Goal: Task Accomplishment & Management: Use online tool/utility

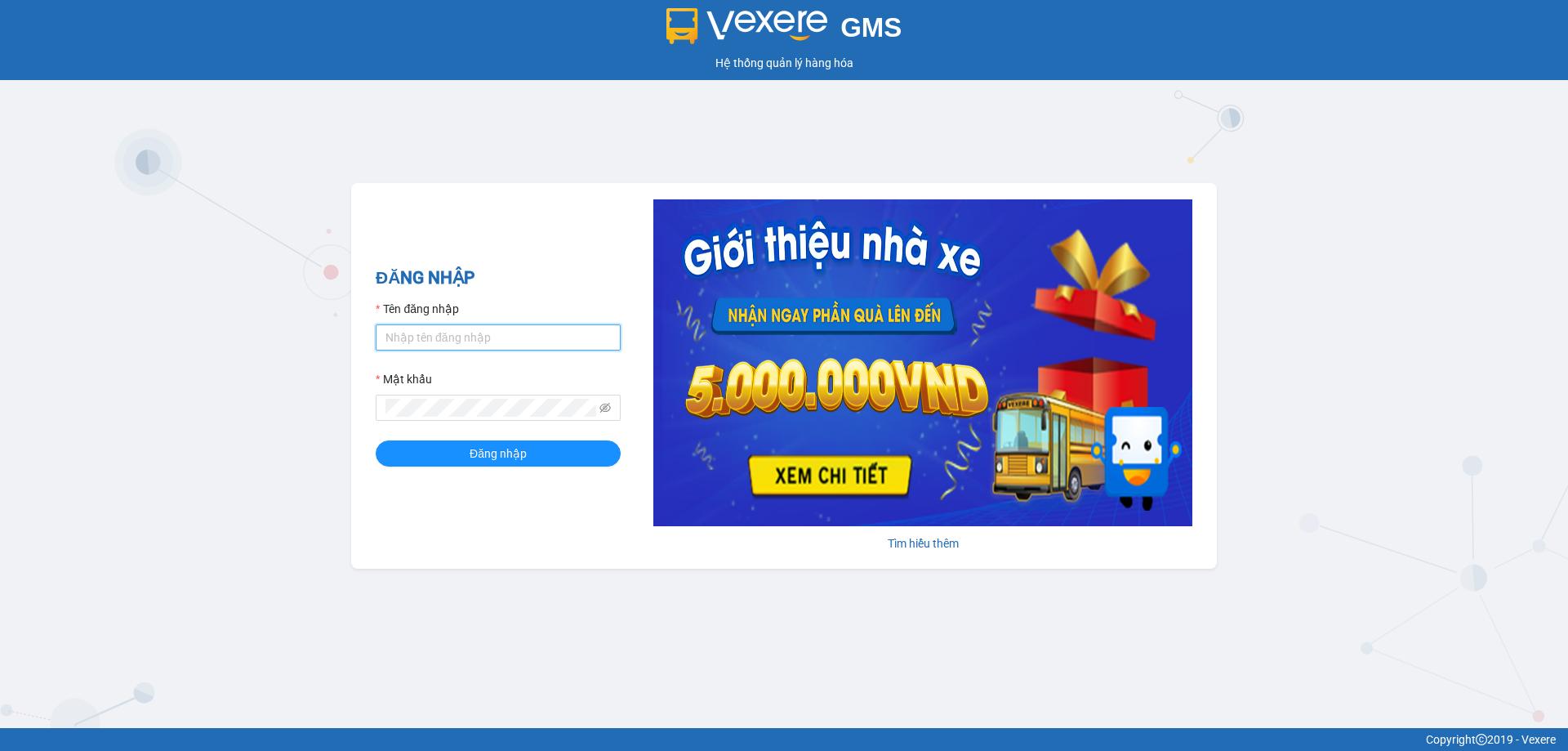
click at [431, 344] on input "Tên đăng nhập" at bounding box center [498, 337] width 245 height 26
type input "dvthong.apq"
click at [375, 440] on button "Đăng nhập" at bounding box center [498, 453] width 245 height 26
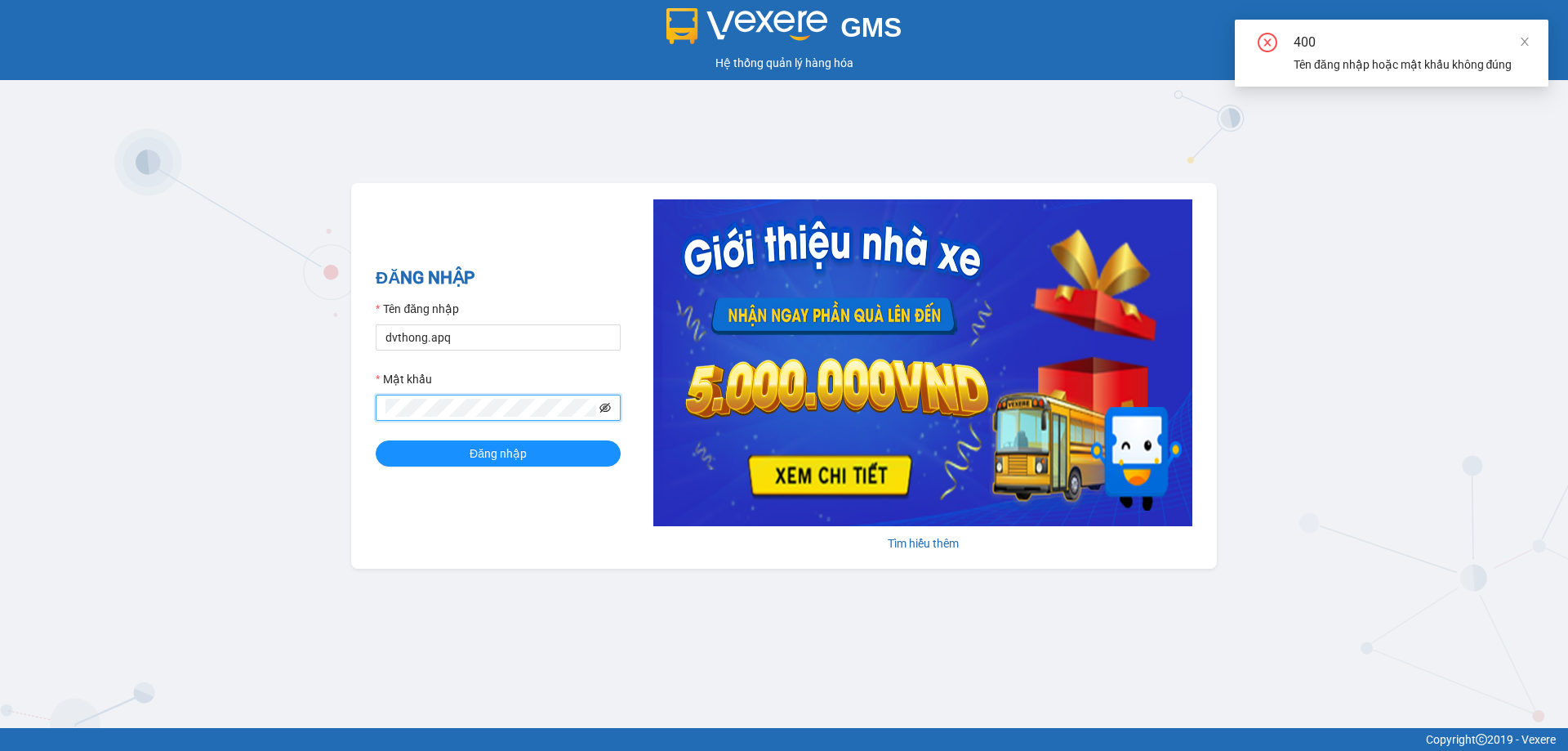
click at [606, 412] on icon "eye-invisible" at bounding box center [606, 407] width 12 height 10
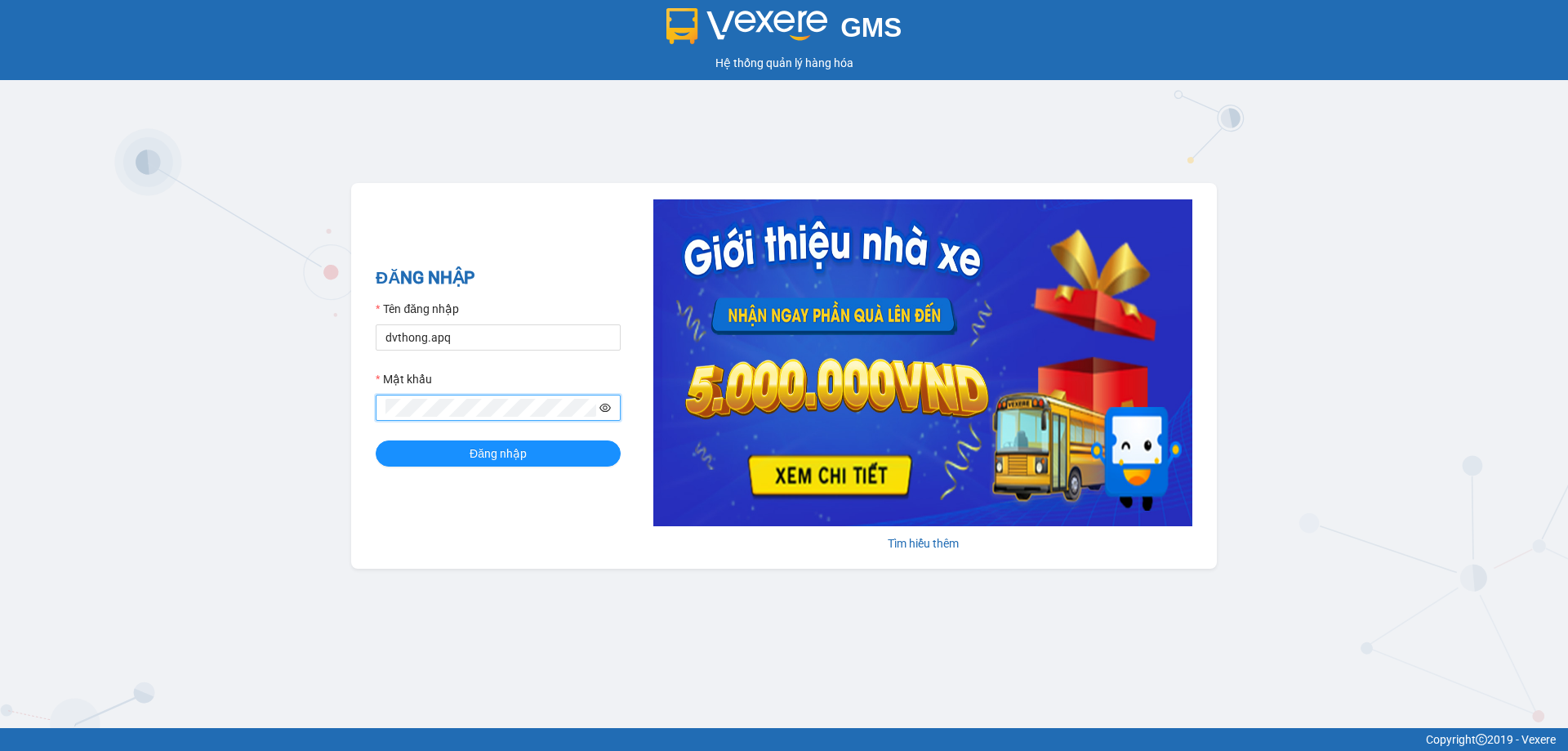
click at [375, 440] on button "Đăng nhập" at bounding box center [498, 453] width 245 height 26
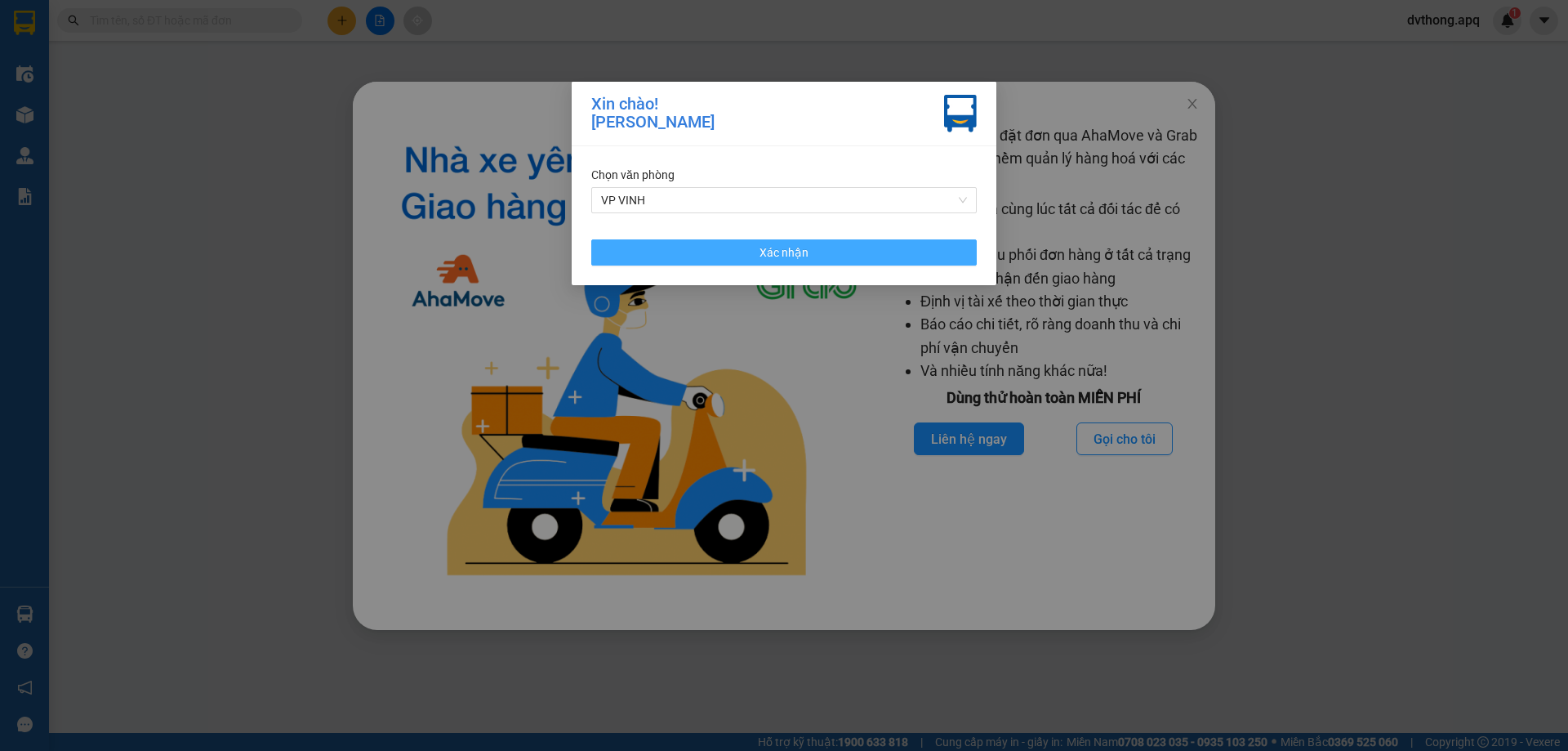
click at [841, 249] on button "Xác nhận" at bounding box center [784, 252] width 385 height 26
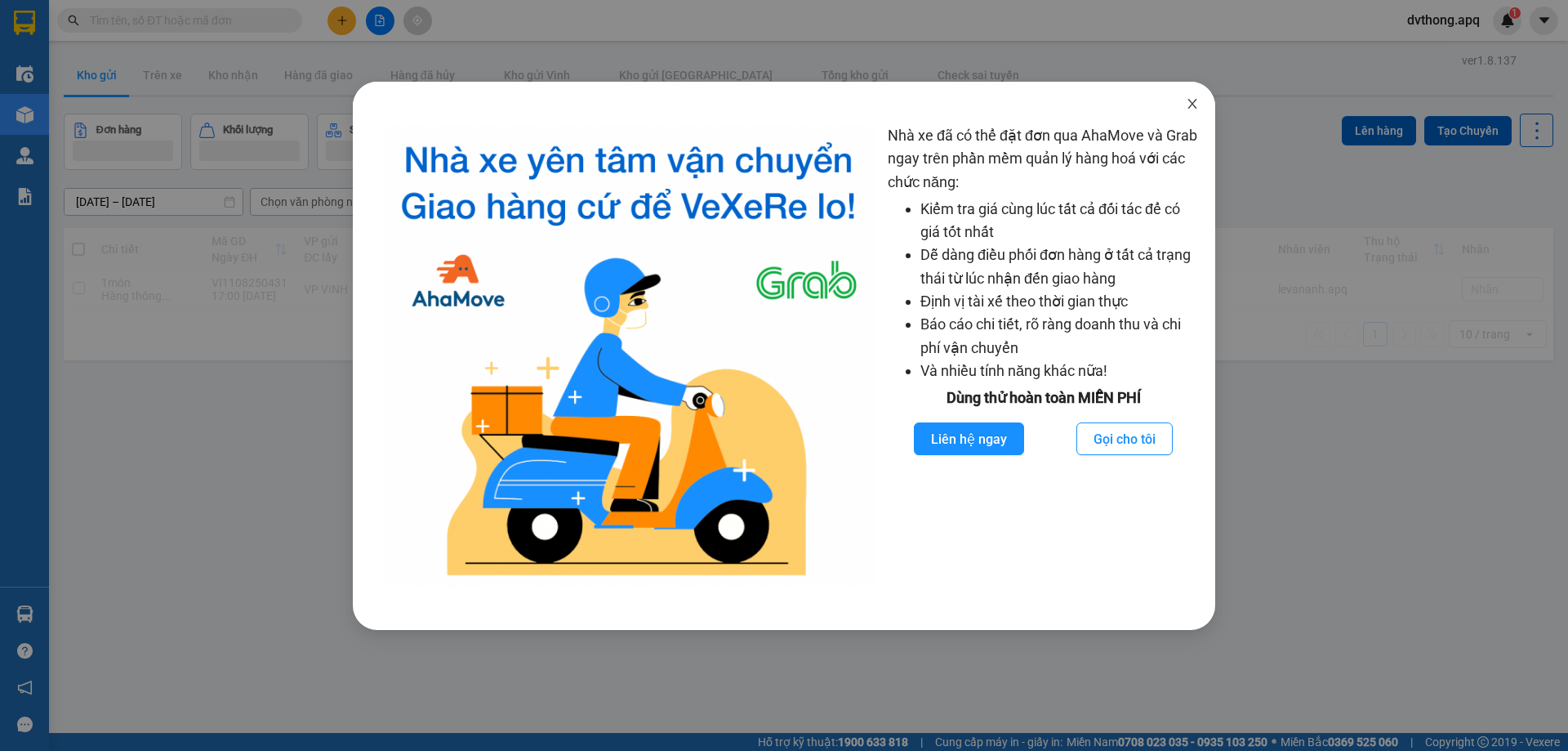
click at [1197, 98] on icon "close" at bounding box center [1193, 104] width 13 height 13
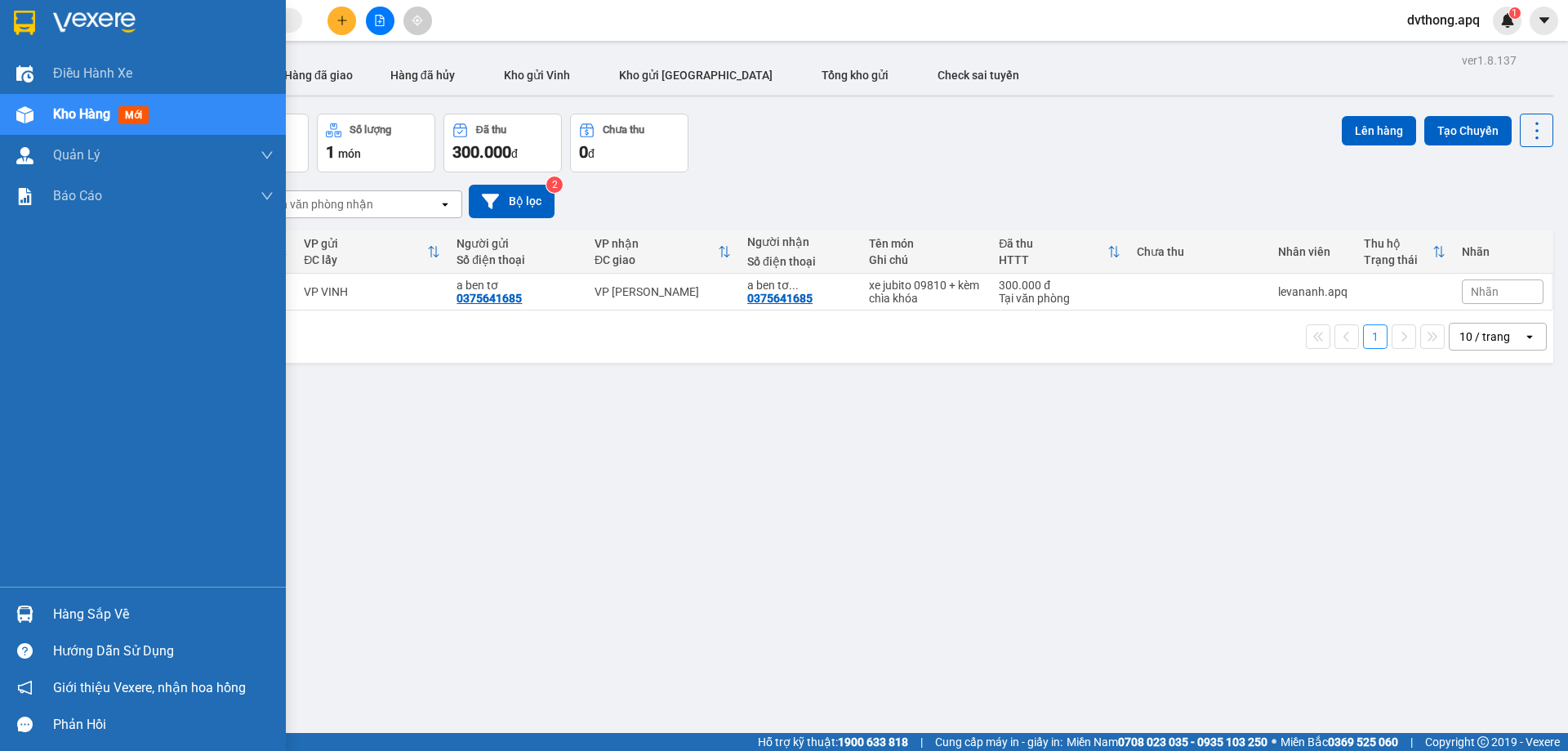
click at [111, 618] on div "Hàng sắp về" at bounding box center [163, 614] width 221 height 24
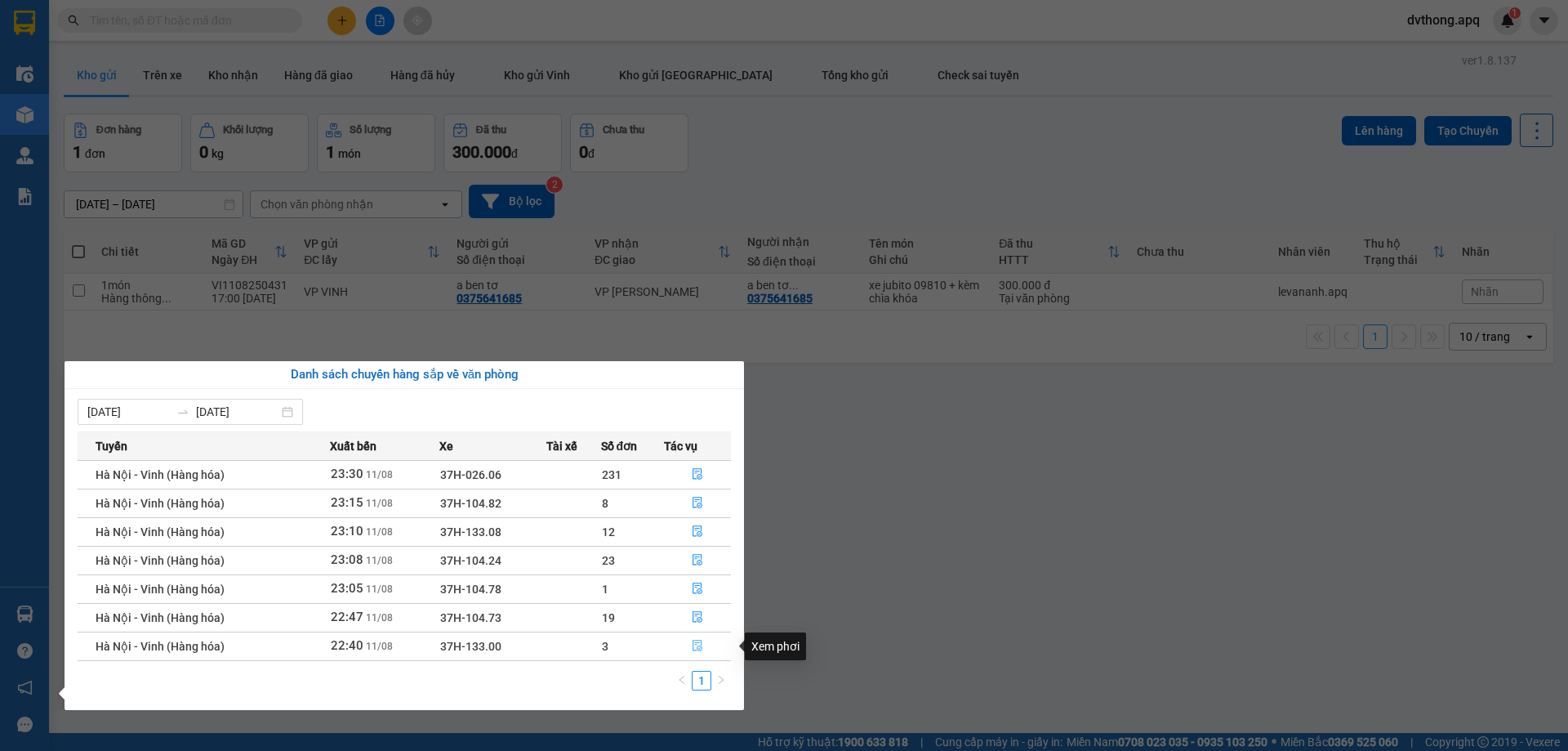
click at [700, 643] on icon "file-done" at bounding box center [698, 645] width 12 height 12
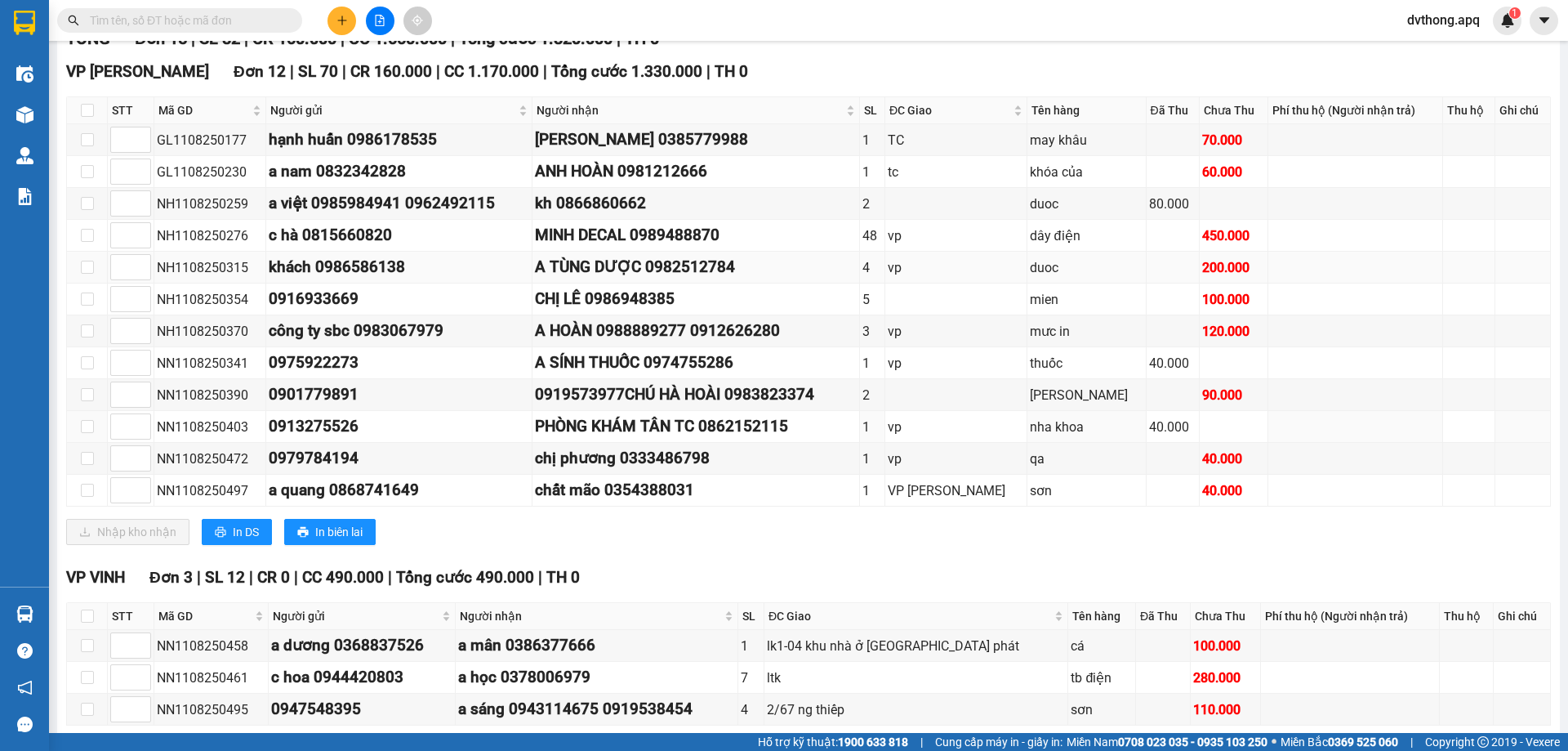
scroll to position [322, 0]
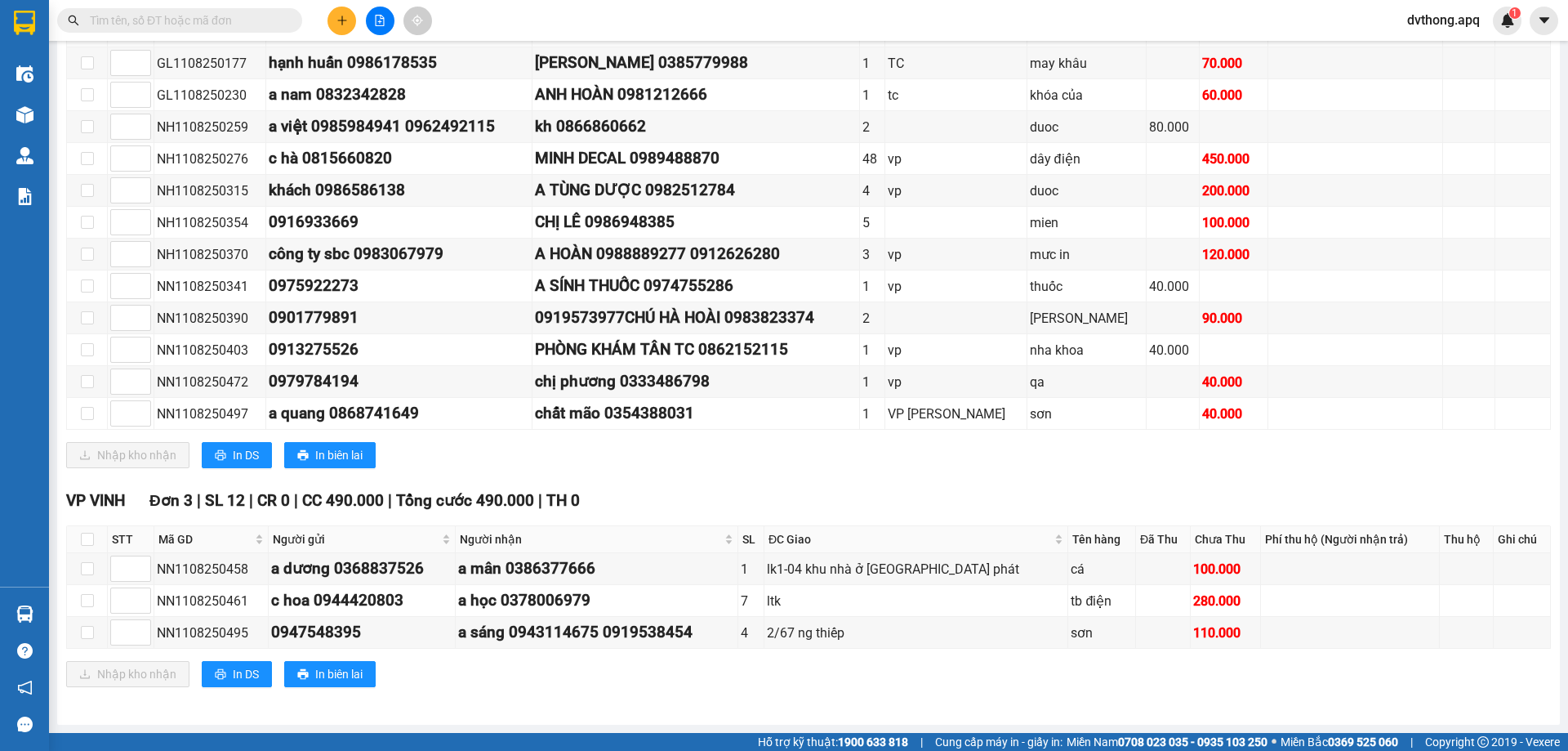
click at [97, 538] on th at bounding box center [87, 539] width 41 height 27
click at [91, 542] on input "checkbox" at bounding box center [87, 539] width 13 height 13
checkbox input "true"
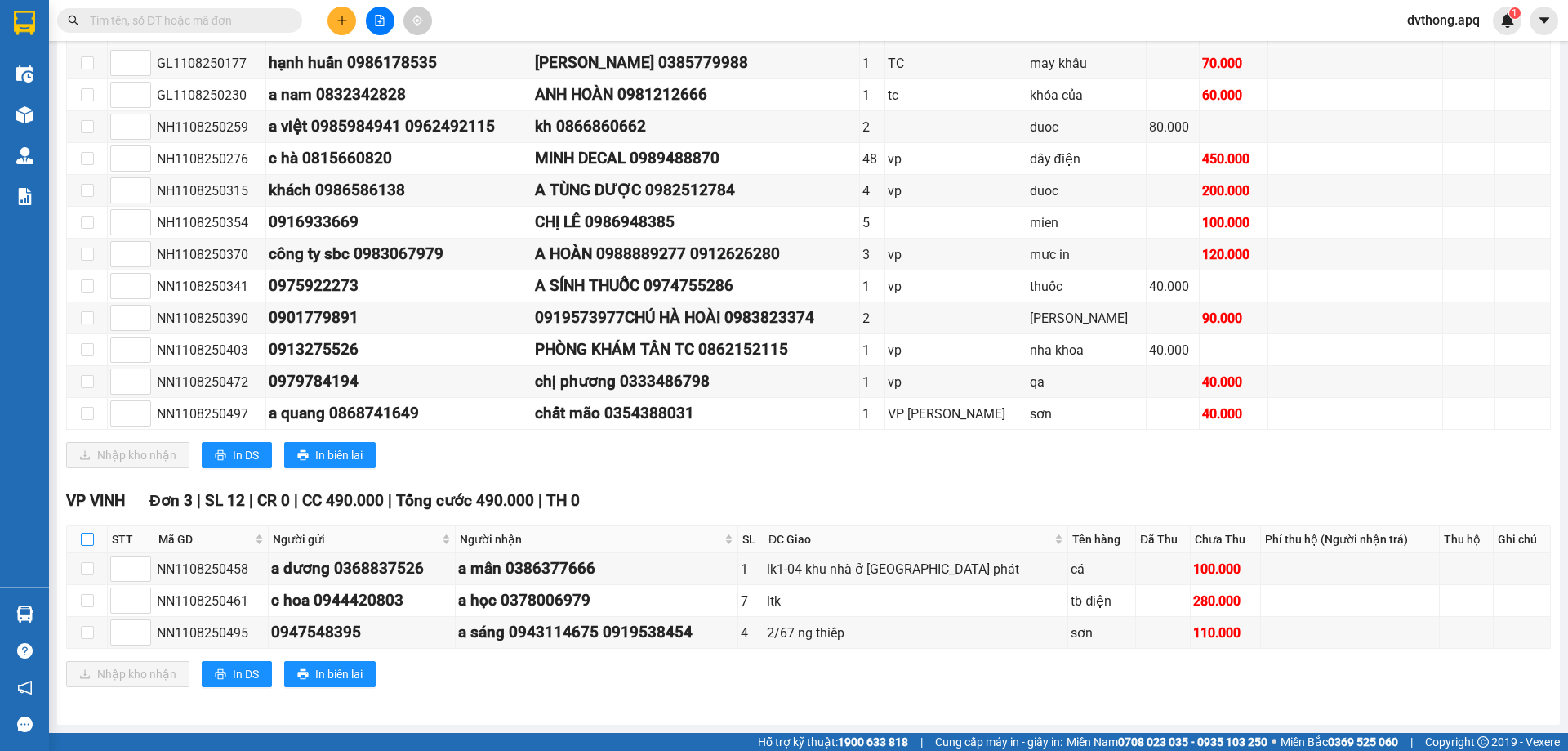
checkbox input "true"
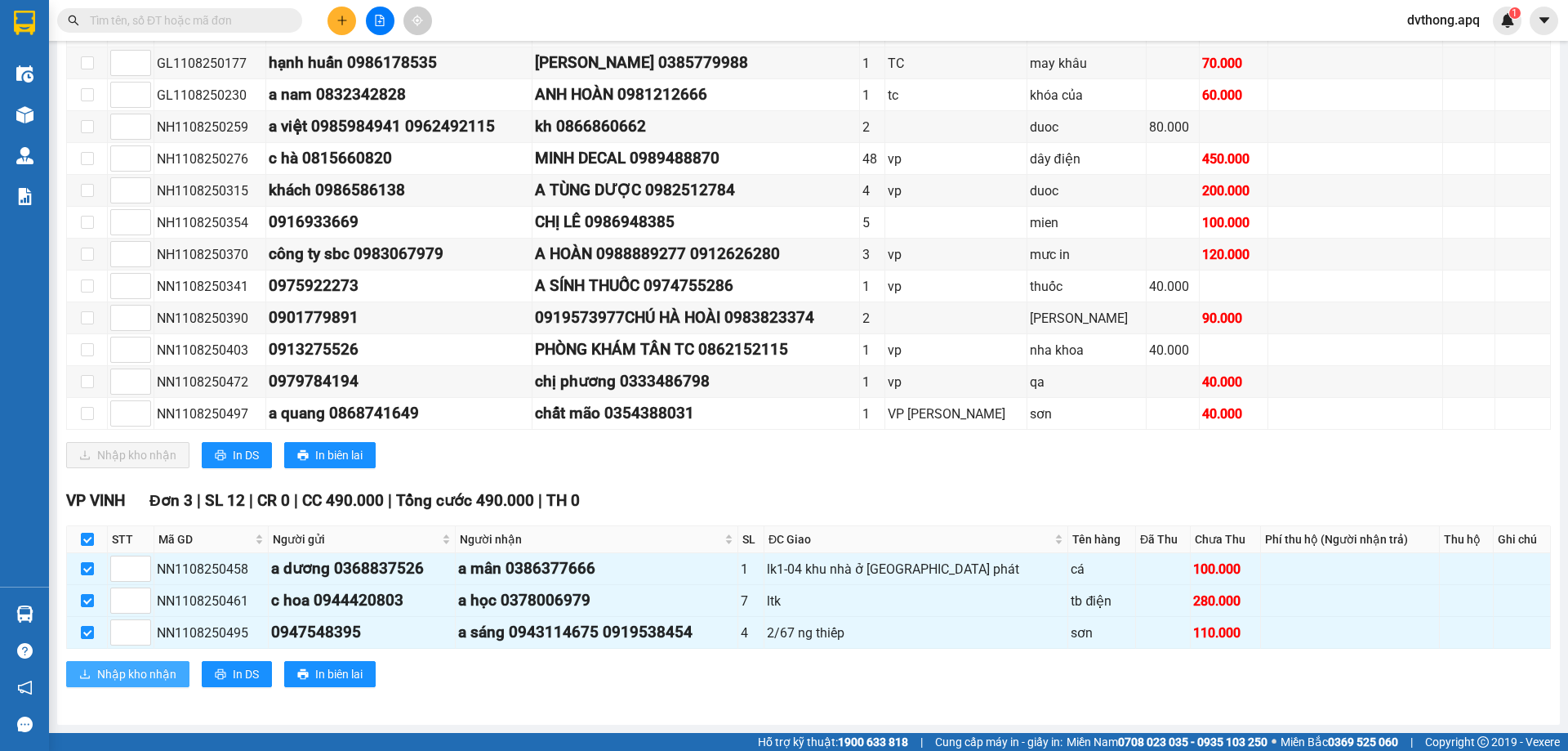
click at [157, 675] on span "Nhập kho nhận" at bounding box center [137, 674] width 79 height 18
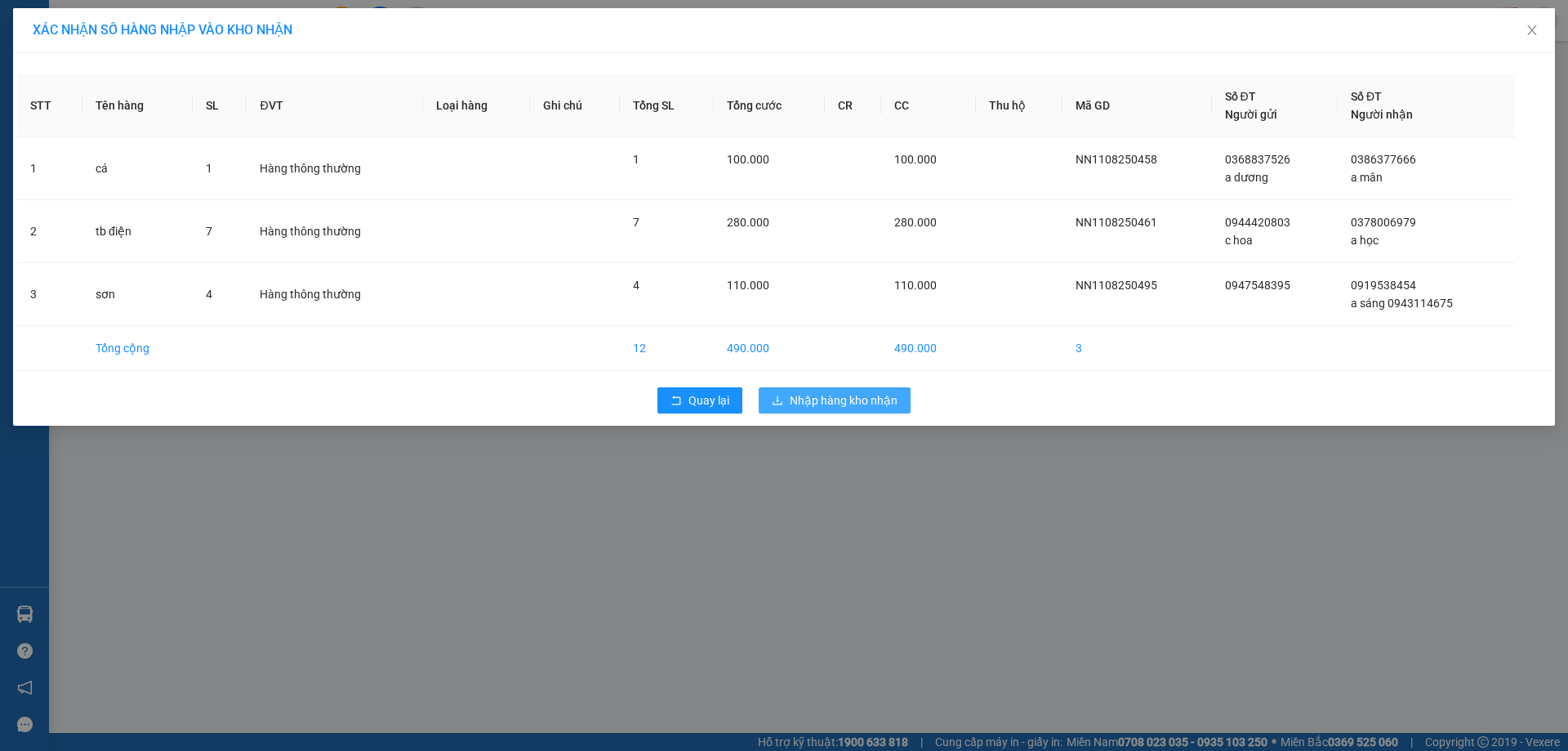
click at [804, 392] on span "Nhập hàng kho nhận" at bounding box center [843, 400] width 108 height 18
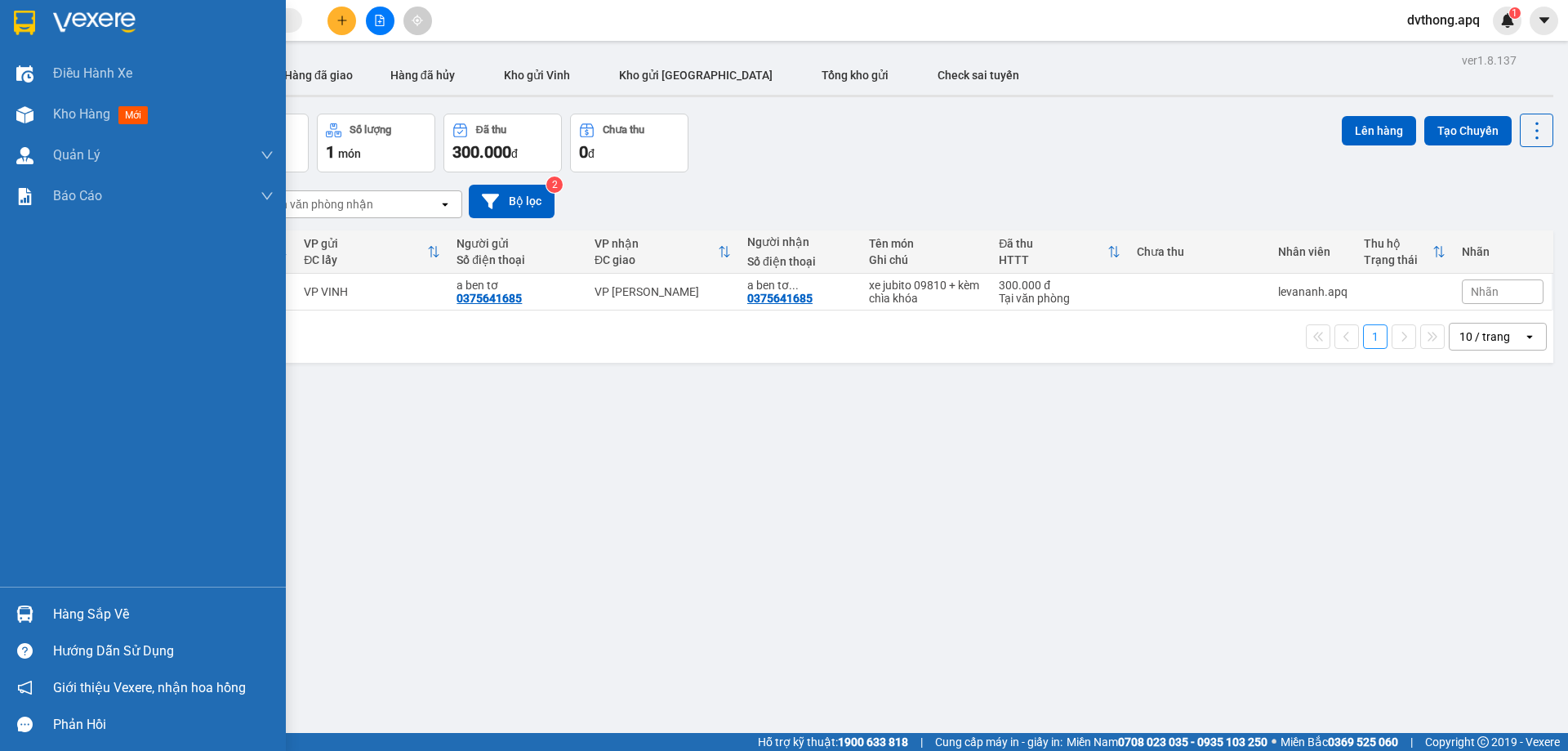
click at [114, 605] on div "Hàng sắp về" at bounding box center [163, 614] width 221 height 24
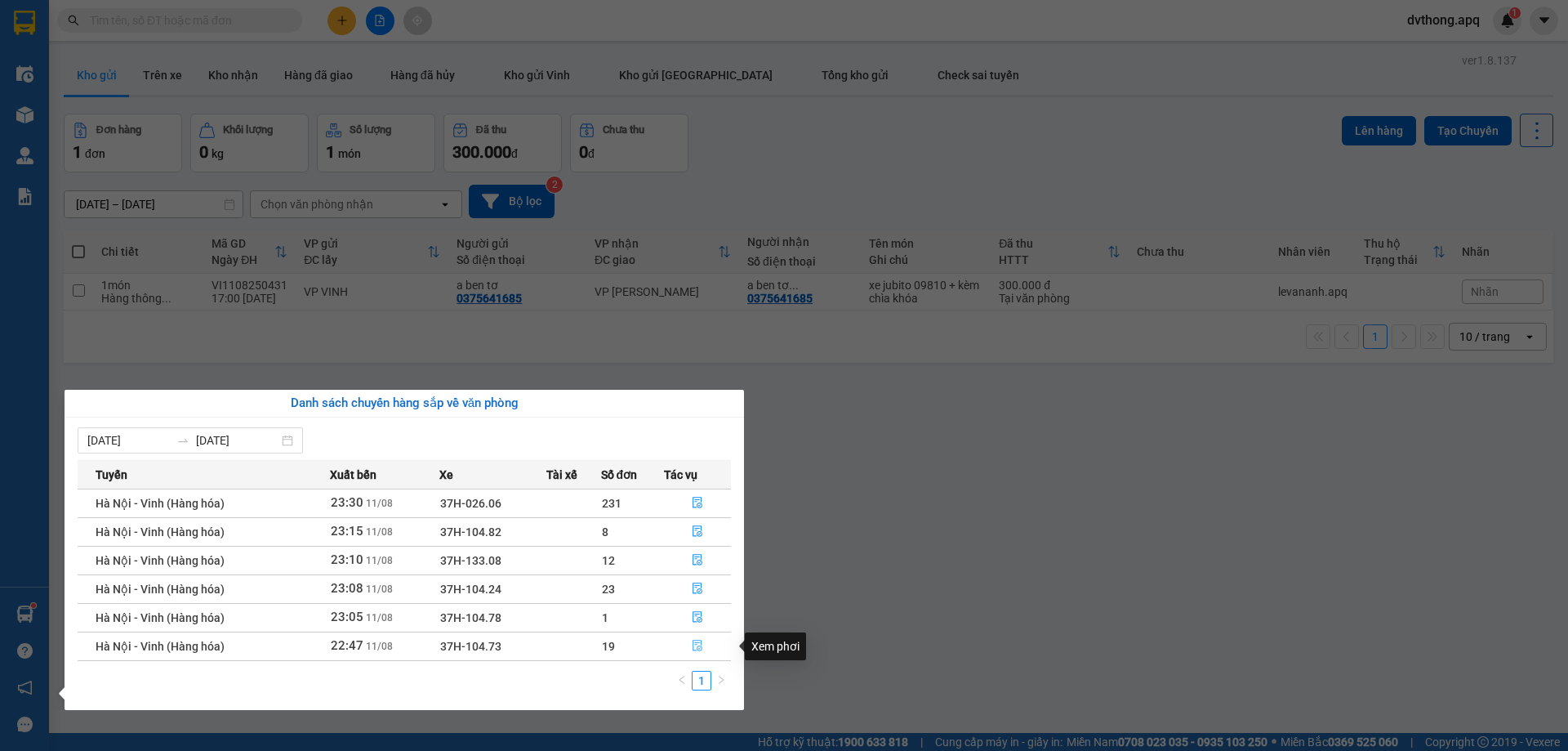
click at [692, 646] on icon "file-done" at bounding box center [698, 645] width 12 height 12
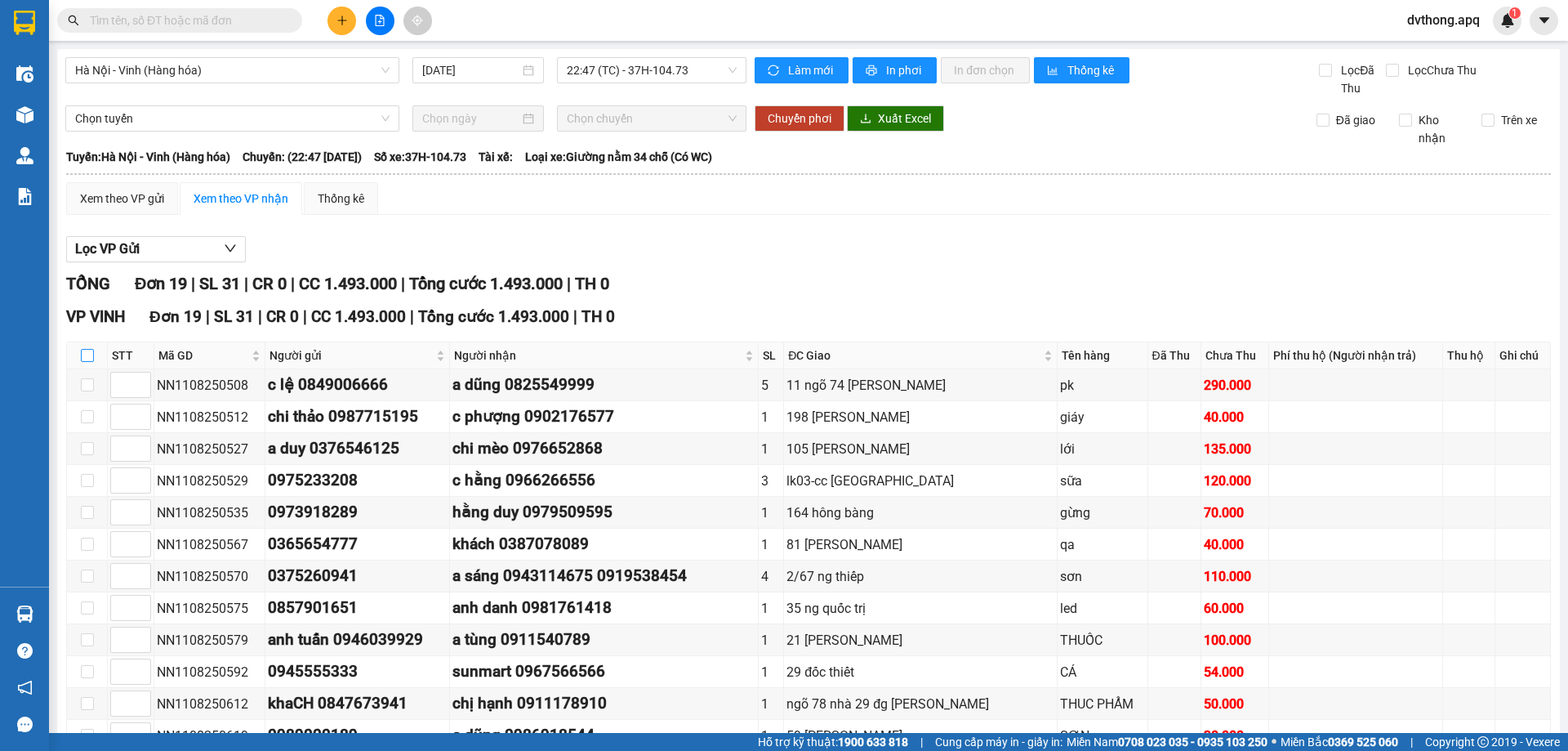
click at [86, 356] on input "checkbox" at bounding box center [87, 355] width 13 height 13
checkbox input "true"
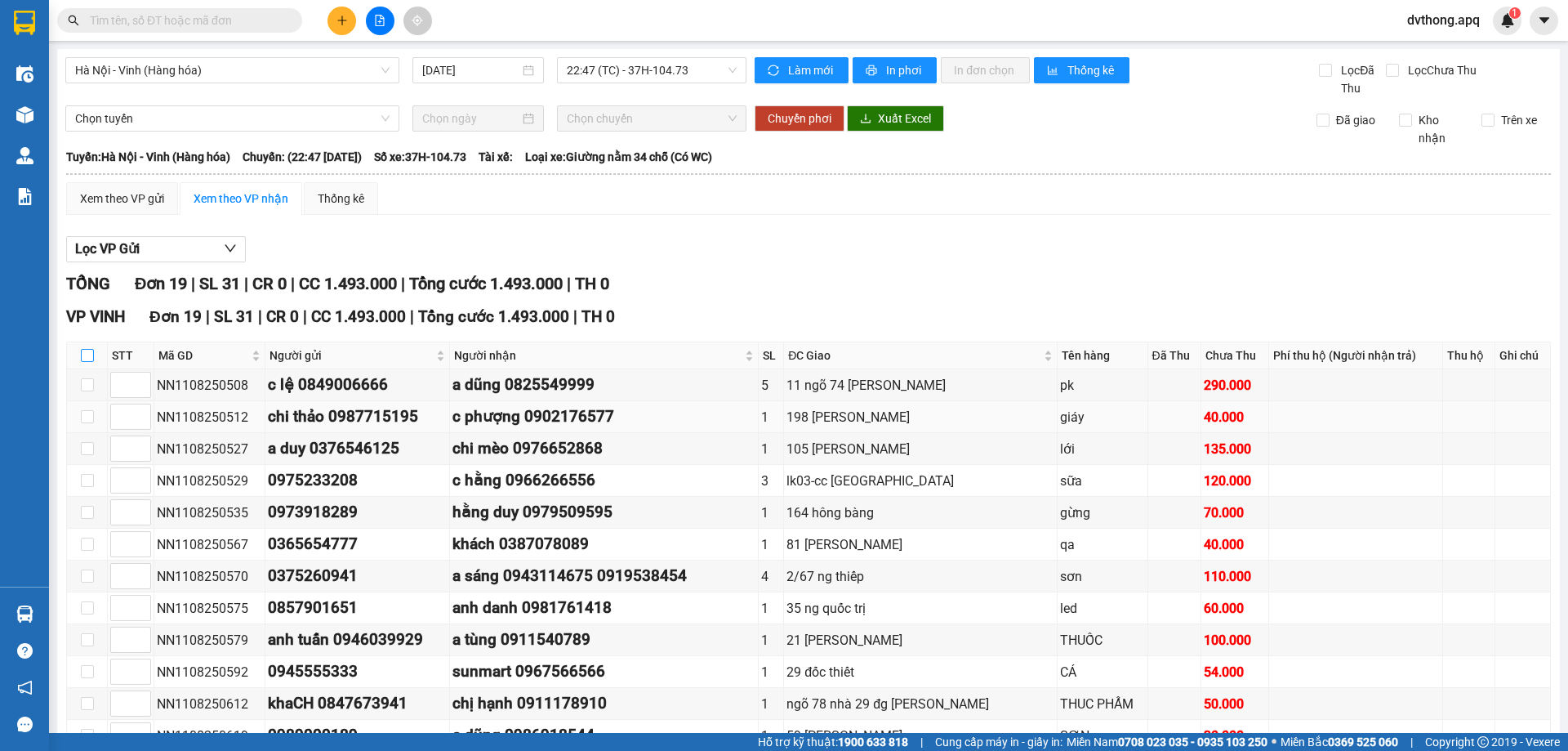
checkbox input "true"
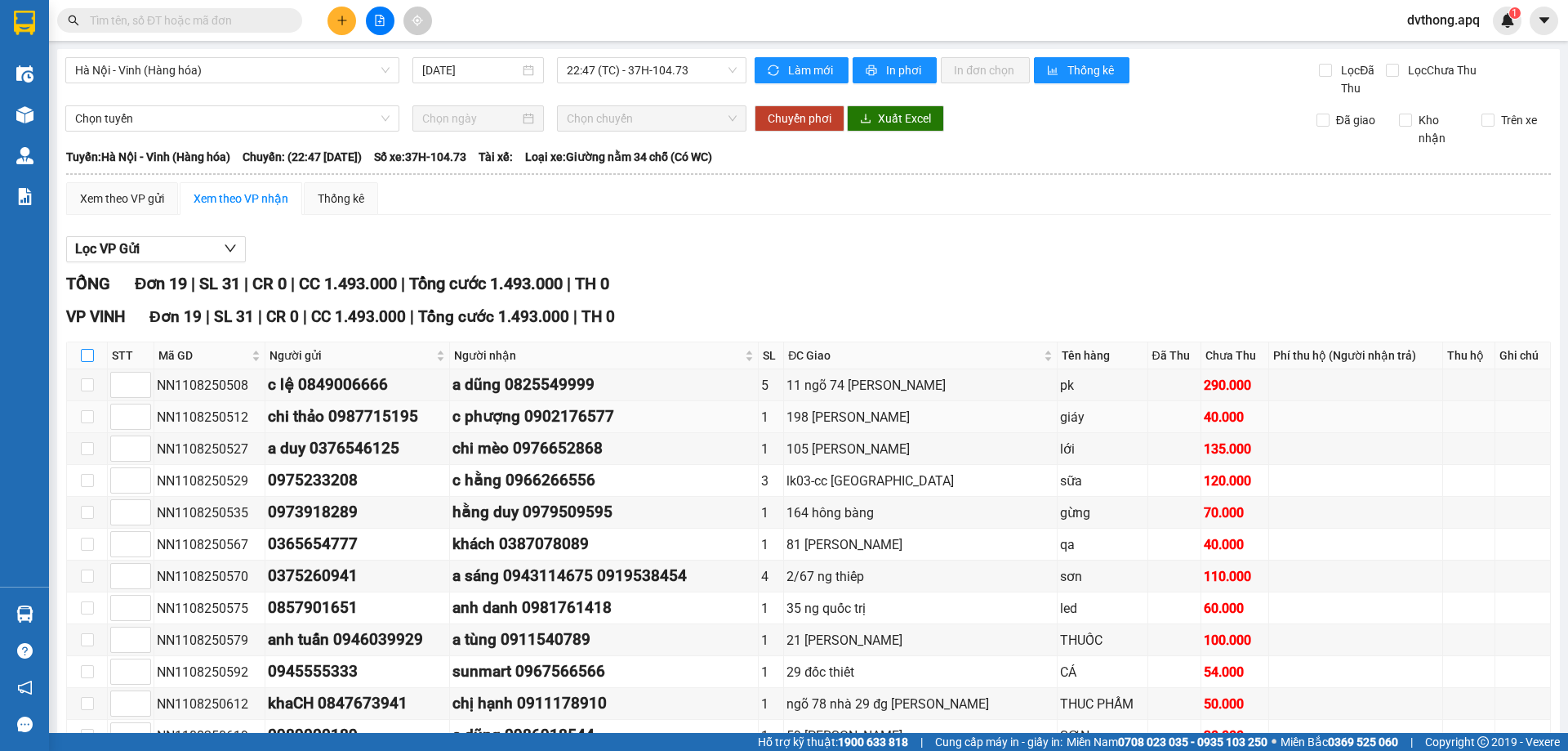
checkbox input "true"
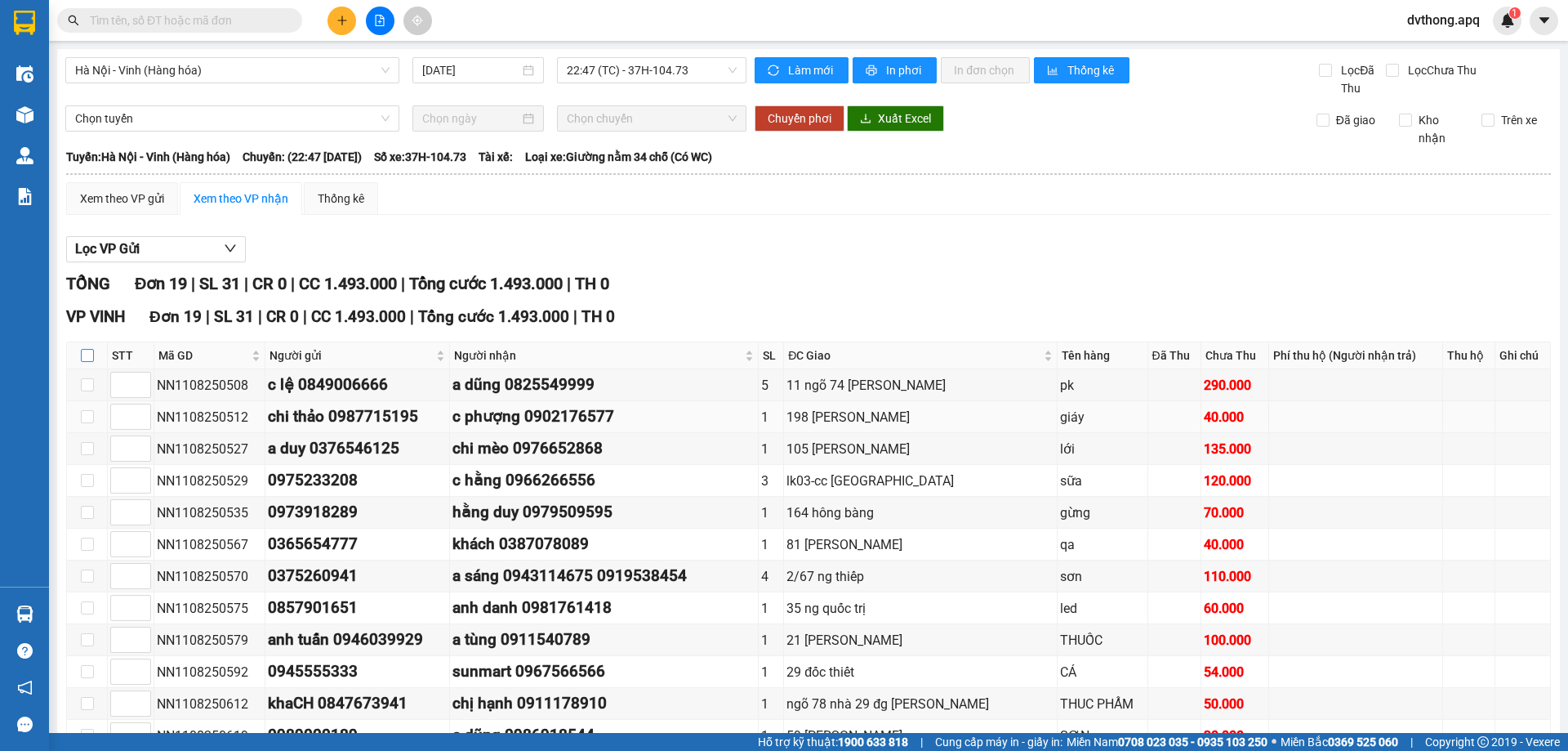
checkbox input "true"
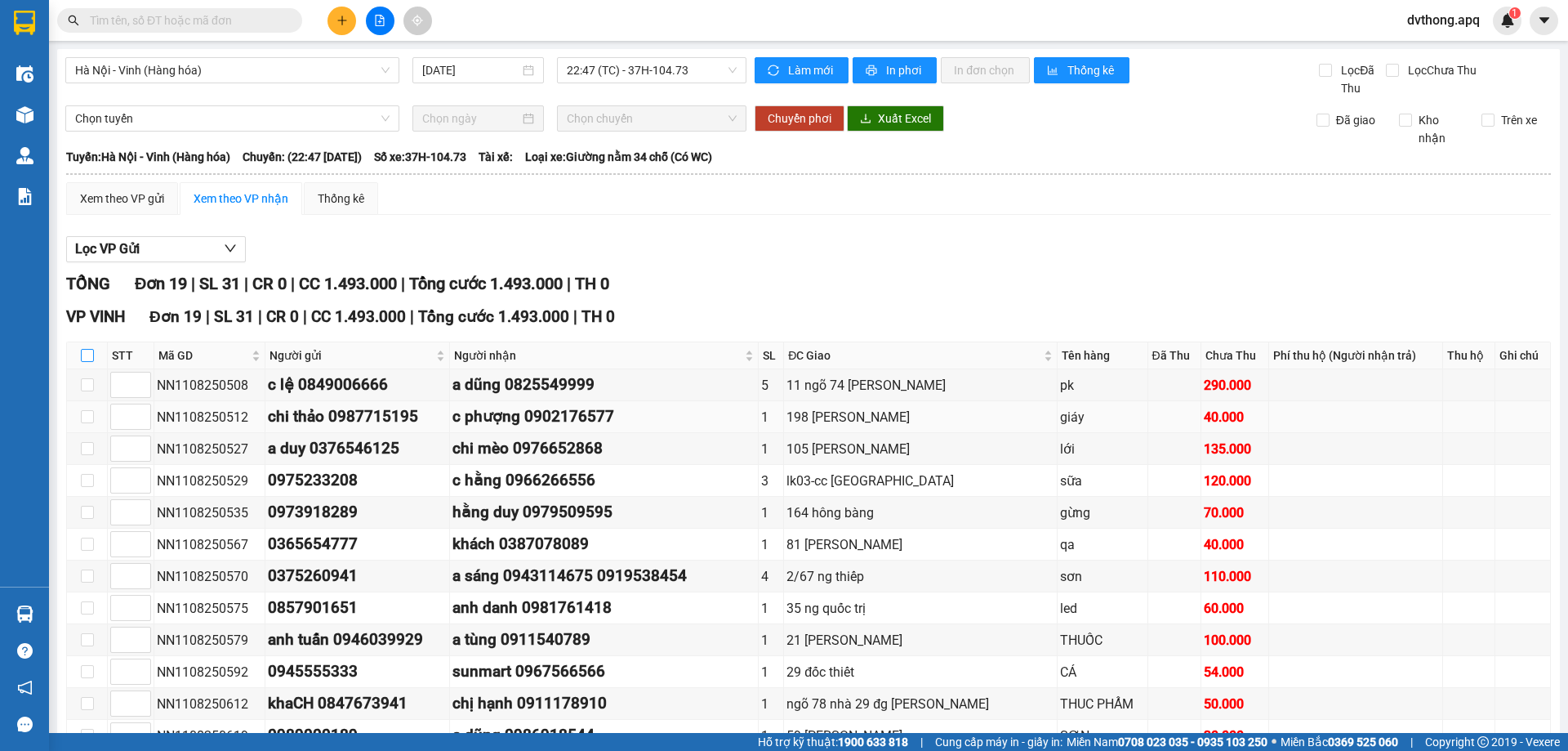
checkbox input "true"
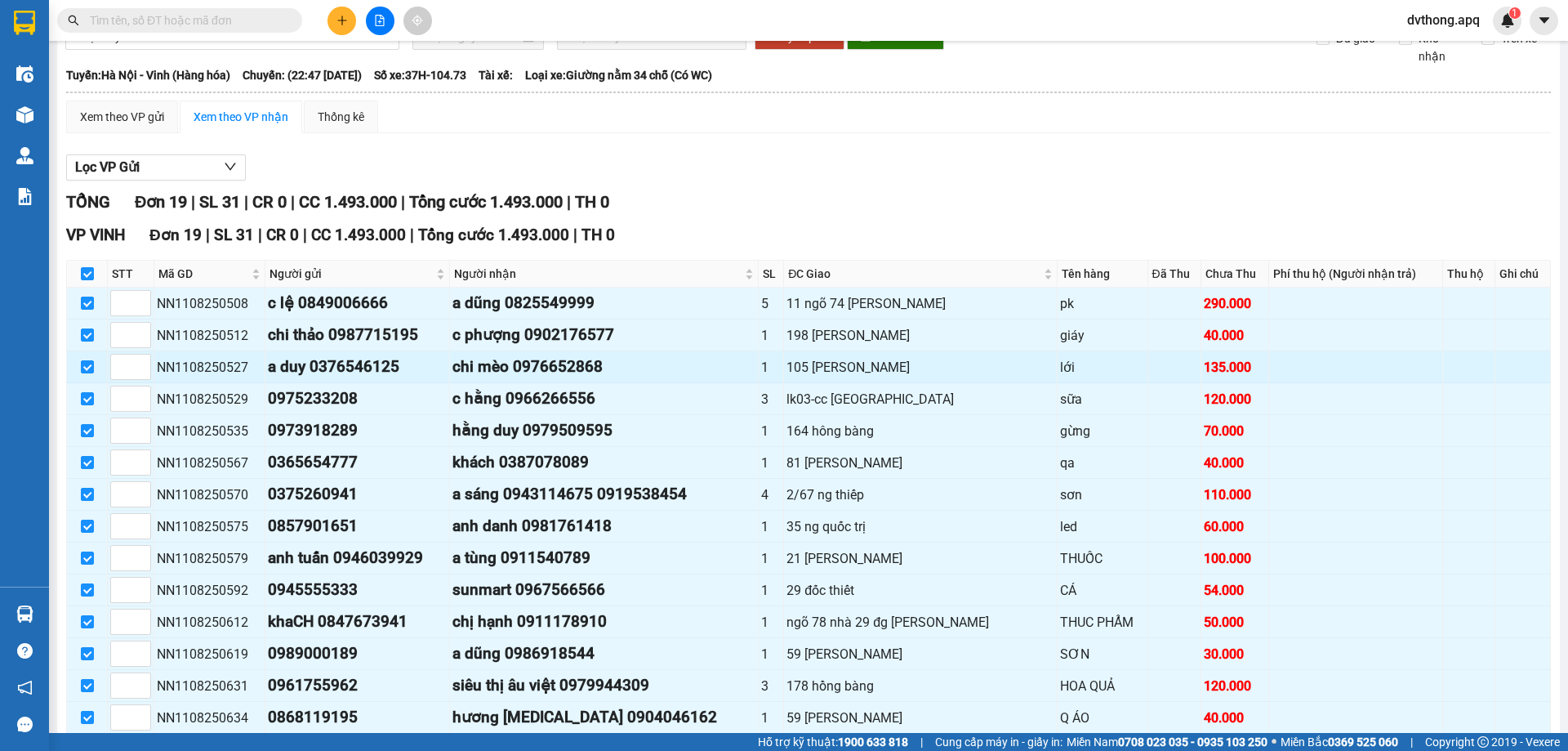
scroll to position [326, 0]
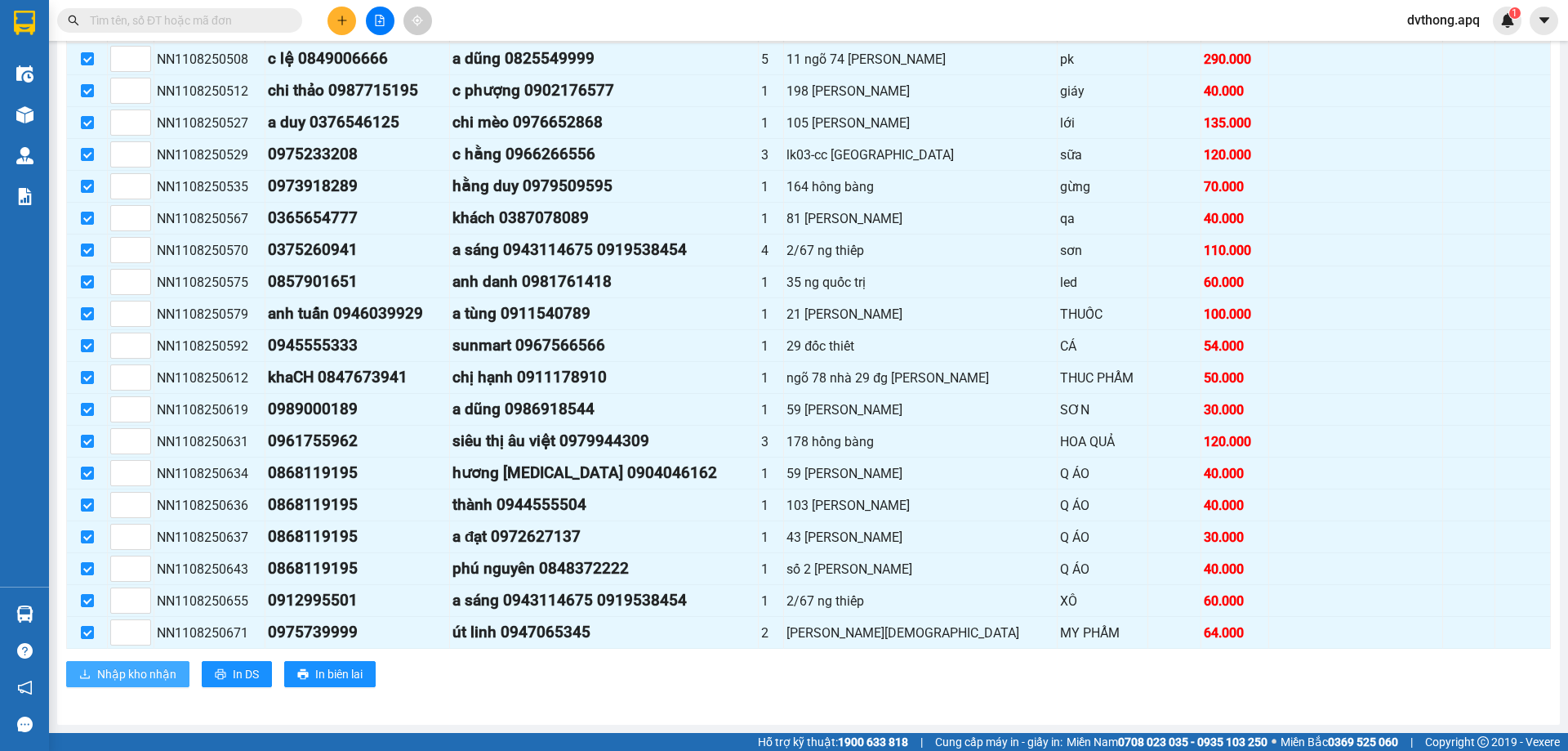
click at [141, 682] on span "Nhập kho nhận" at bounding box center [137, 674] width 79 height 18
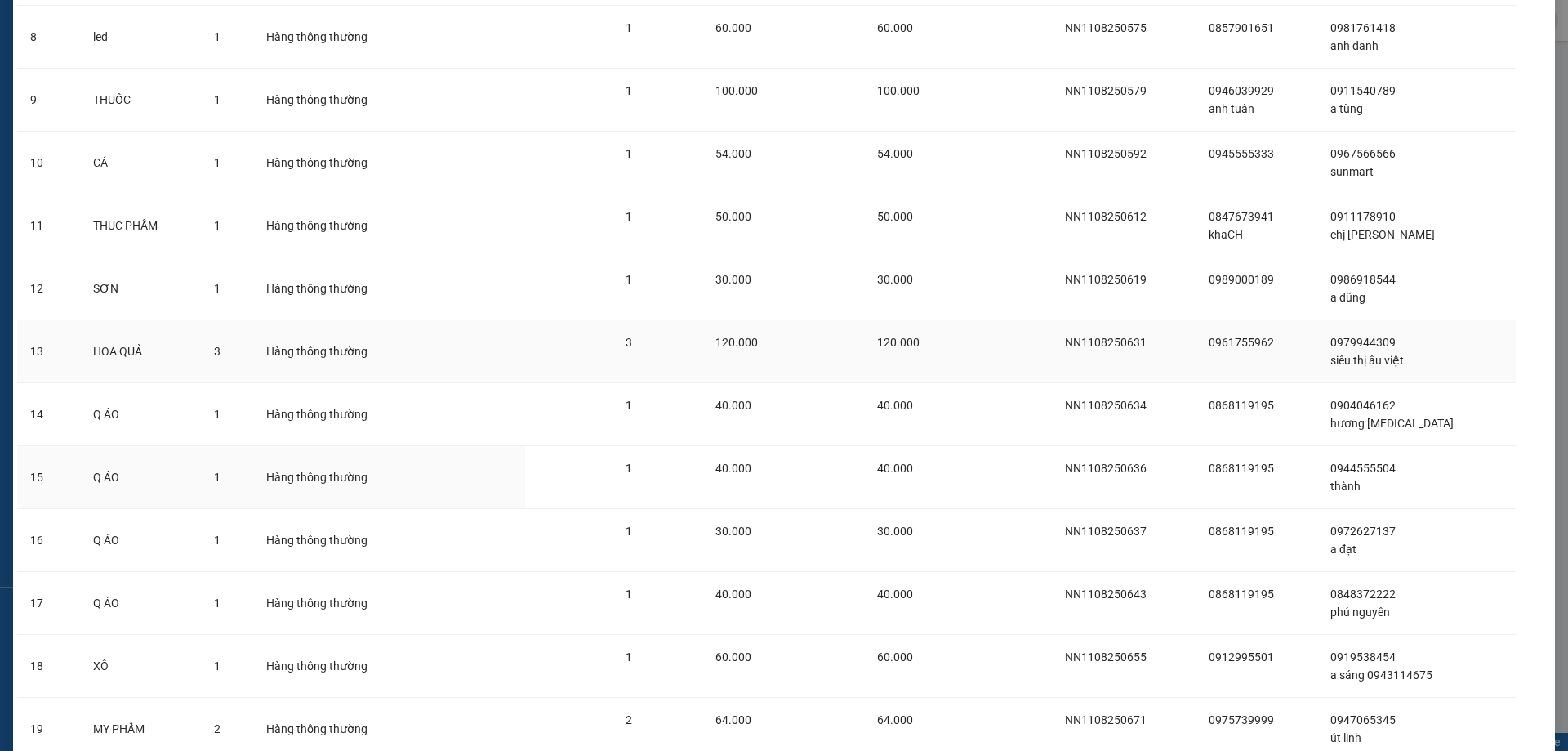
scroll to position [701, 0]
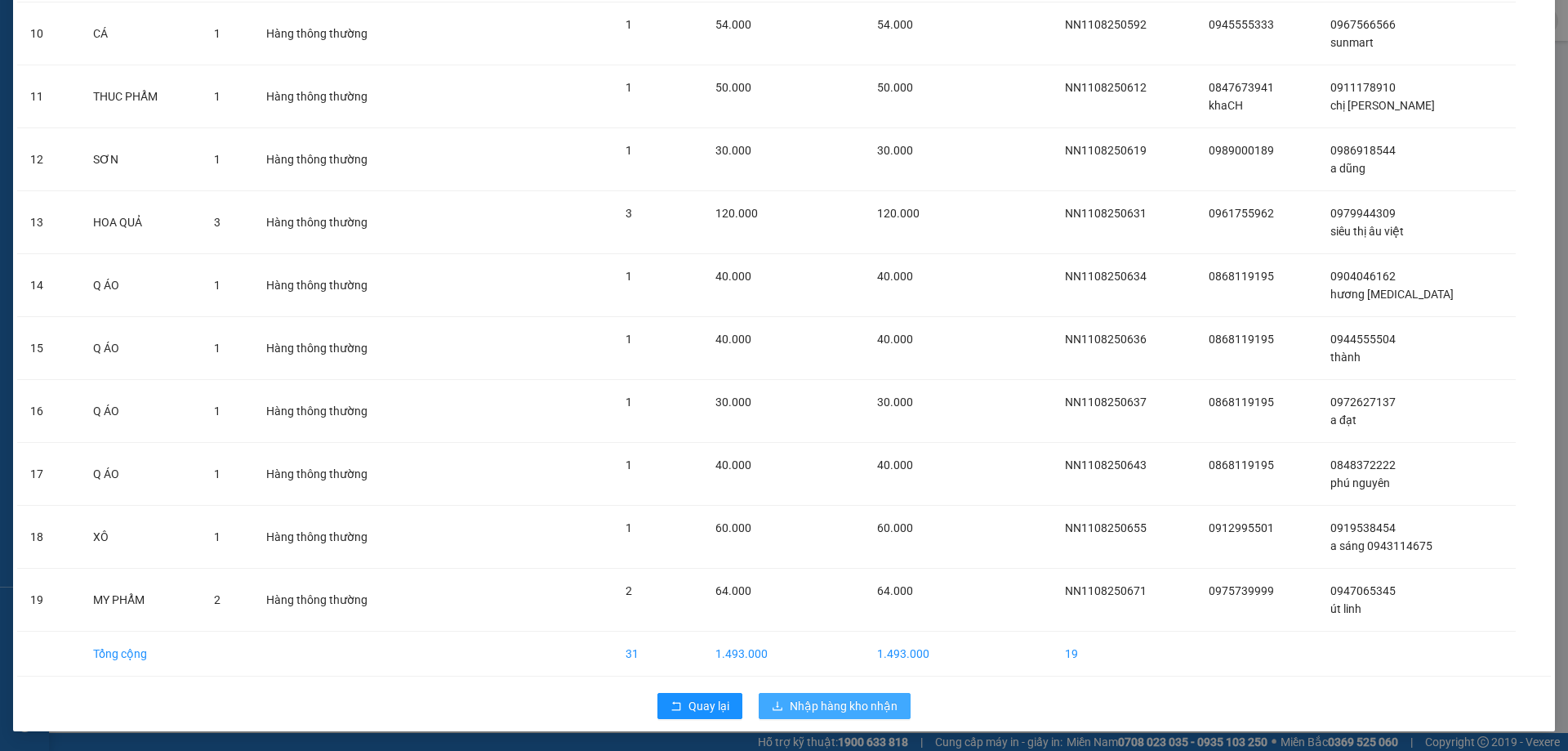
click at [797, 713] on span "Nhập hàng kho nhận" at bounding box center [843, 706] width 108 height 18
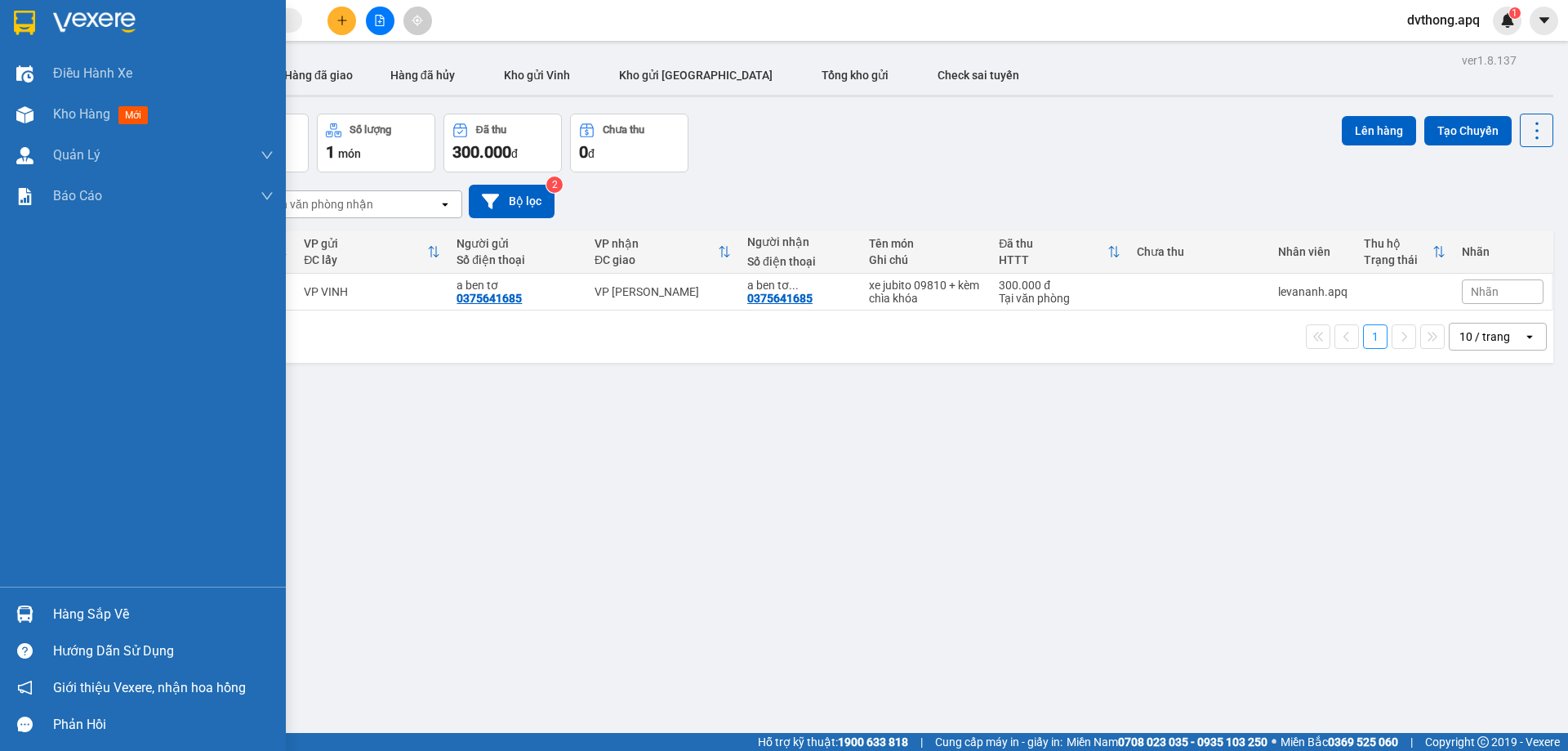
click at [77, 617] on div "Hàng sắp về" at bounding box center [163, 614] width 221 height 24
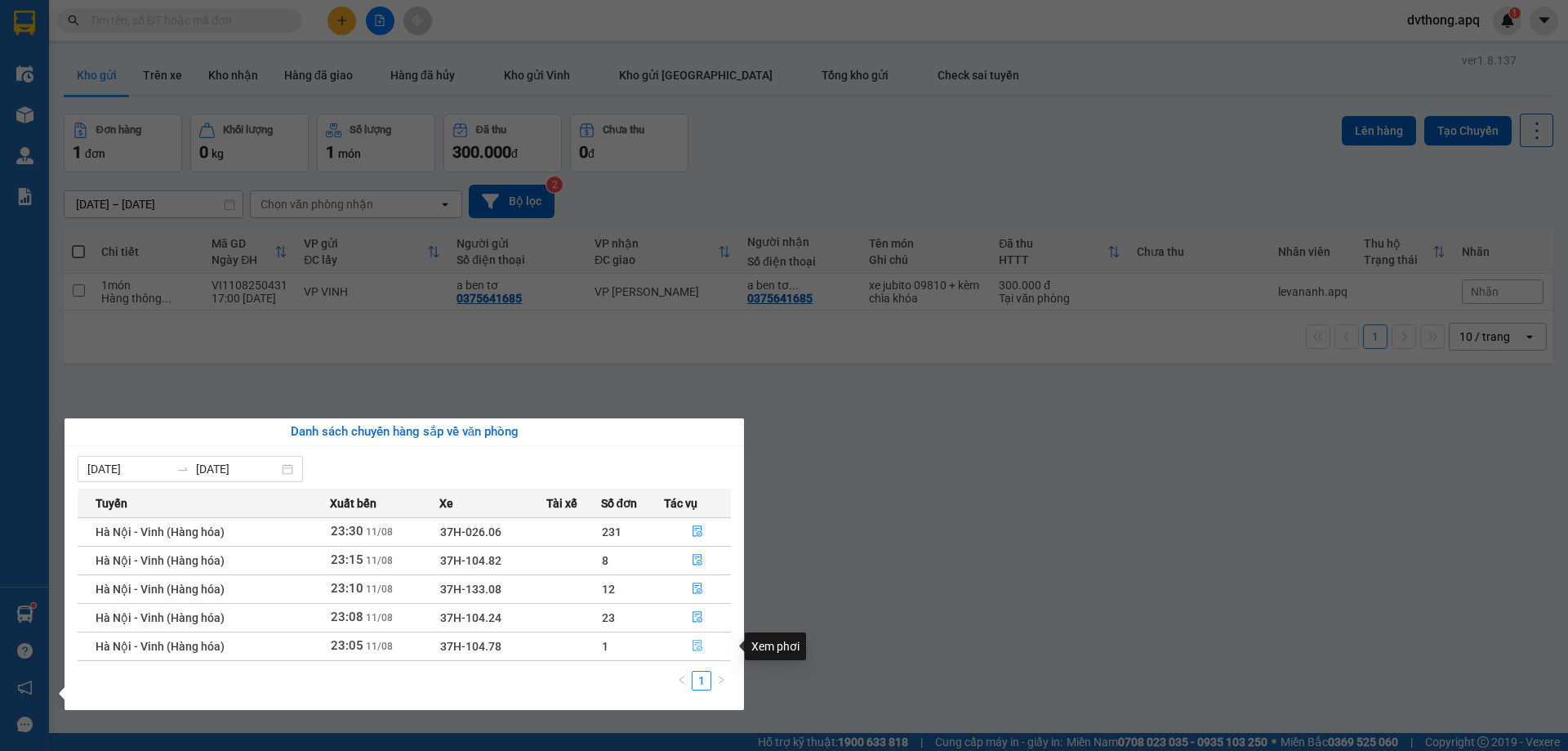
click at [697, 643] on icon "file-done" at bounding box center [698, 646] width 10 height 12
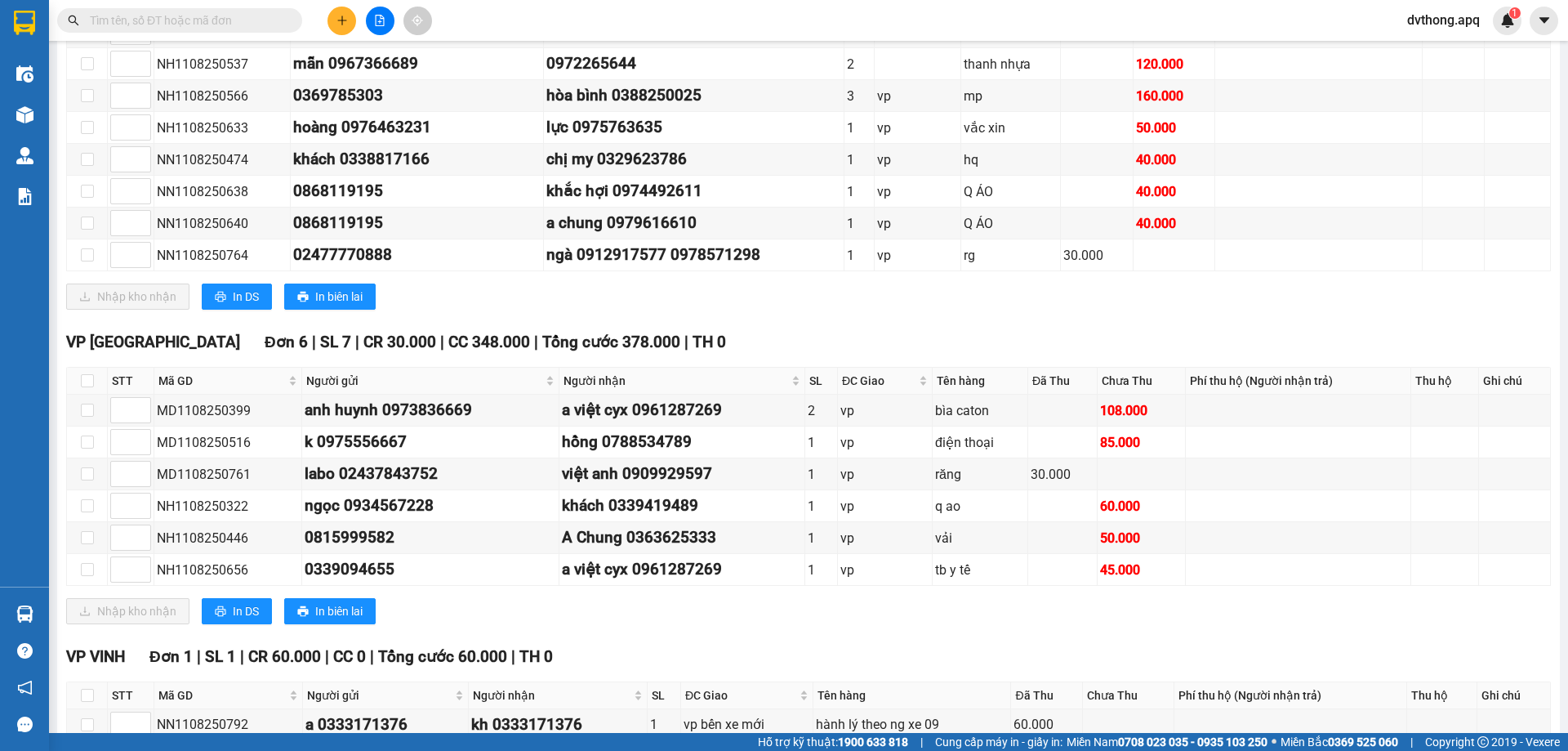
scroll to position [827, 0]
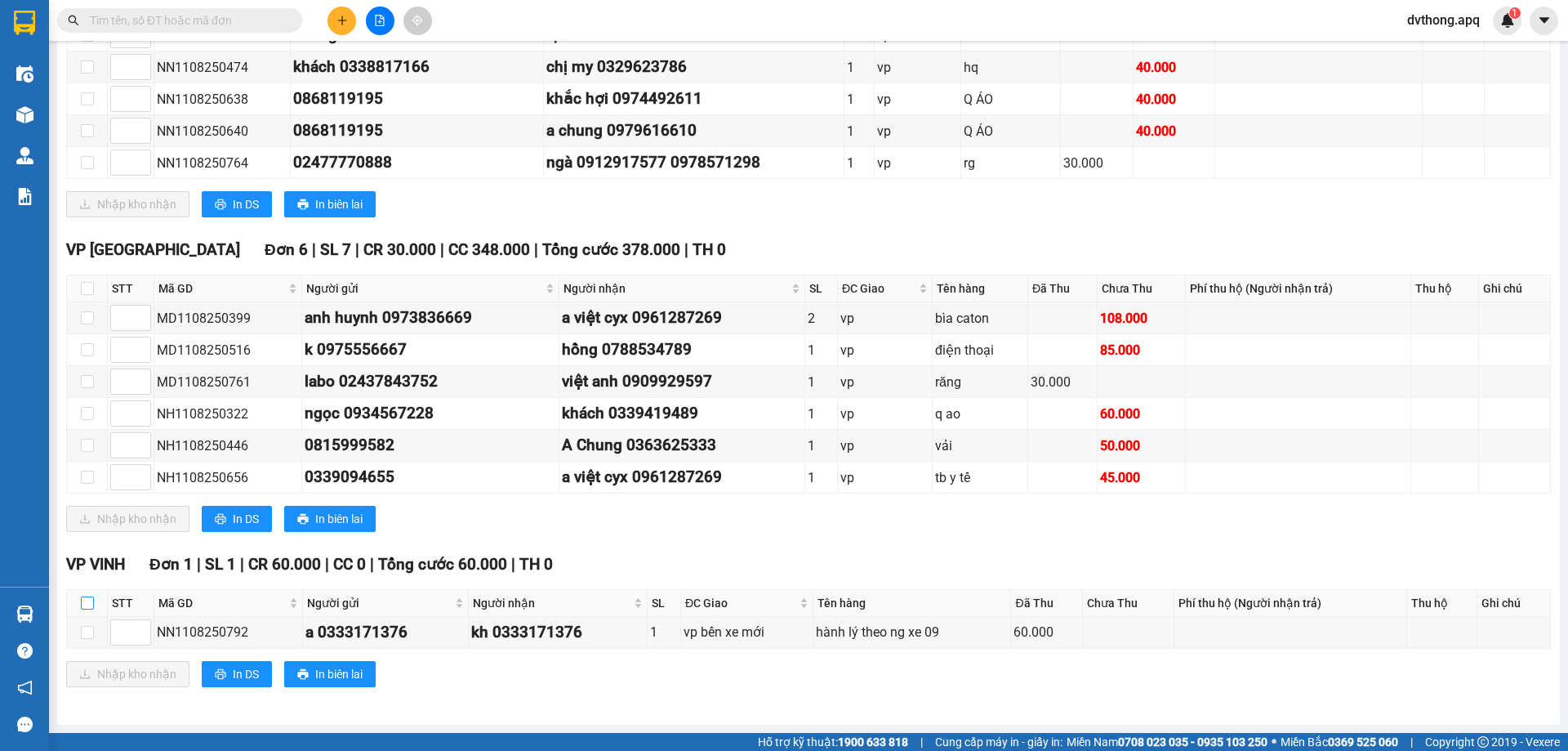
click at [89, 601] on input "checkbox" at bounding box center [87, 603] width 13 height 13
checkbox input "true"
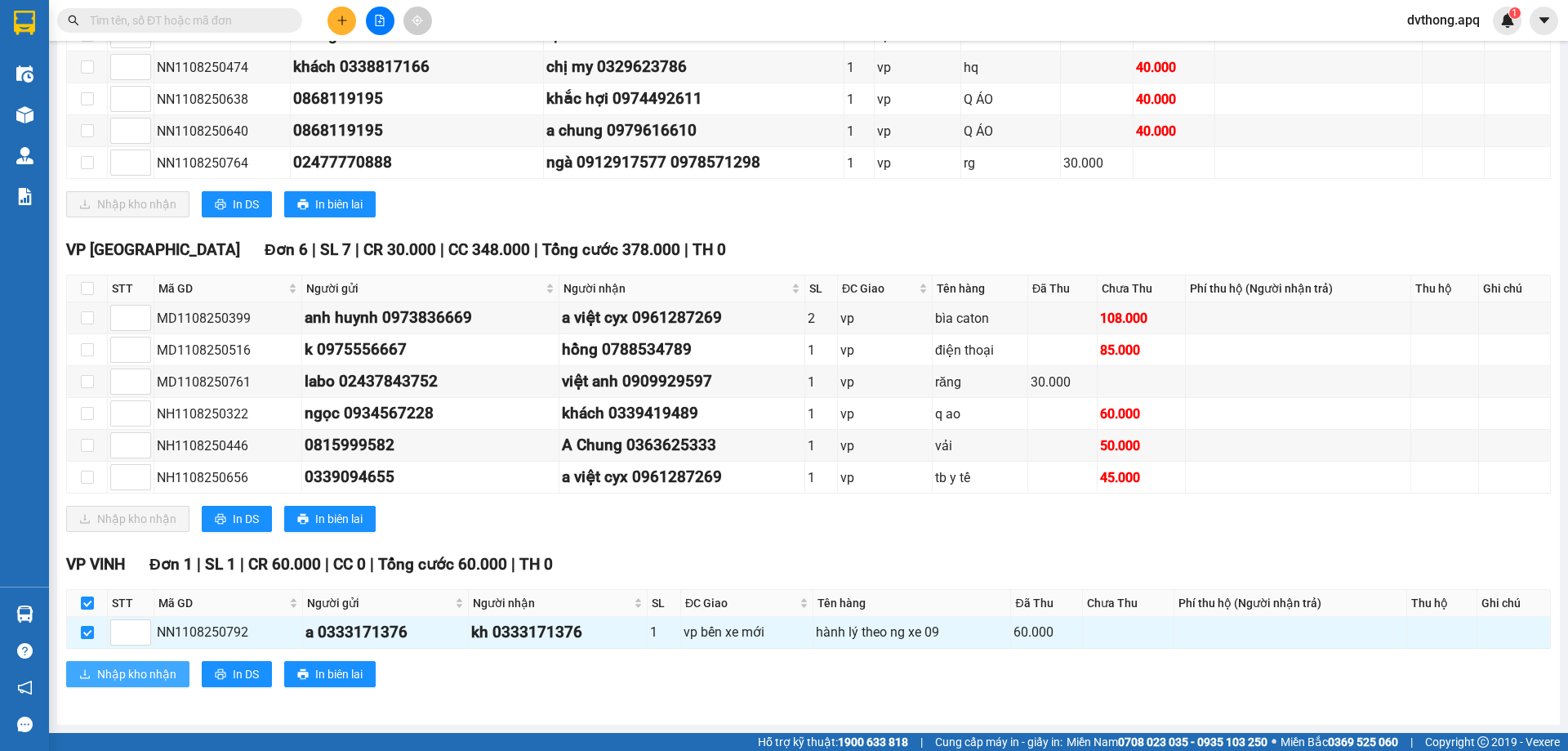
click at [157, 674] on span "Nhập kho nhận" at bounding box center [137, 674] width 79 height 18
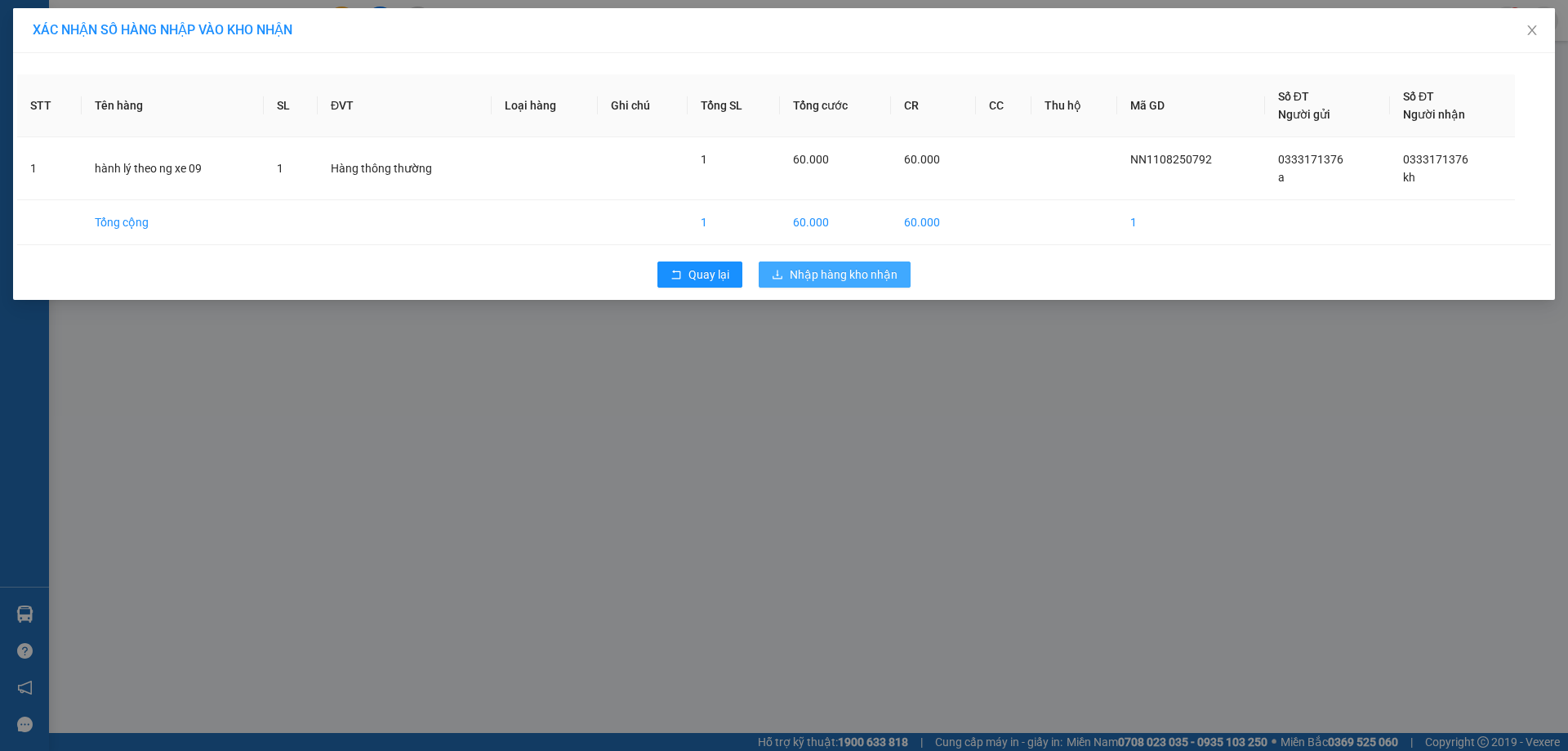
click at [833, 266] on span "Nhập hàng kho nhận" at bounding box center [843, 274] width 108 height 18
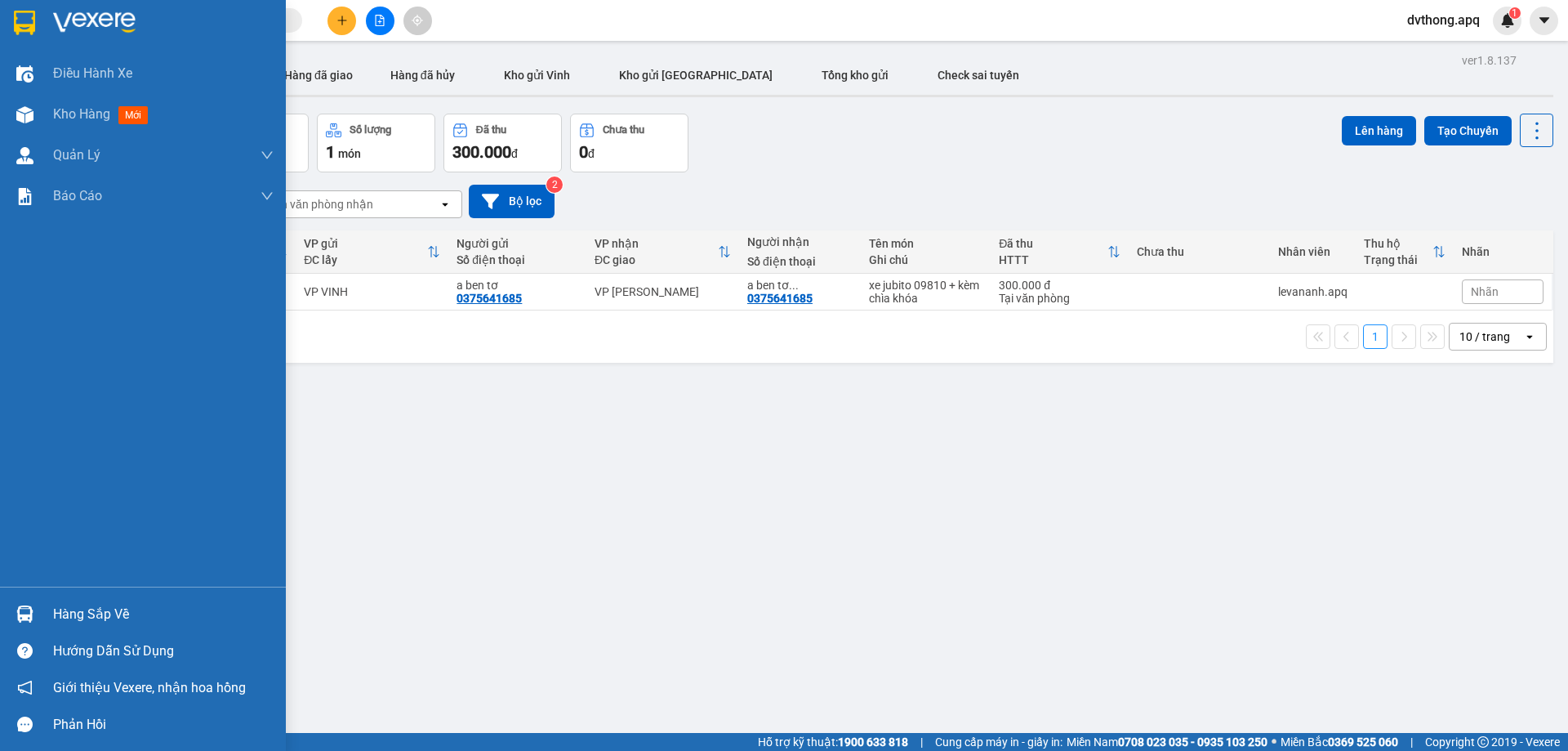
click at [84, 613] on div "Hàng sắp về" at bounding box center [163, 614] width 221 height 24
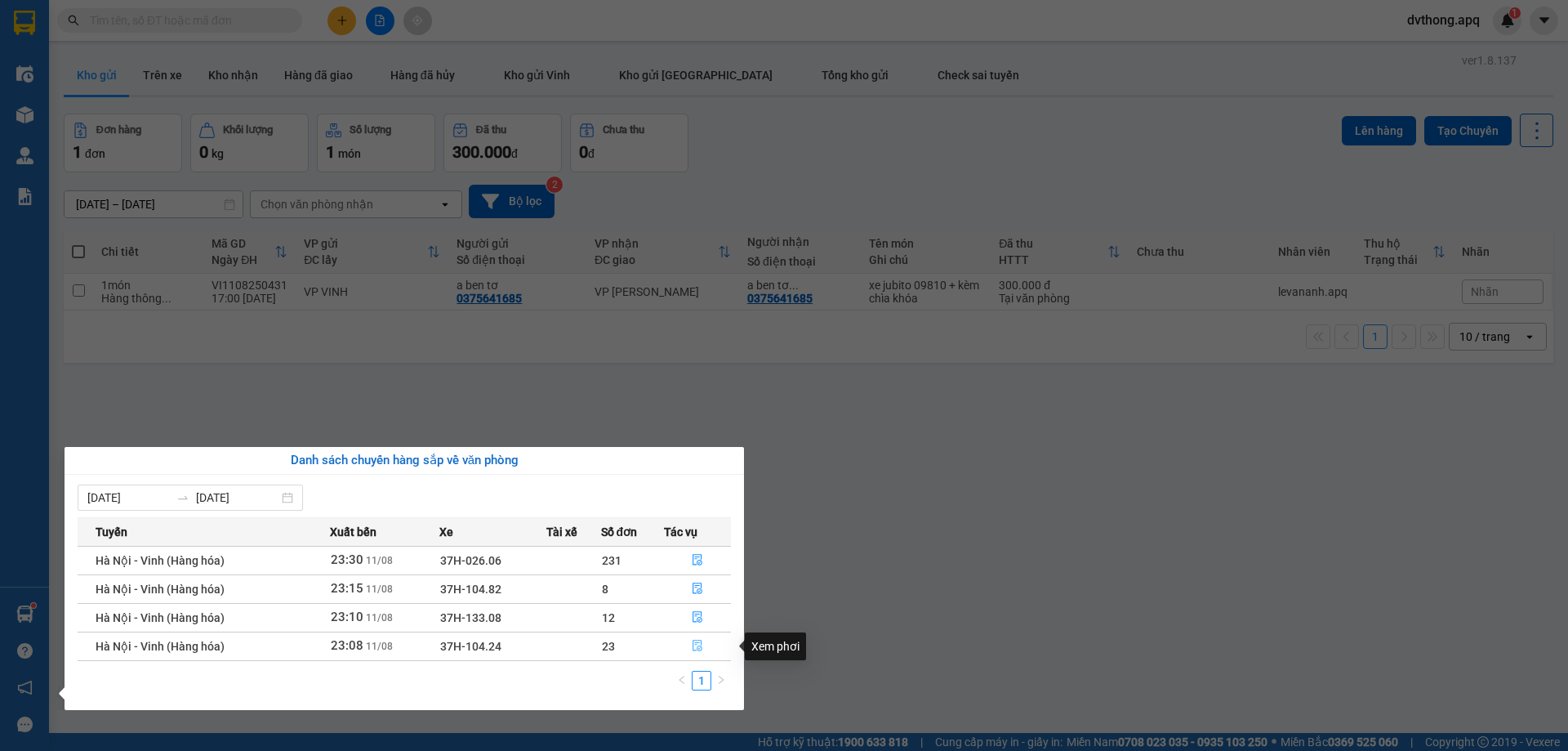
click at [697, 647] on icon "file-done" at bounding box center [698, 646] width 10 height 12
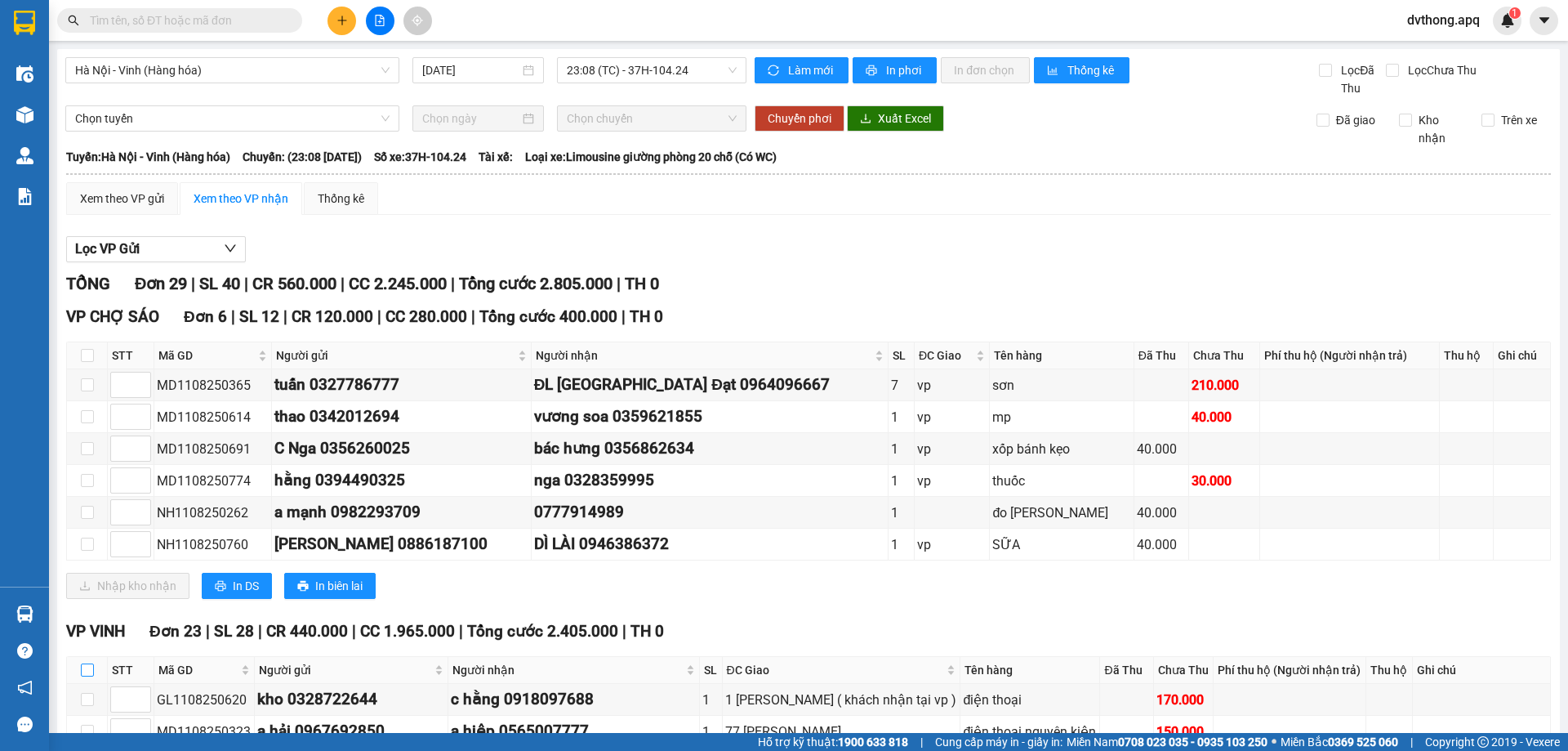
click at [87, 668] on input "checkbox" at bounding box center [87, 670] width 13 height 13
checkbox input "true"
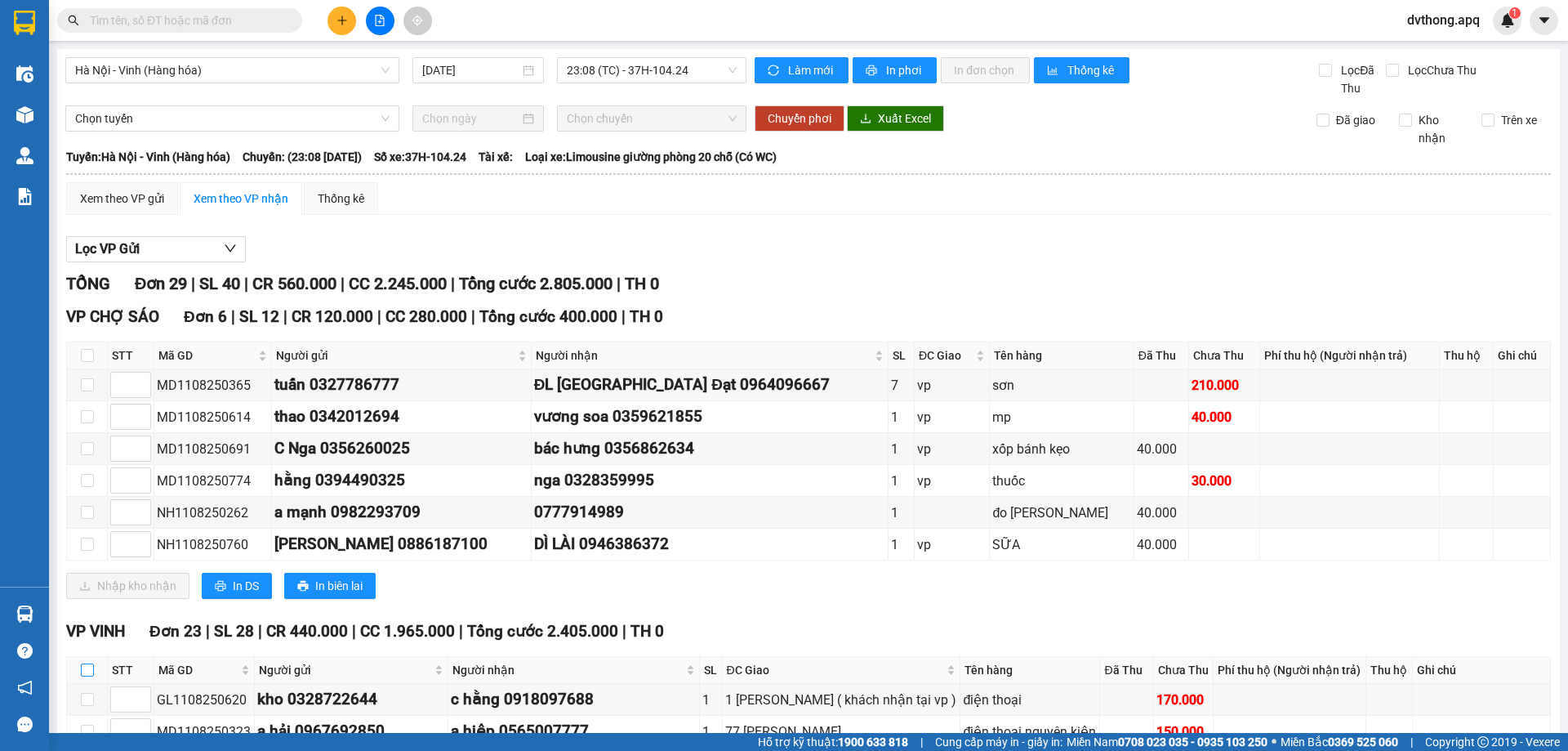
checkbox input "true"
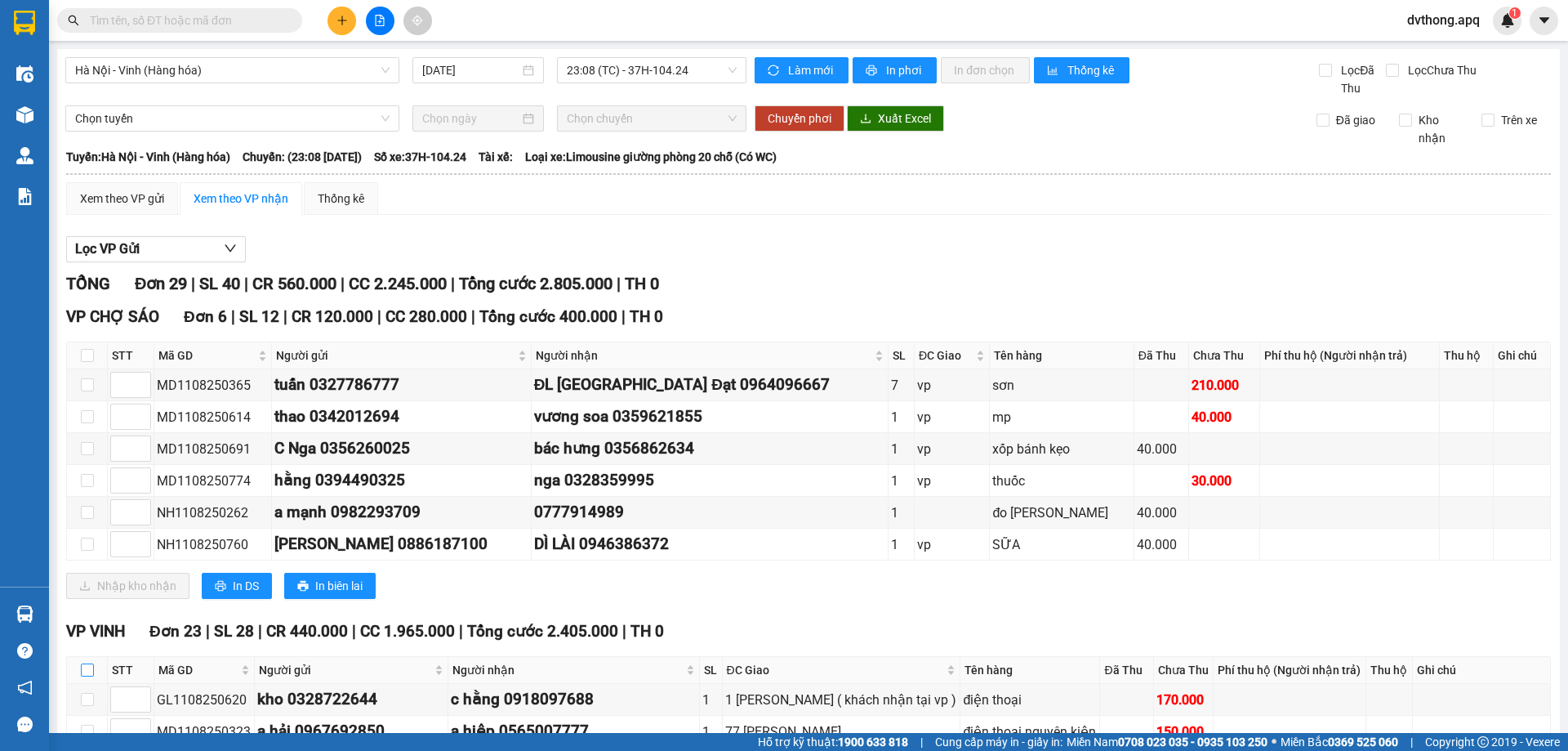
checkbox input "true"
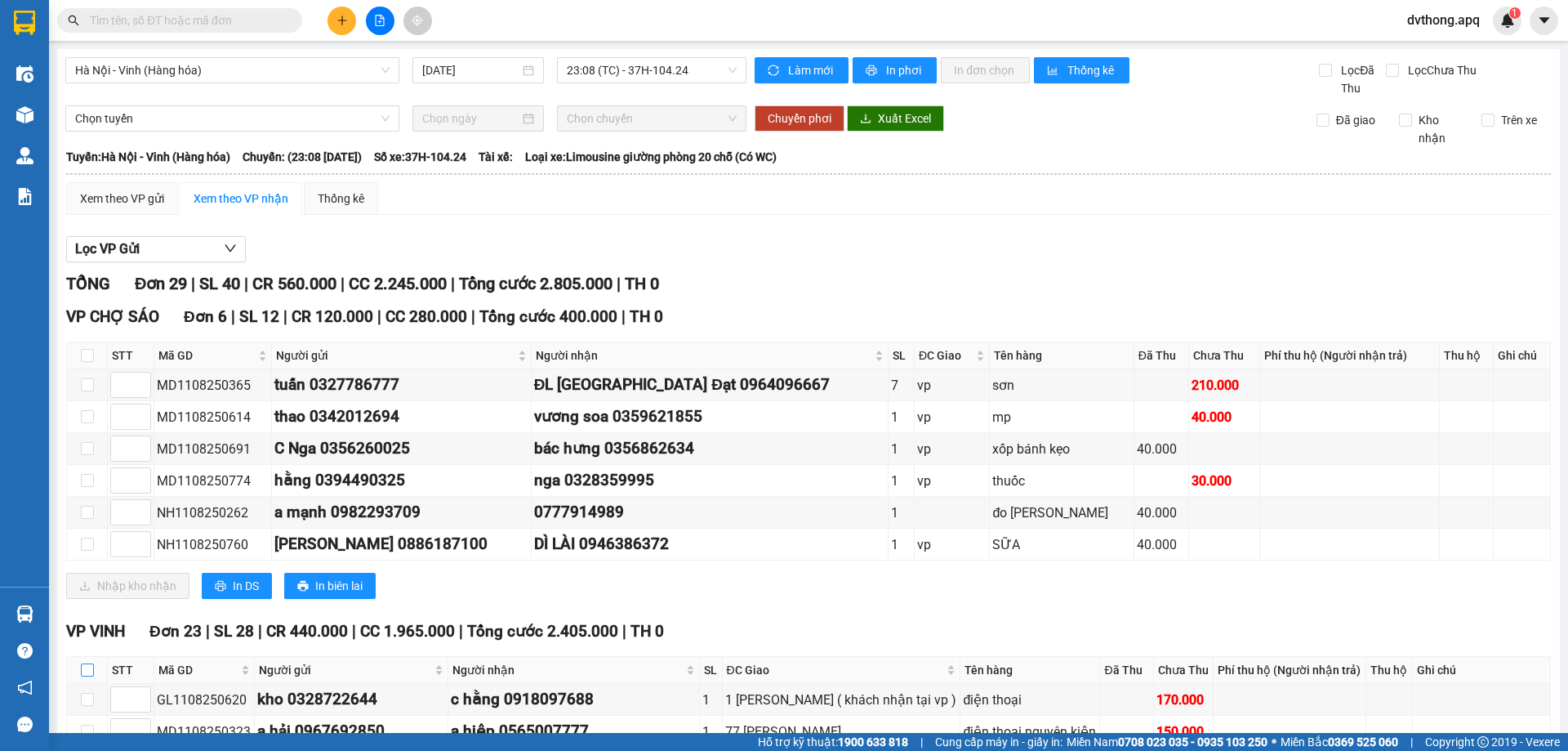
checkbox input "true"
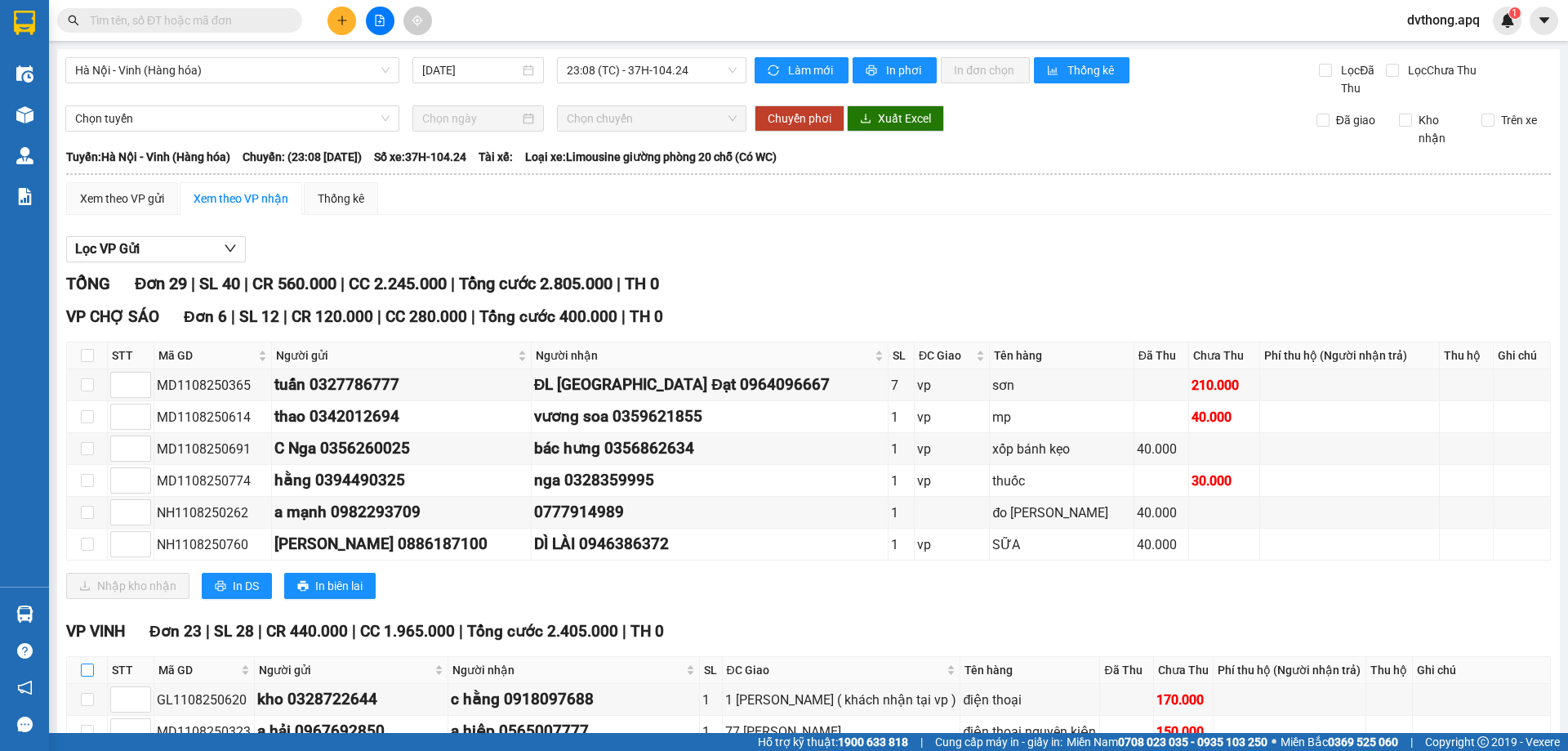
checkbox input "true"
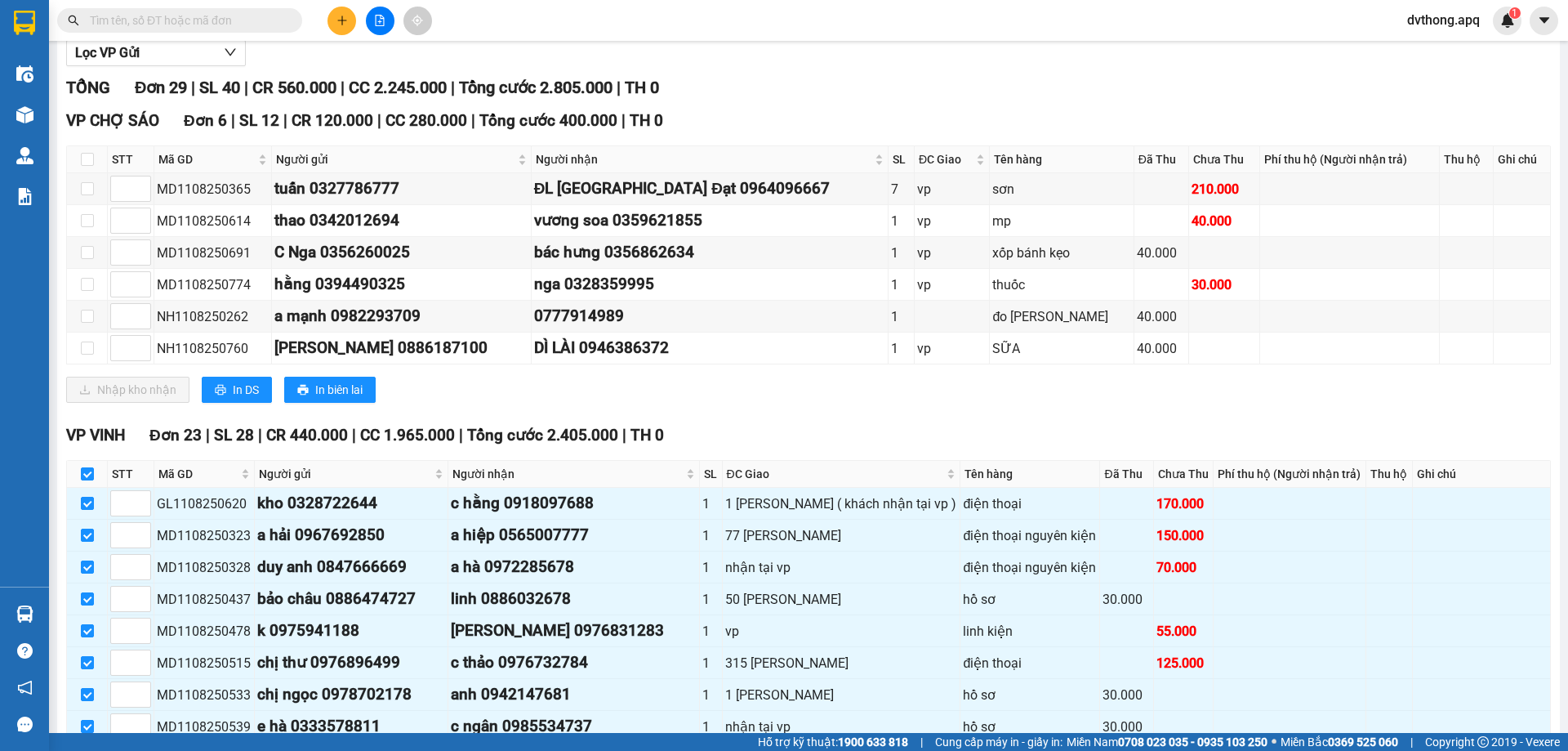
scroll to position [768, 0]
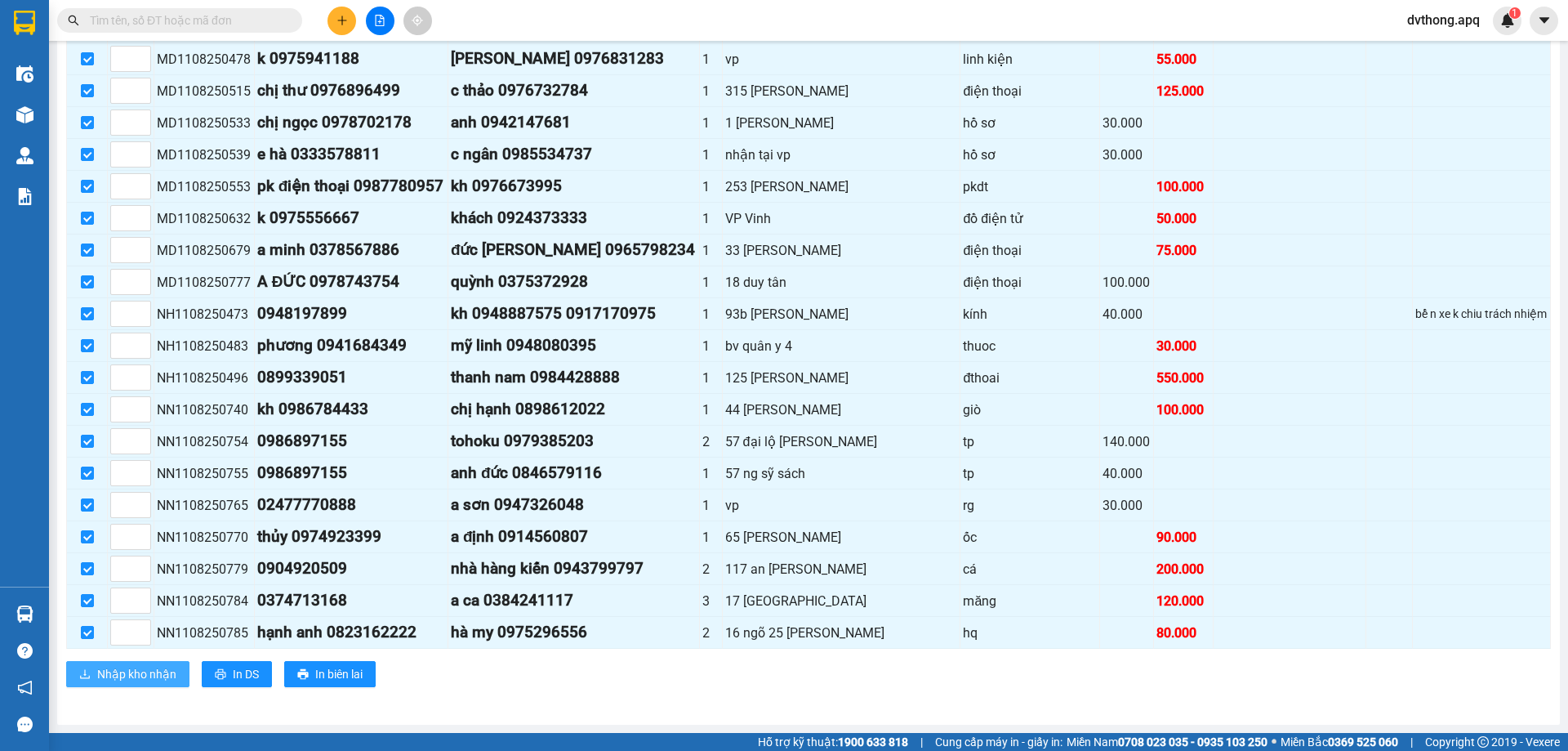
click at [100, 683] on span "Nhập kho nhận" at bounding box center [137, 674] width 79 height 18
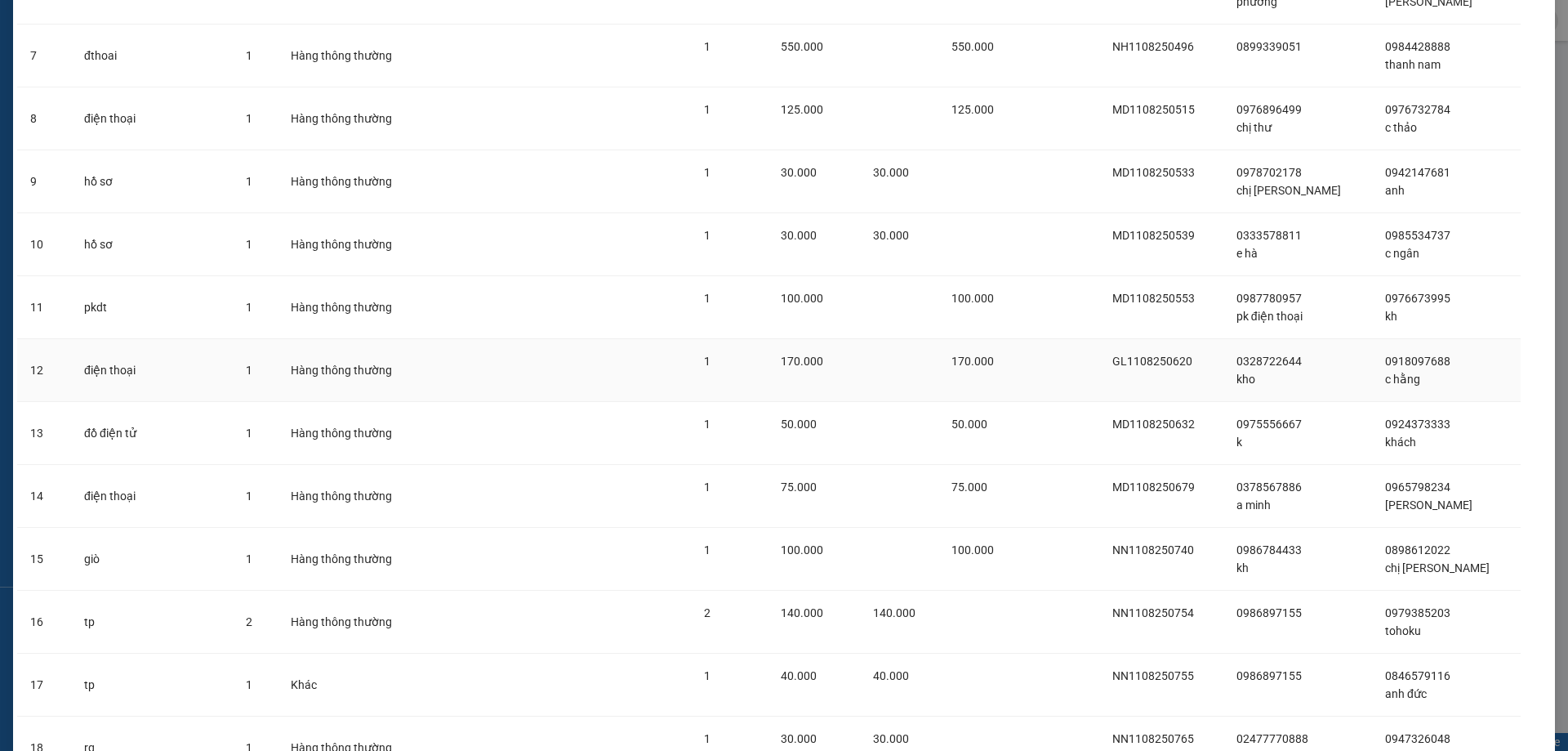
scroll to position [953, 0]
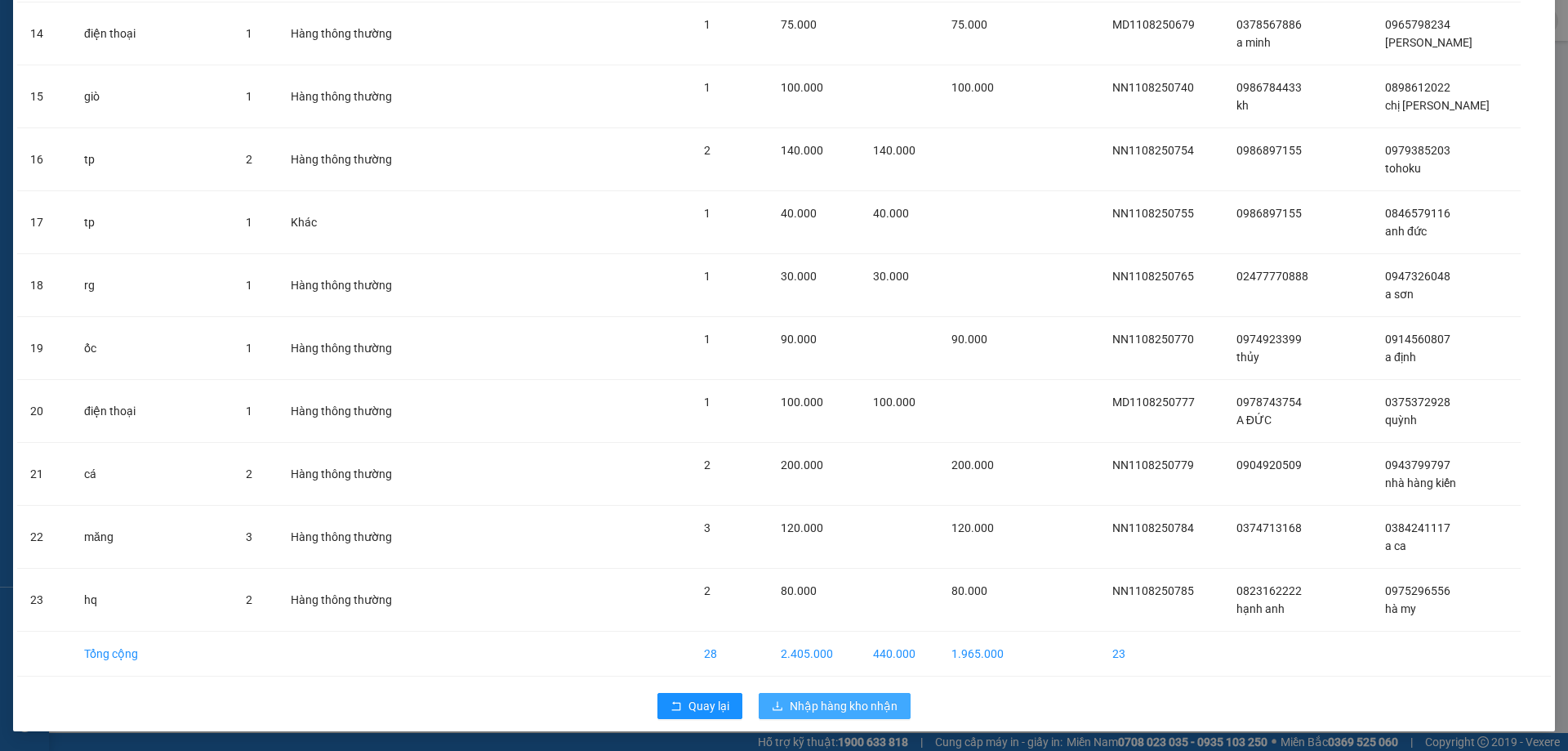
click at [805, 710] on span "Nhập hàng kho nhận" at bounding box center [843, 706] width 108 height 18
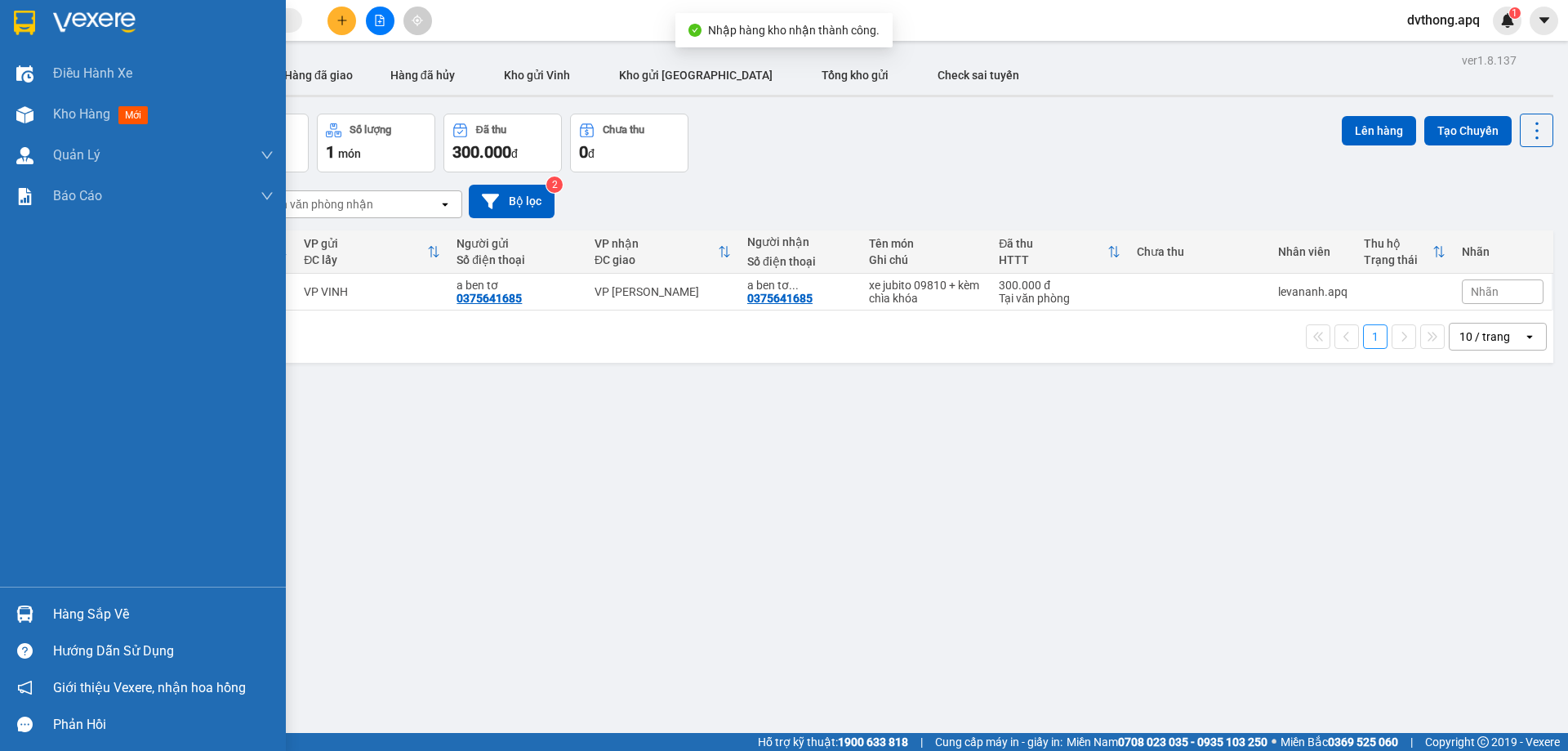
click at [26, 621] on img at bounding box center [24, 614] width 17 height 17
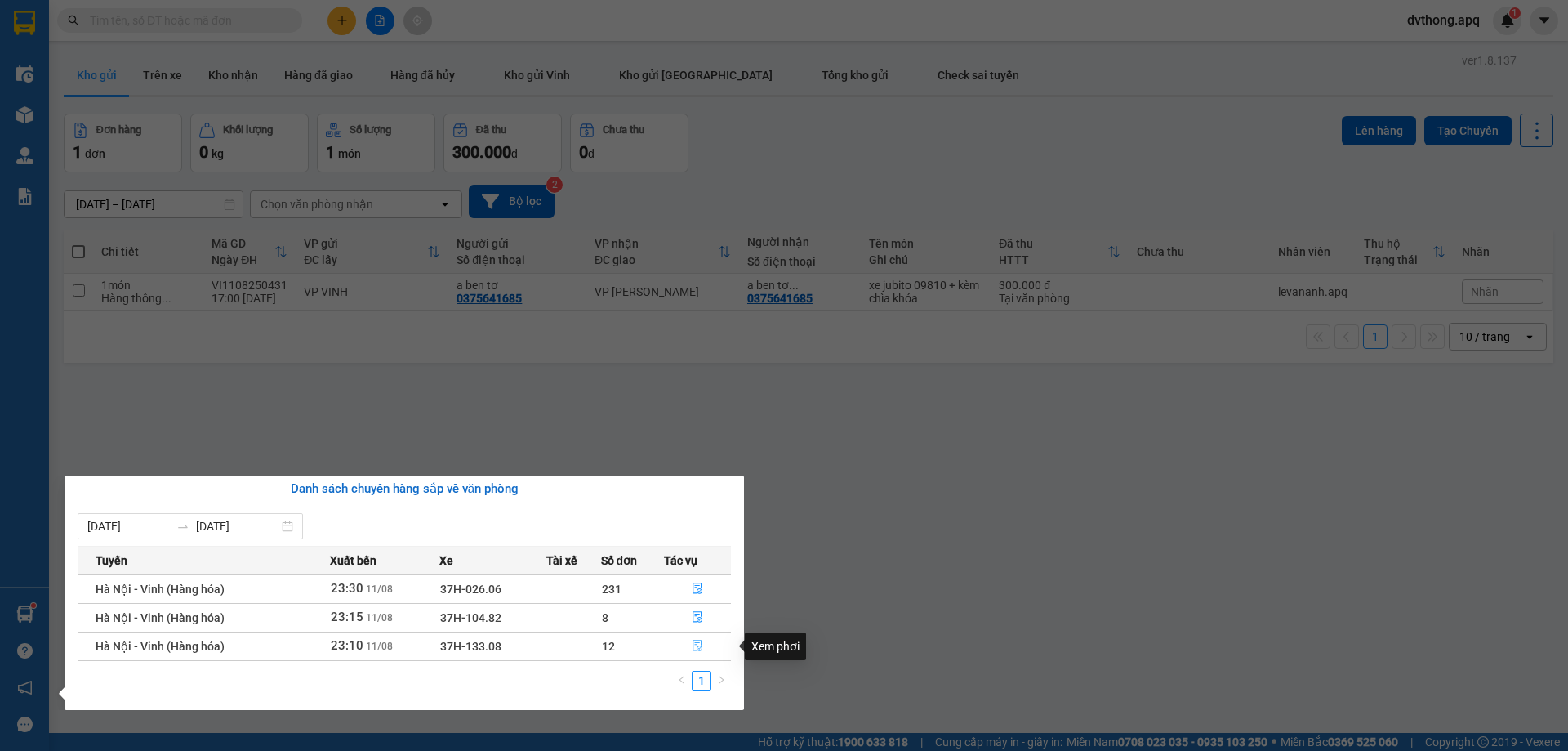
click at [694, 648] on icon "file-done" at bounding box center [698, 646] width 10 height 12
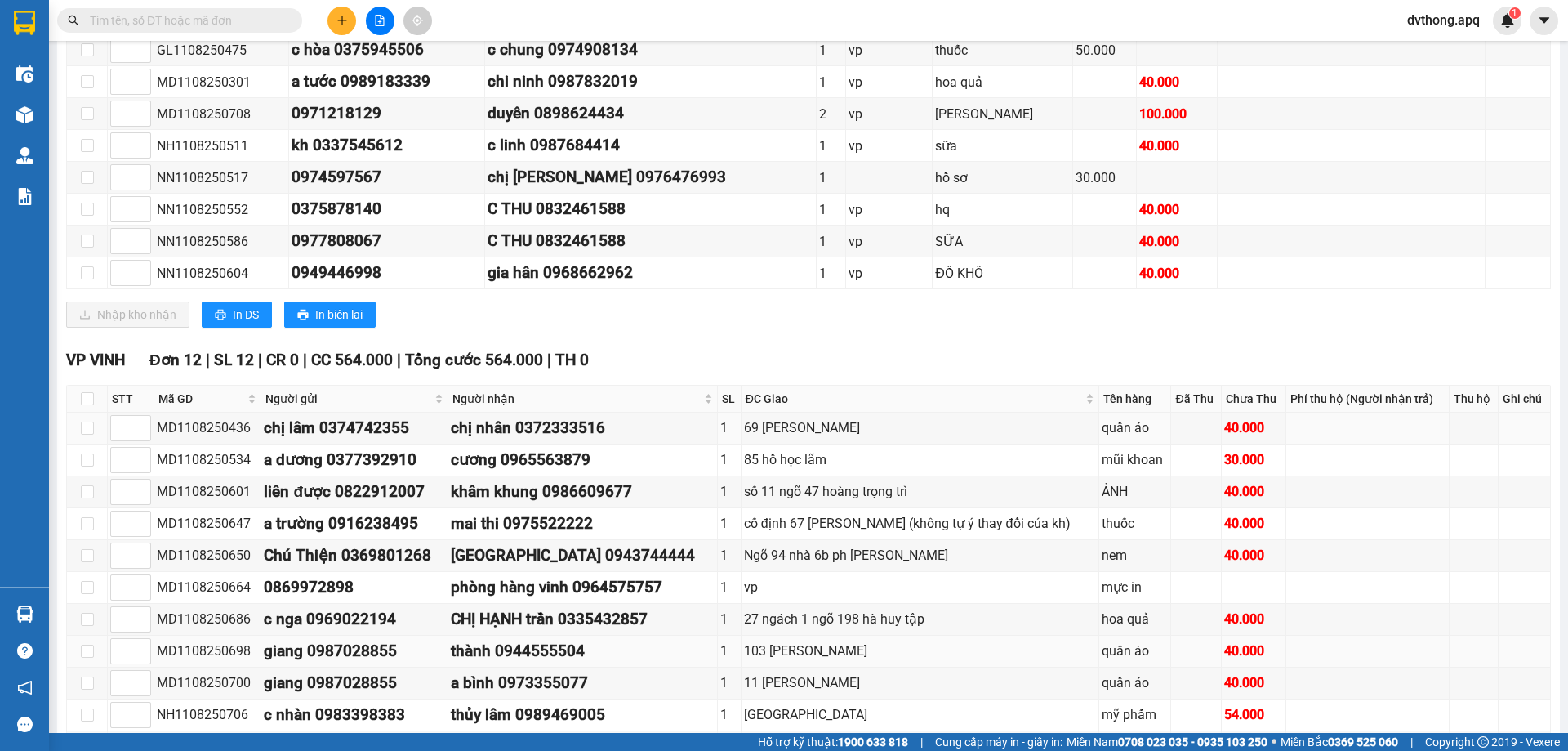
scroll to position [572, 0]
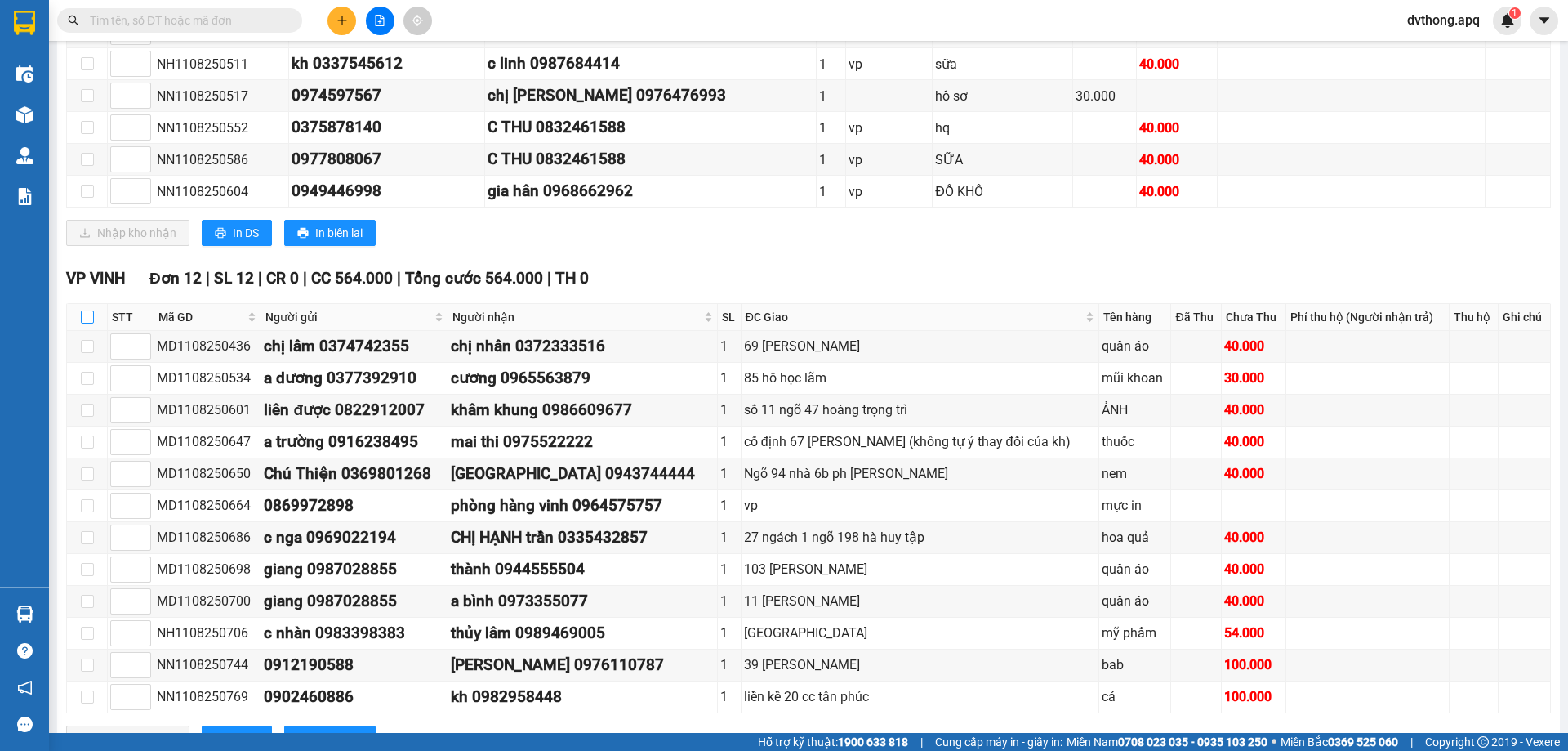
click at [85, 316] on input "checkbox" at bounding box center [87, 318] width 13 height 13
checkbox input "true"
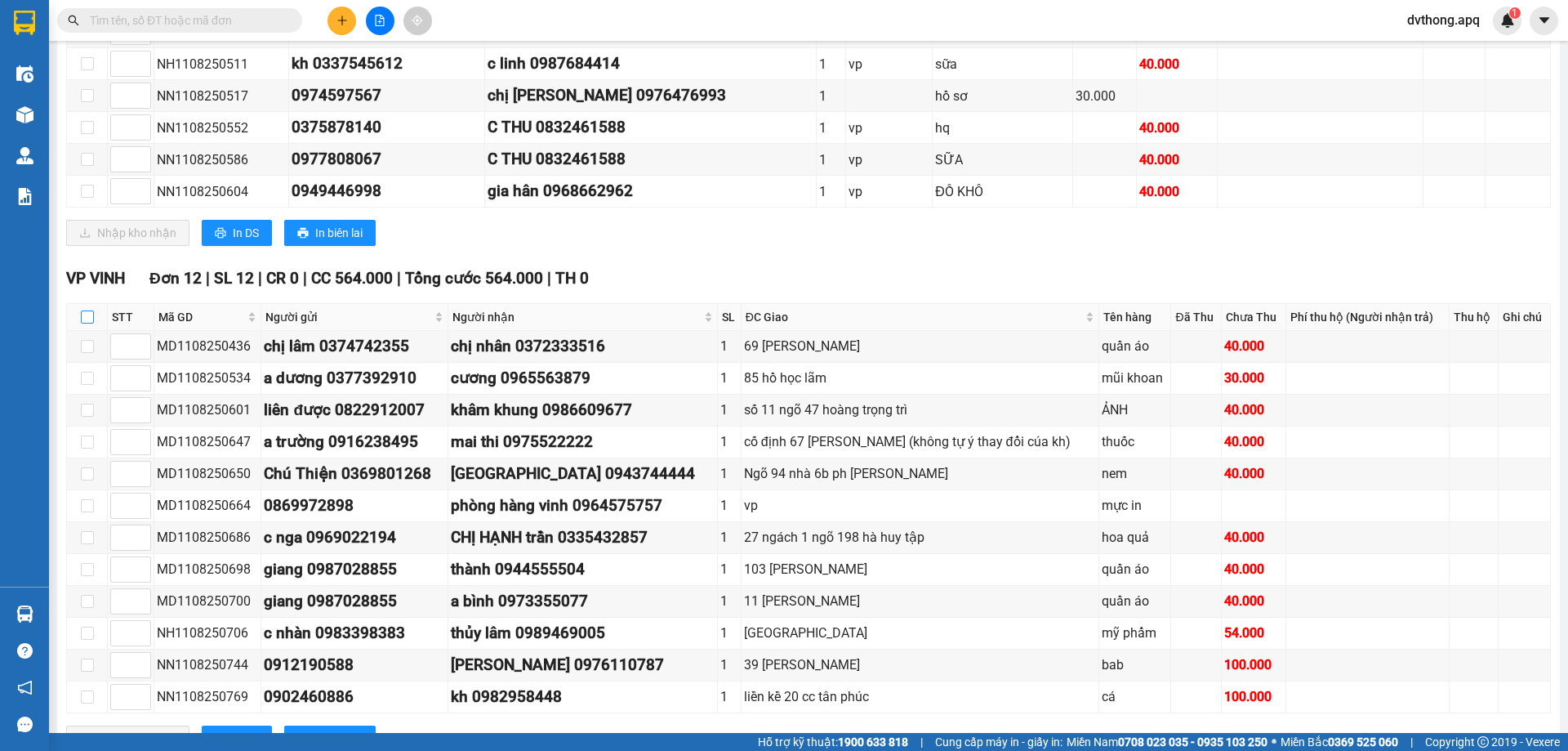
checkbox input "true"
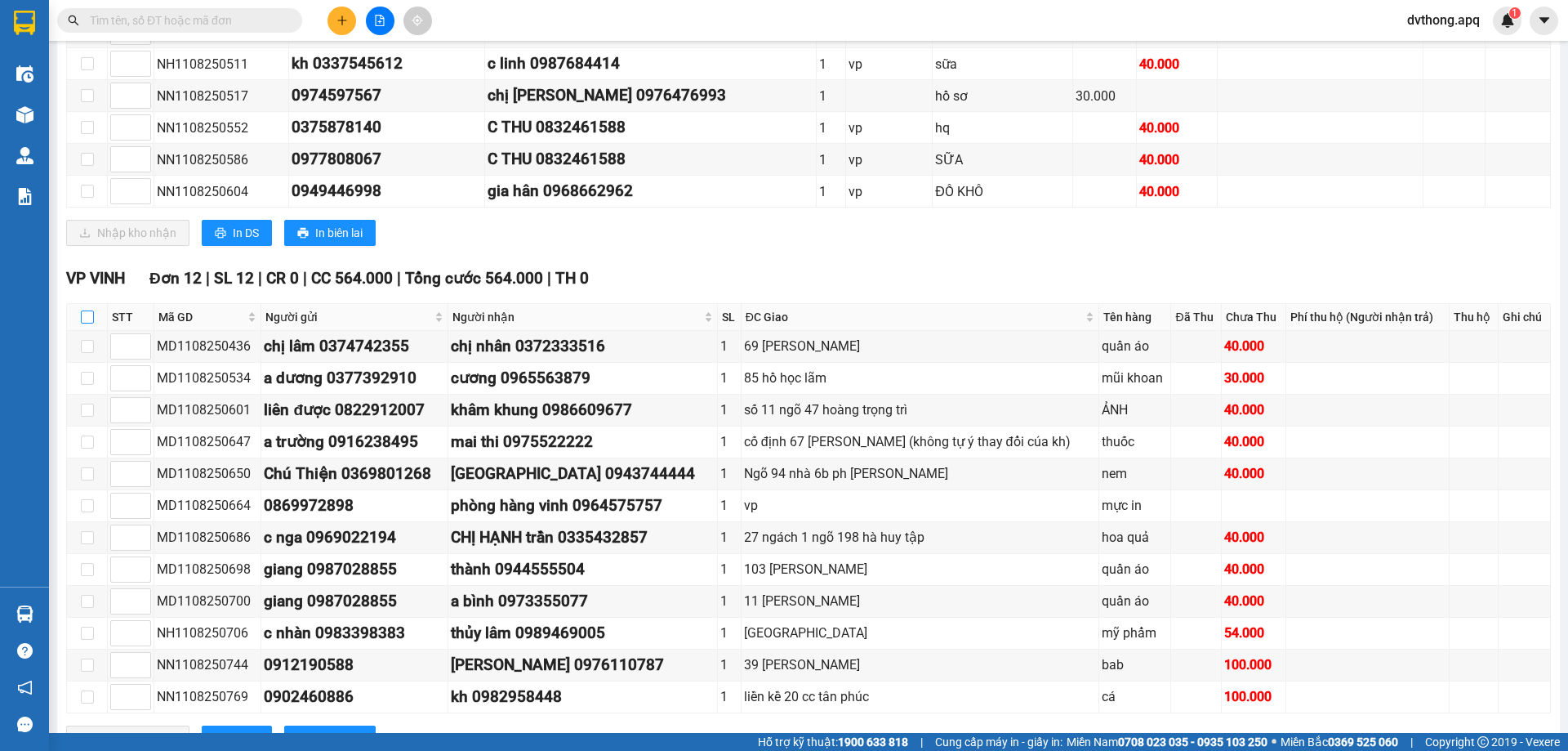
checkbox input "true"
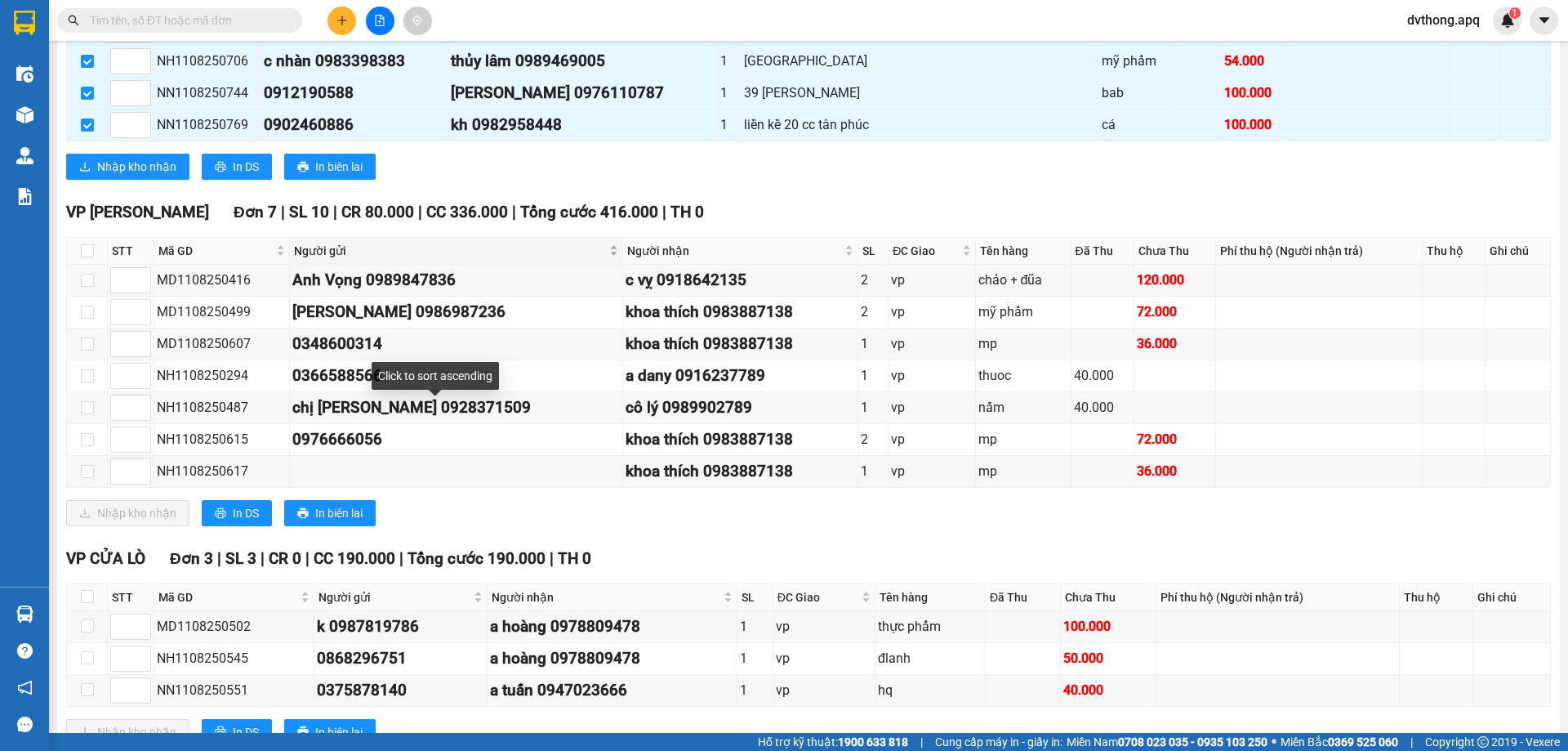
scroll to position [1201, 0]
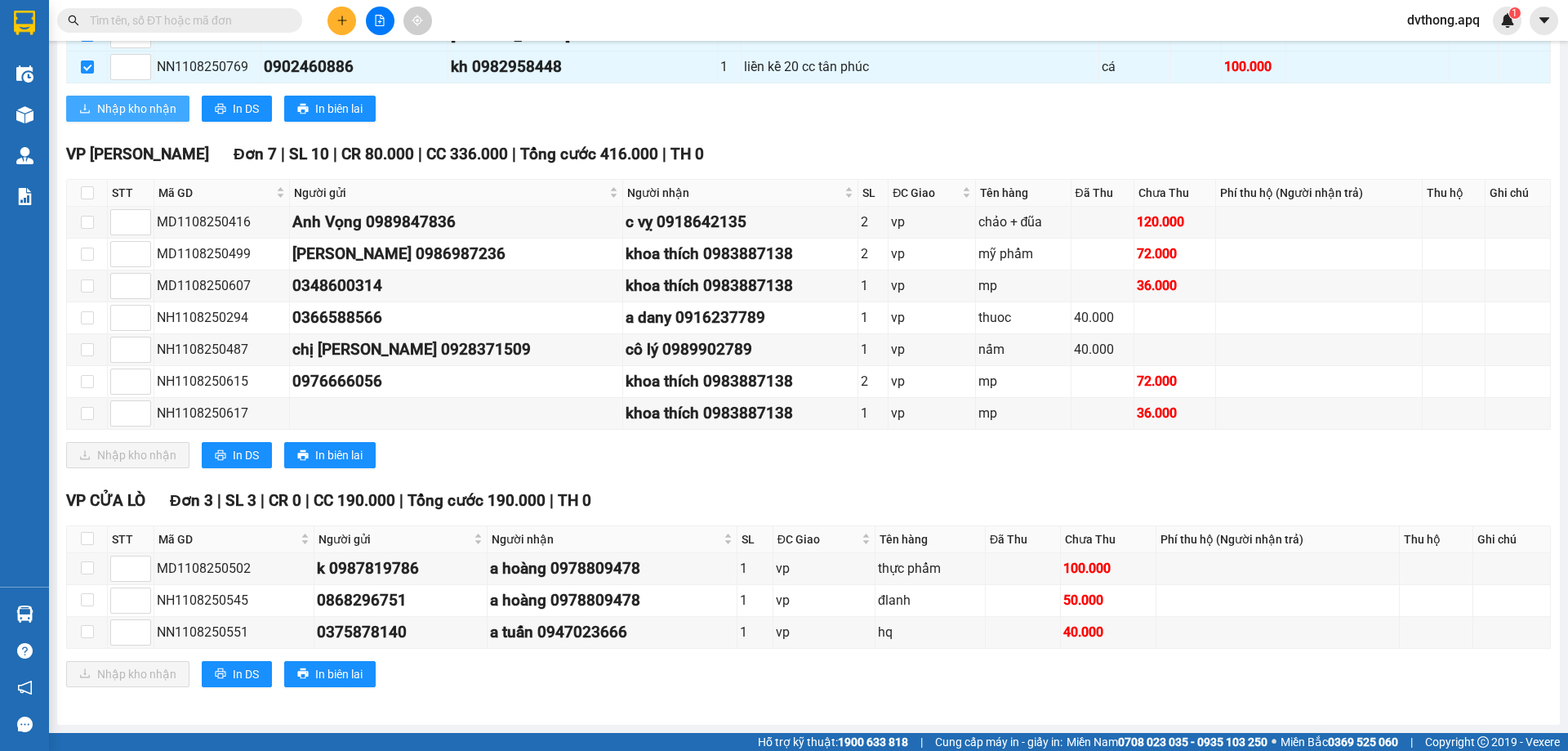
click at [134, 110] on span "Nhập kho nhận" at bounding box center [137, 108] width 79 height 18
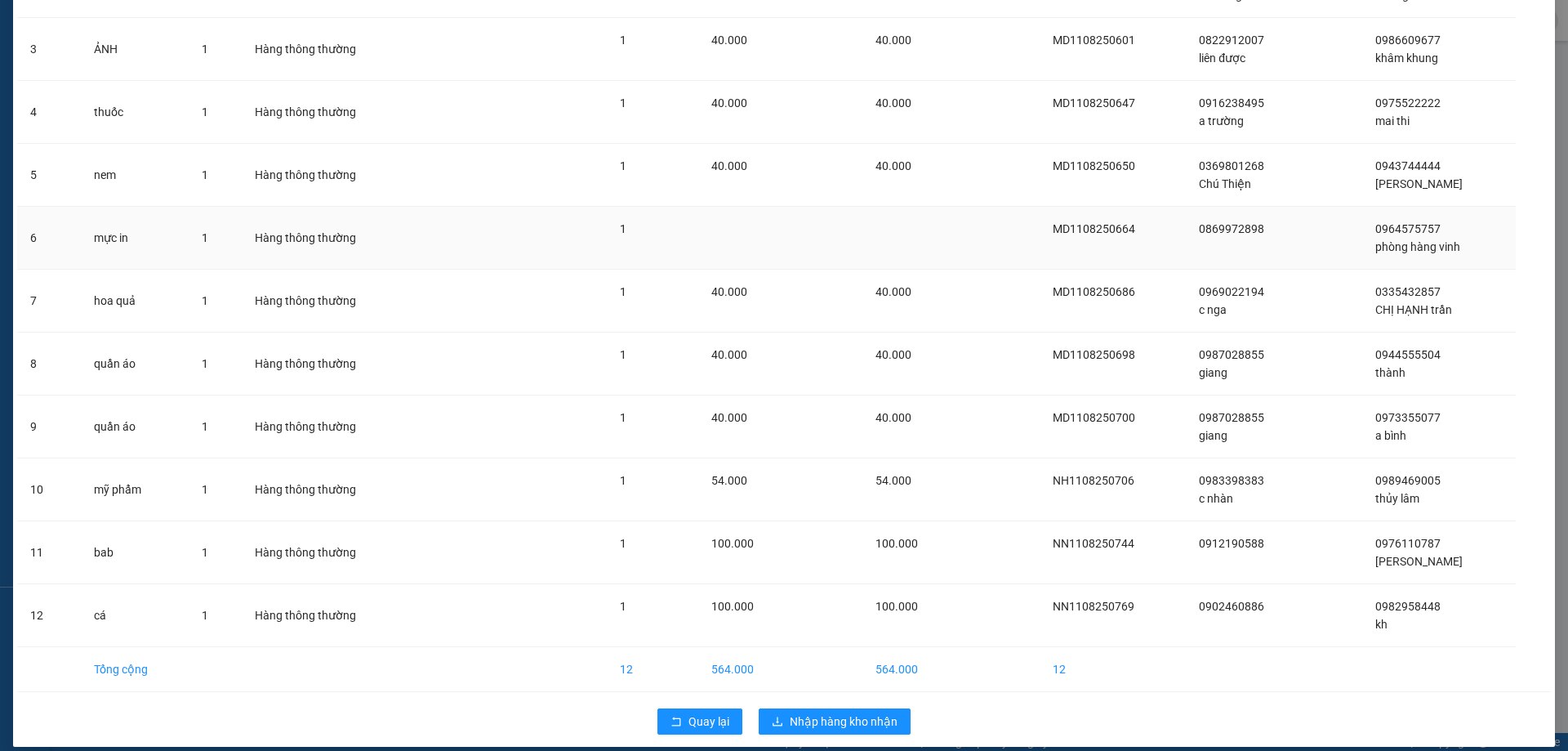
scroll to position [260, 0]
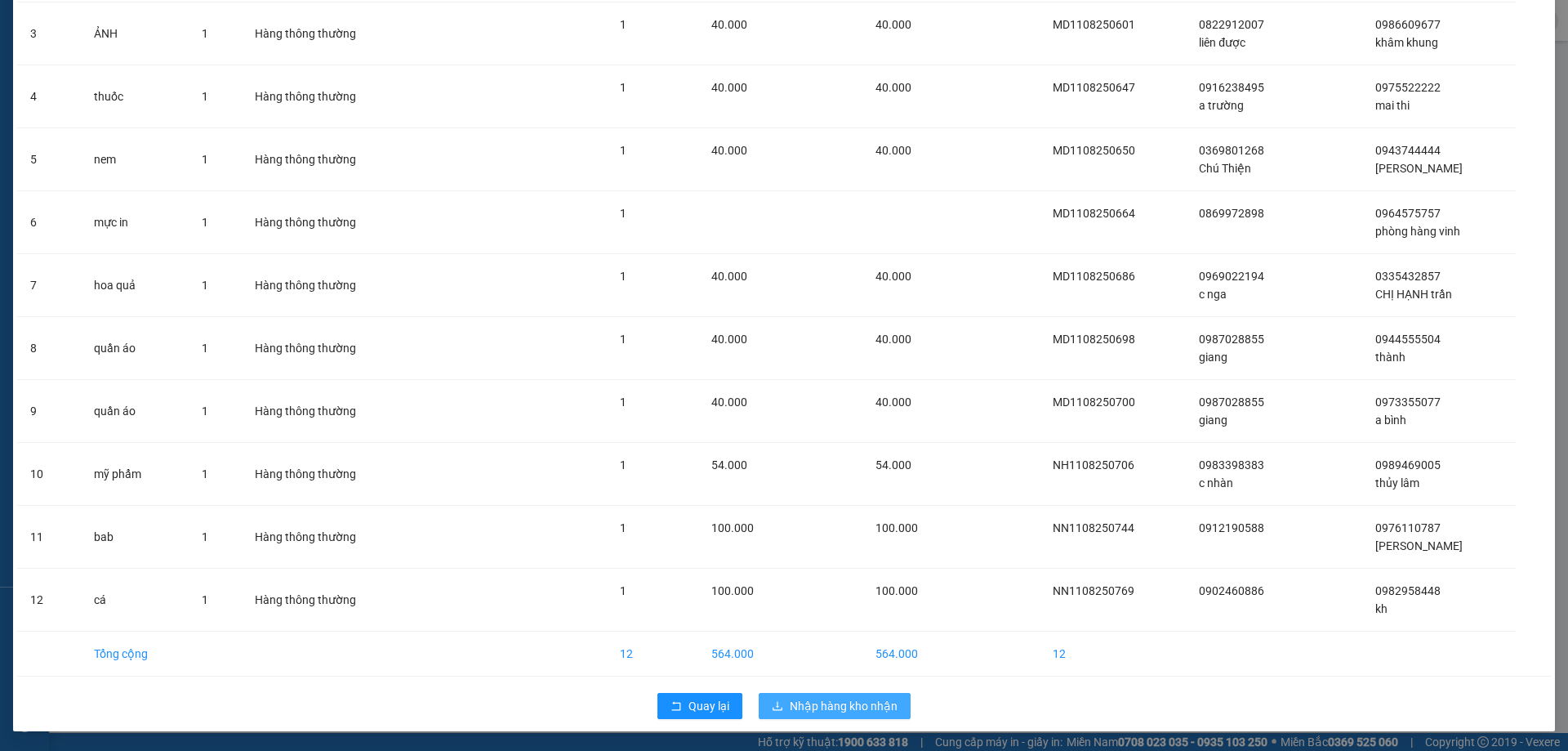
click at [841, 712] on span "Nhập hàng kho nhận" at bounding box center [843, 706] width 108 height 18
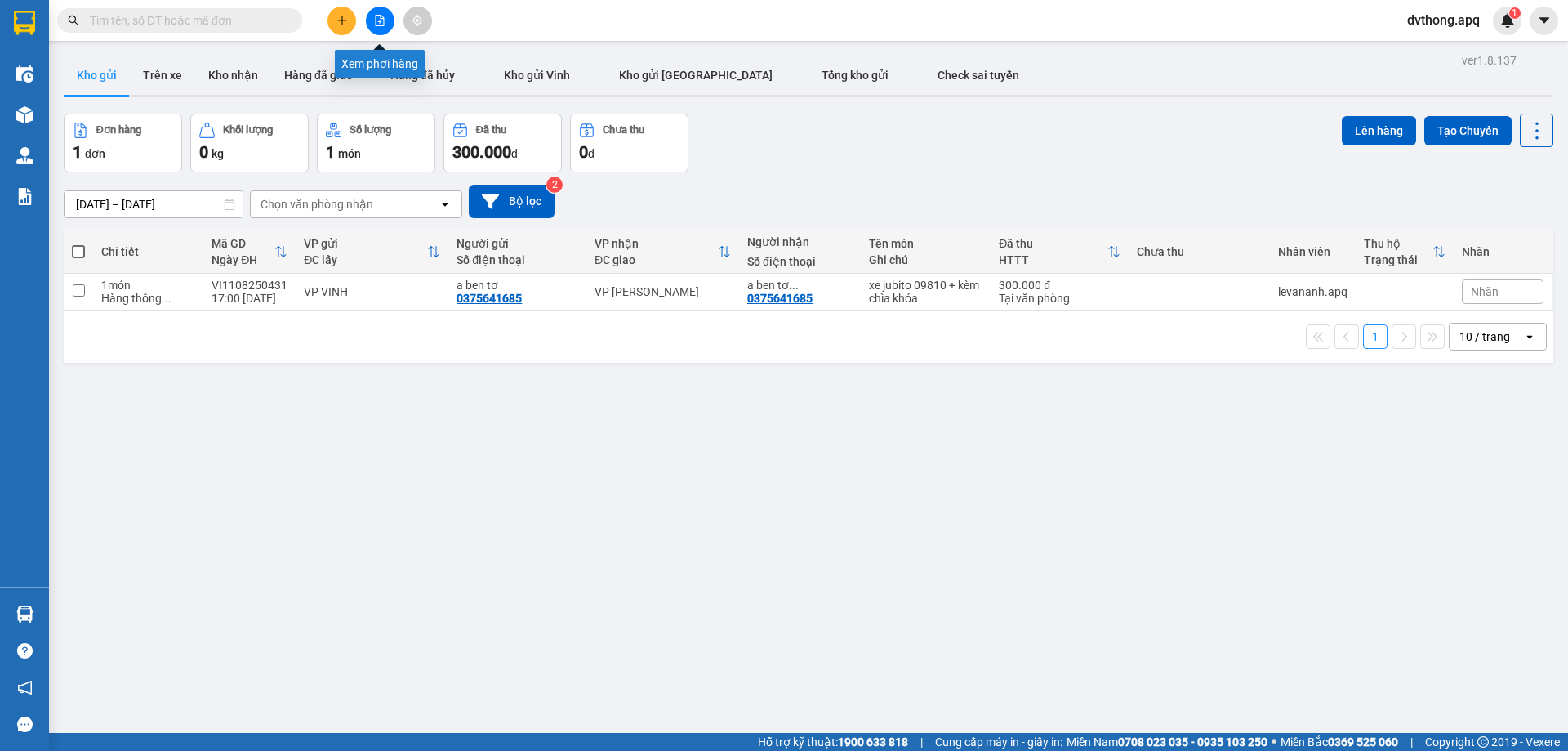
click at [370, 18] on button at bounding box center [380, 21] width 29 height 29
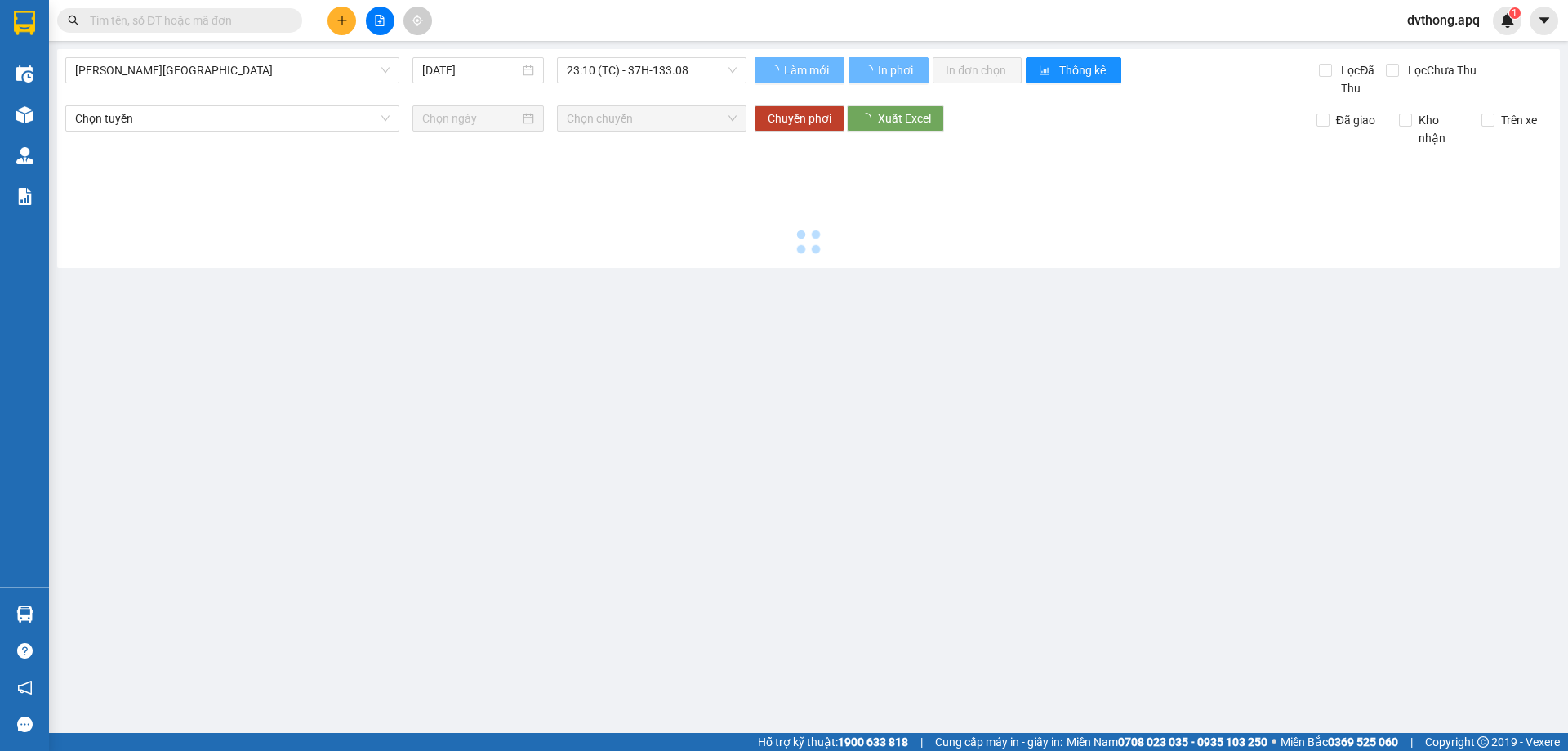
type input "[DATE]"
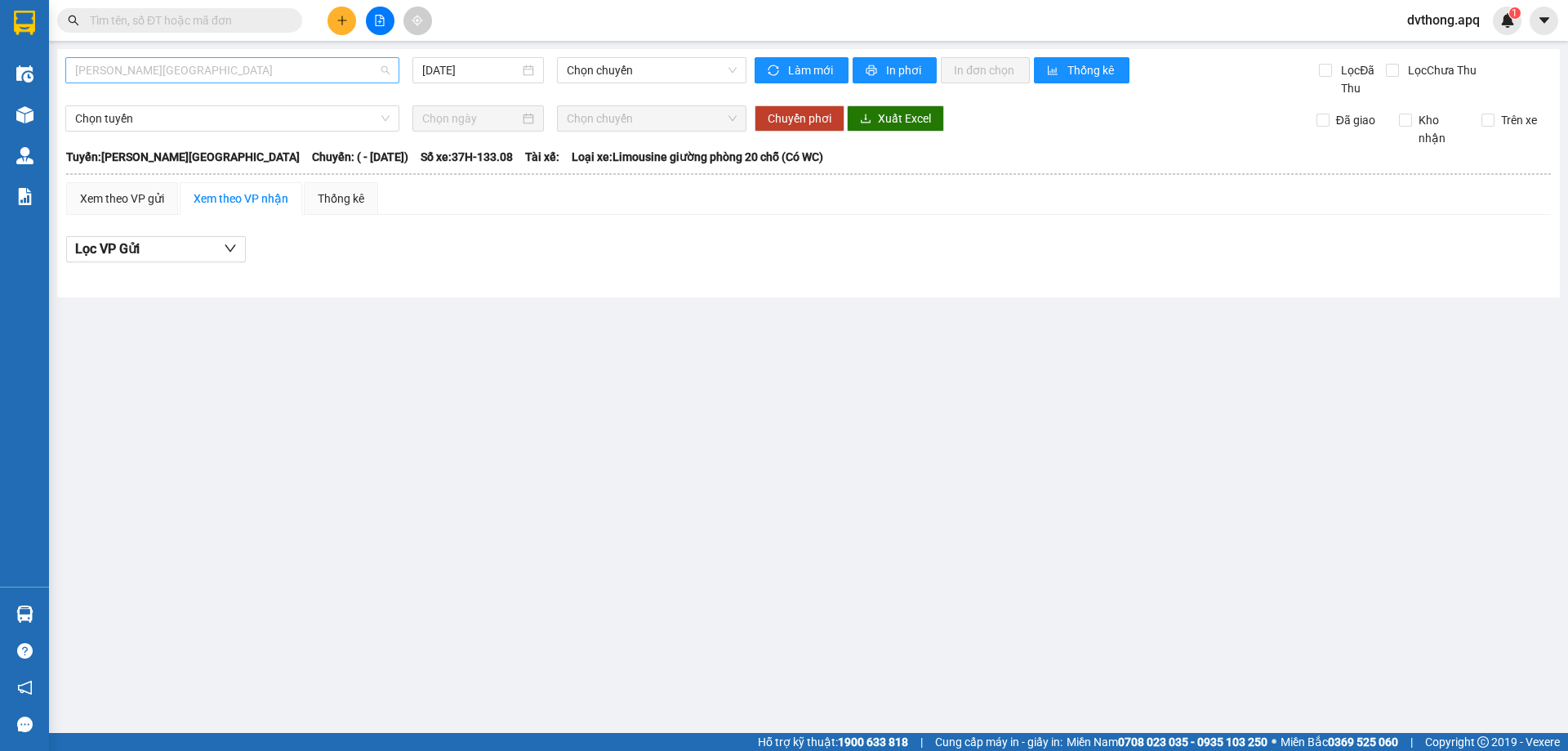
click at [303, 64] on span "[PERSON_NAME][GEOGRAPHIC_DATA]" at bounding box center [232, 70] width 314 height 24
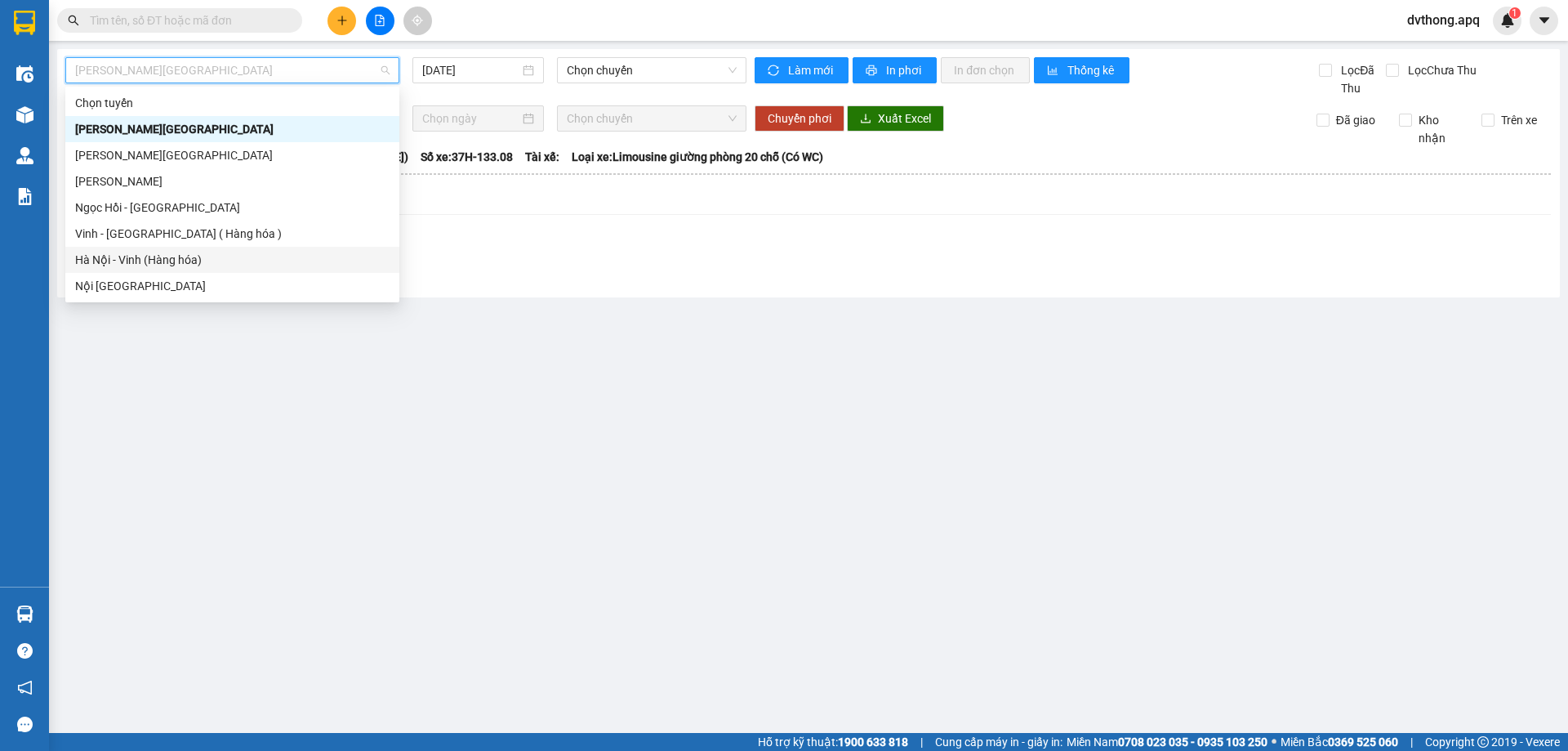
click at [216, 256] on div "Hà Nội - Vinh (Hàng hóa)" at bounding box center [232, 260] width 314 height 18
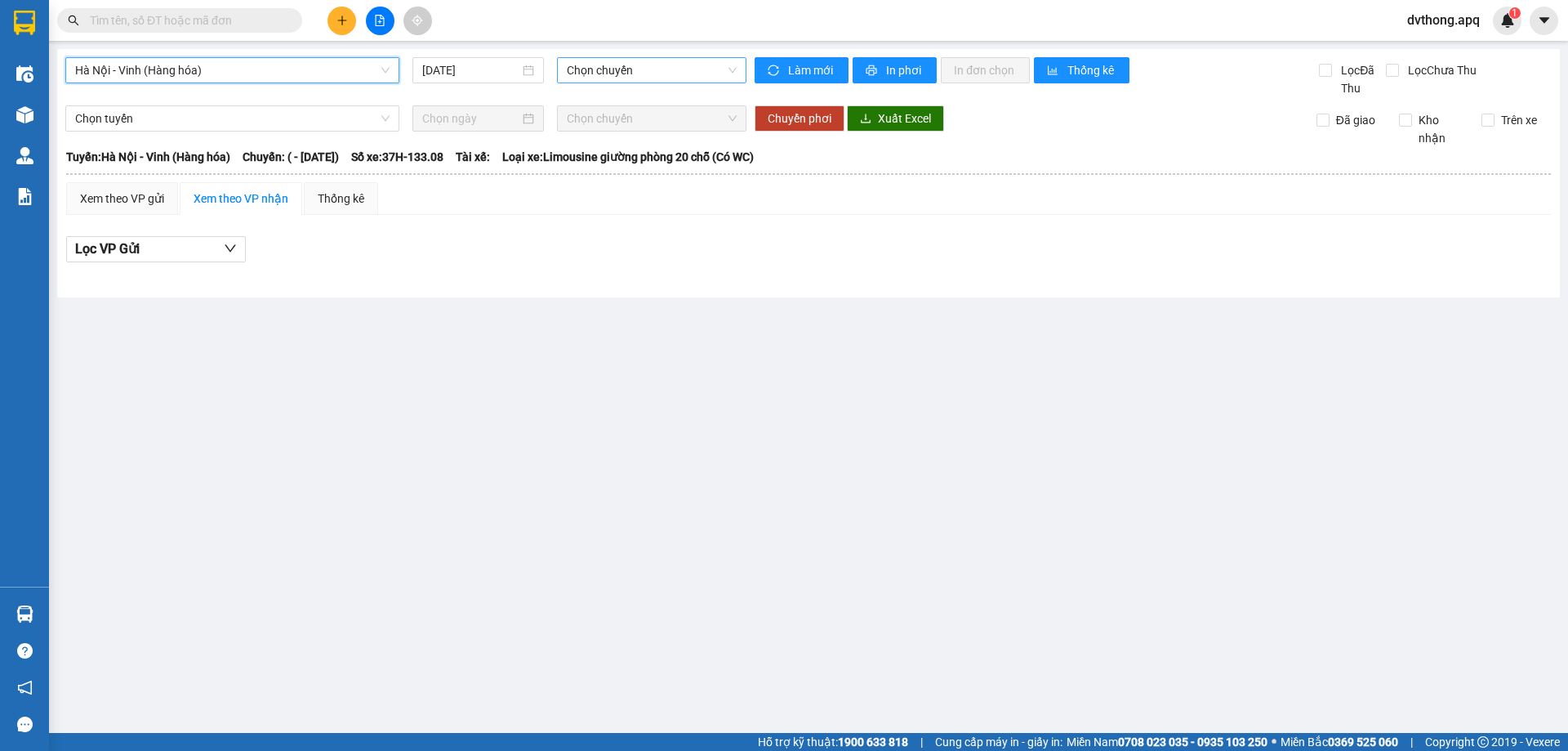
click at [603, 66] on span "Chọn chuyến" at bounding box center [652, 70] width 170 height 24
click at [460, 61] on input "[DATE]" at bounding box center [471, 70] width 97 height 18
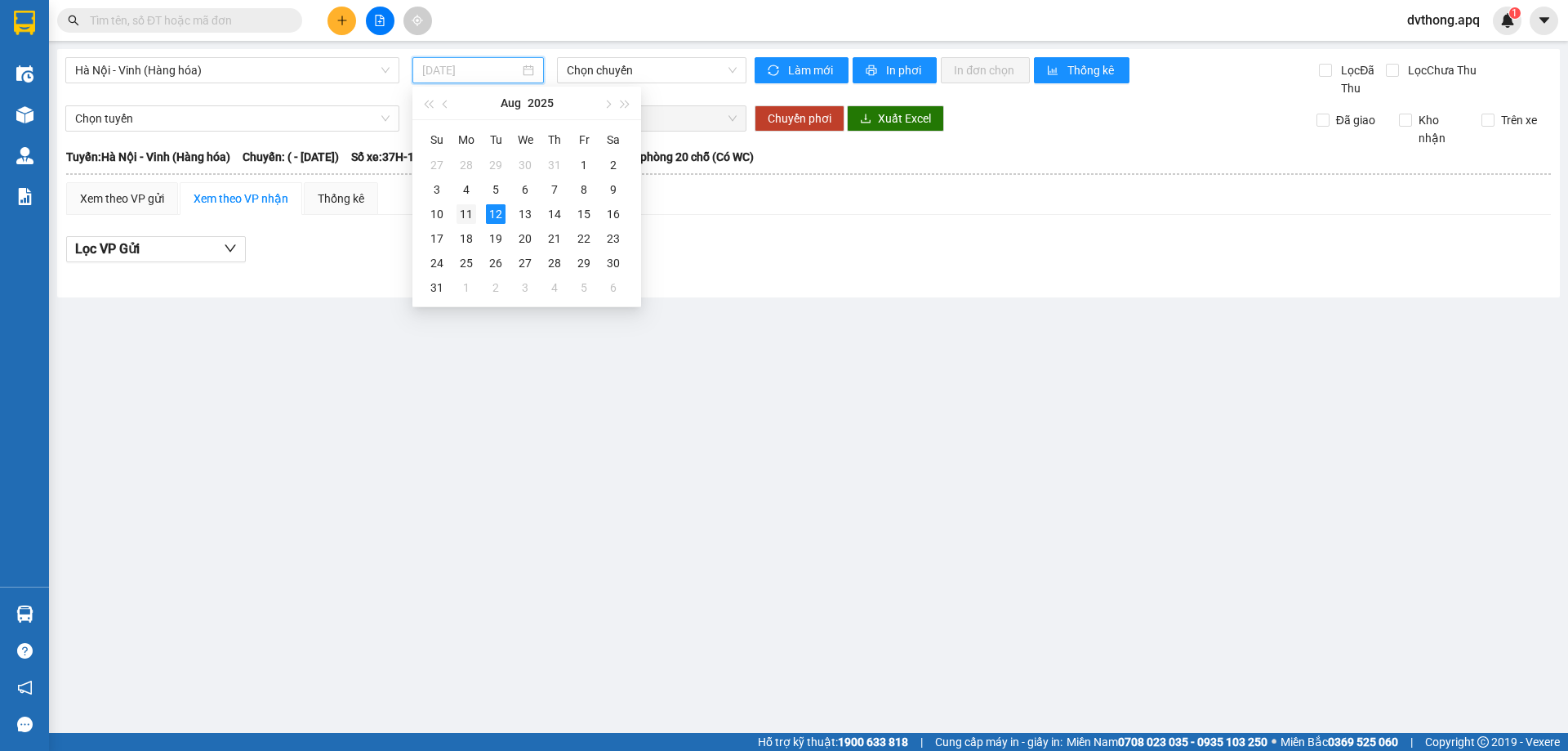
click at [459, 213] on div "11" at bounding box center [466, 213] width 19 height 19
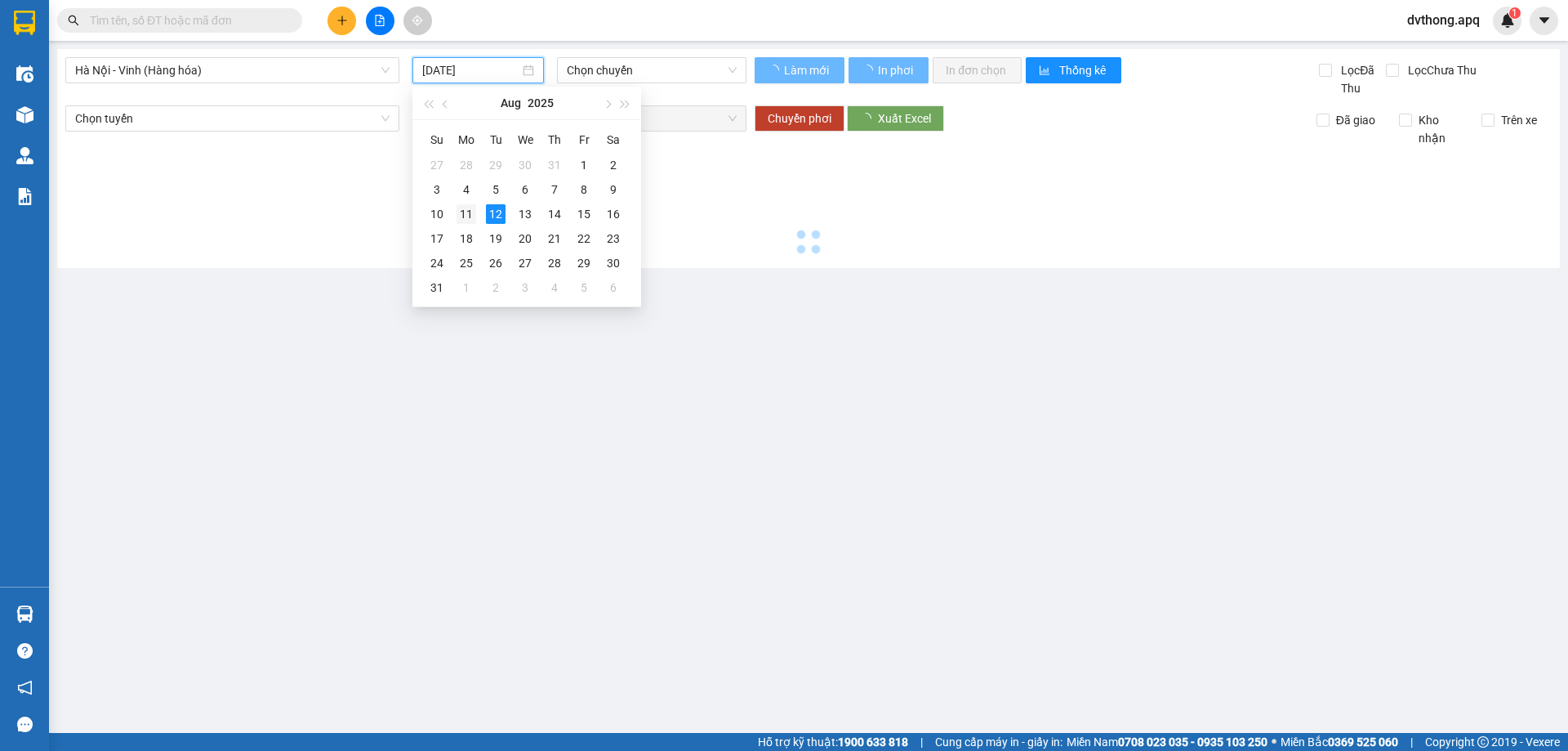
type input "[DATE]"
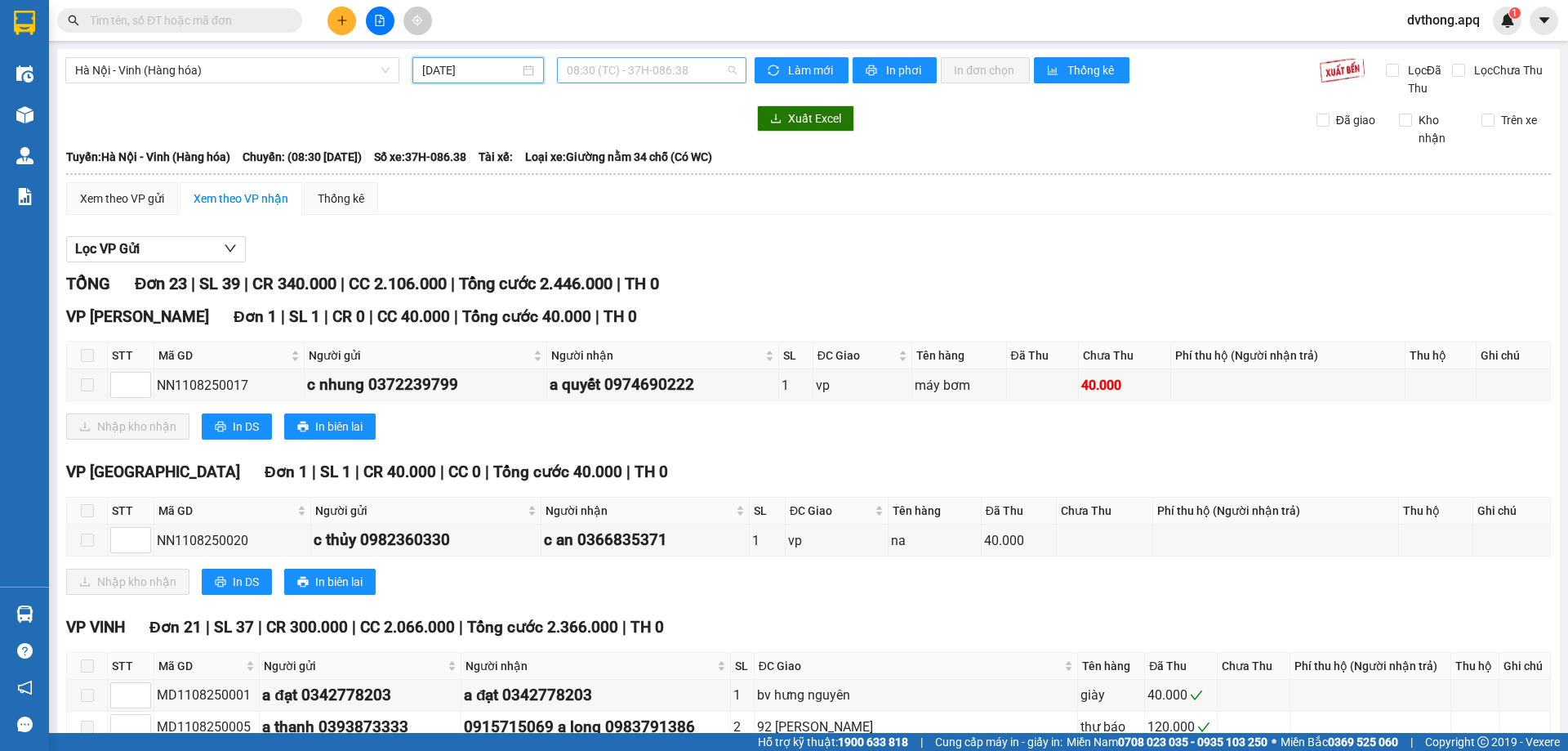
click at [633, 71] on span "08:30 (TC) - 37H-086.38" at bounding box center [652, 70] width 170 height 24
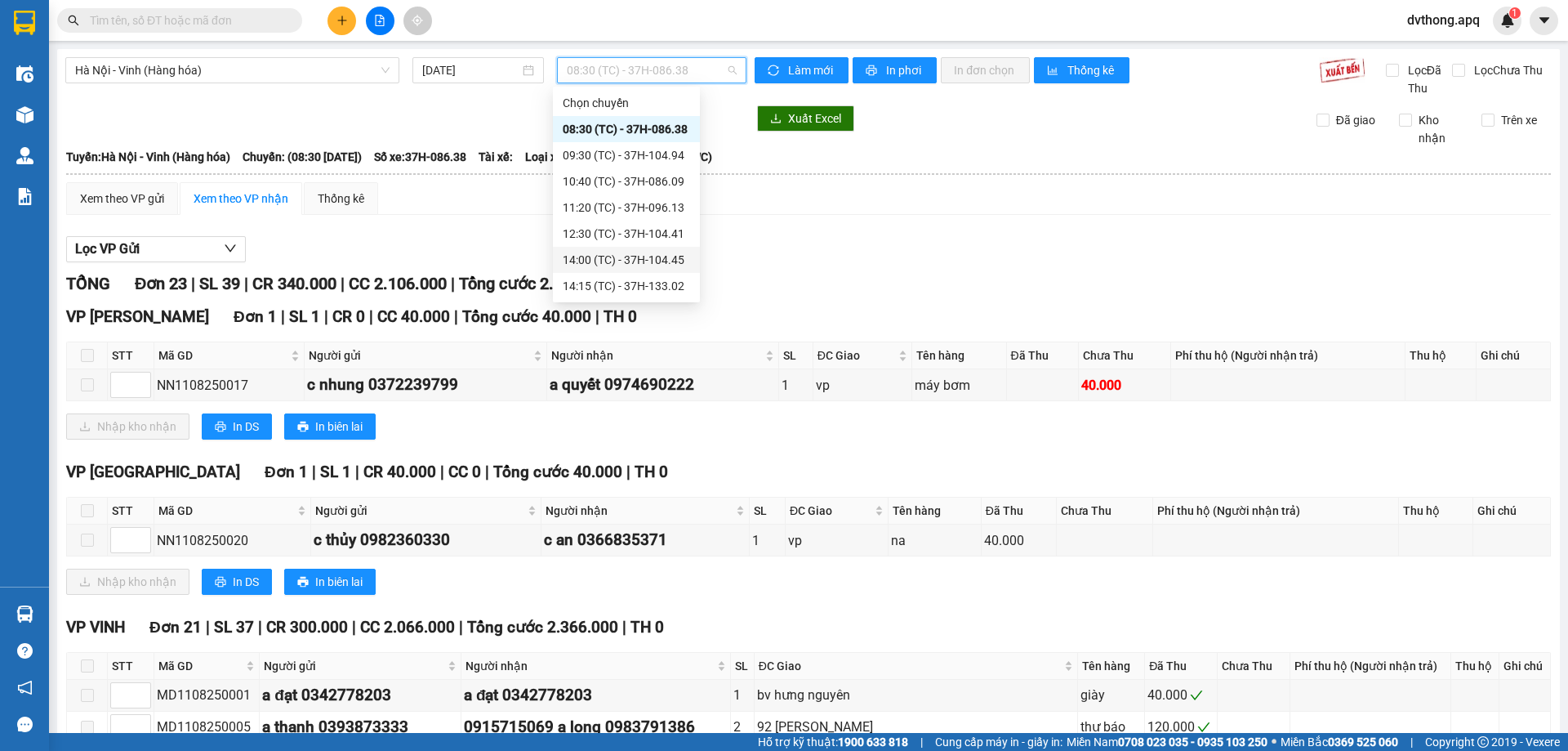
scroll to position [287, 0]
click at [633, 259] on div "23:15 (TC) - 37H-104.82" at bounding box center [627, 260] width 128 height 18
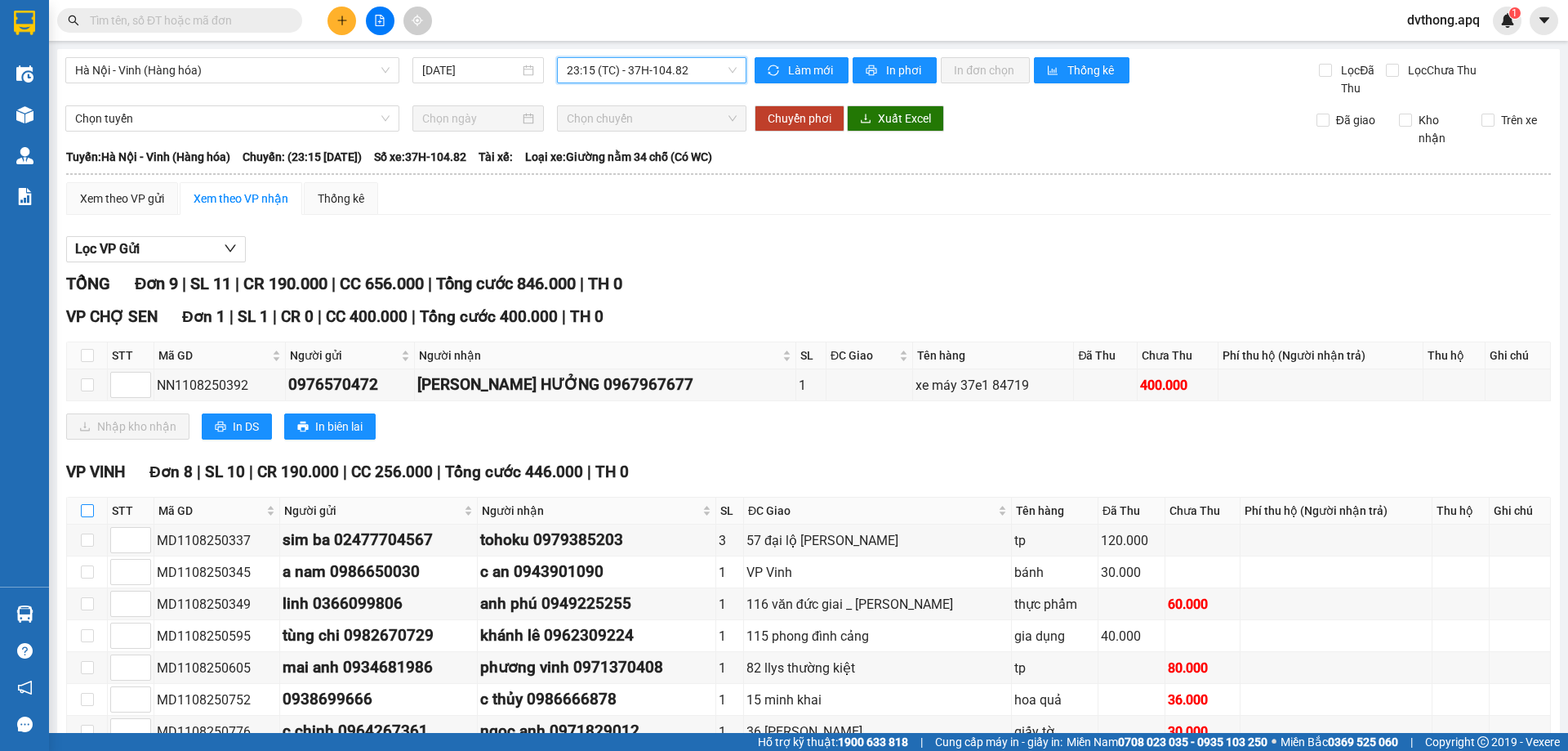
click at [83, 514] on input "checkbox" at bounding box center [87, 511] width 13 height 13
checkbox input "true"
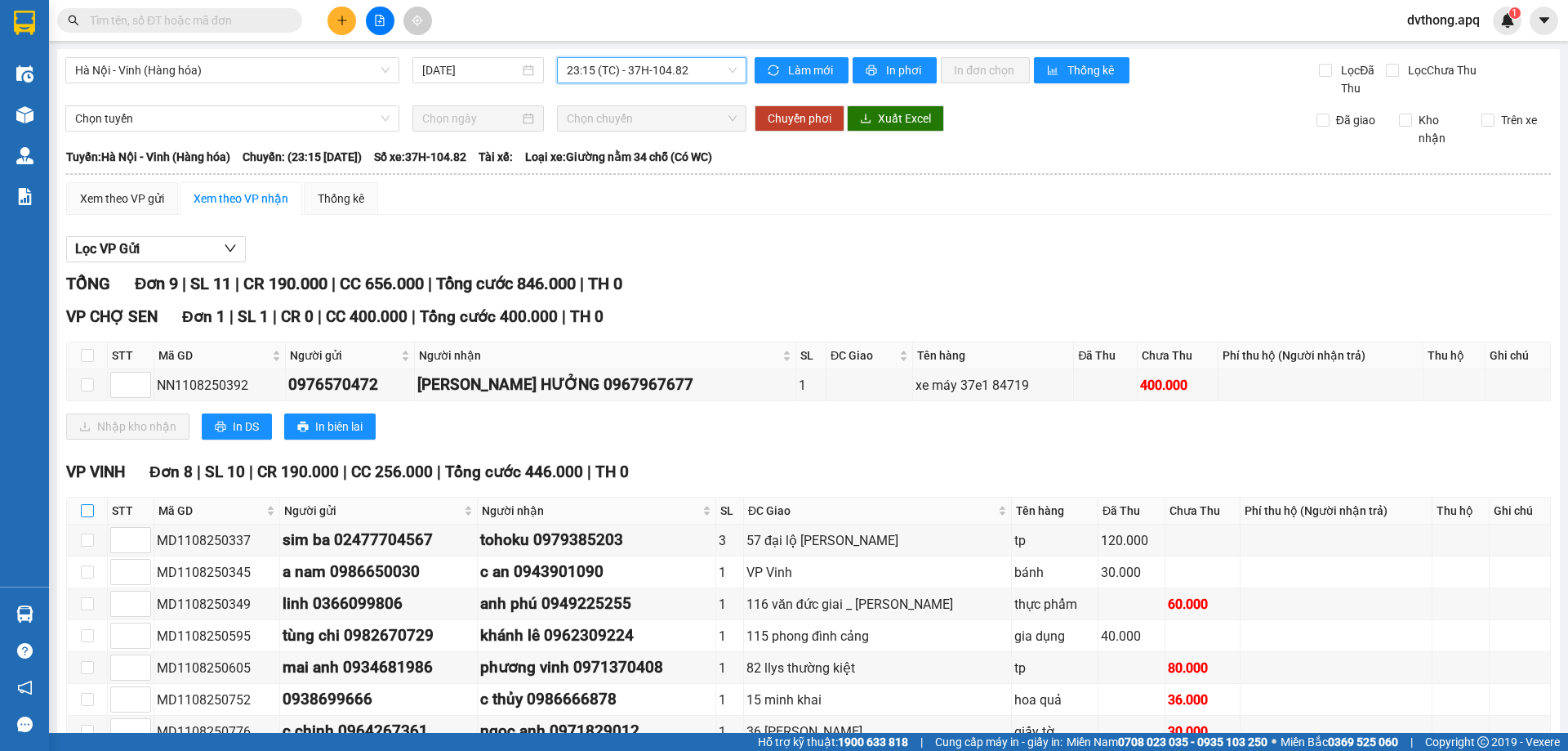
checkbox input "true"
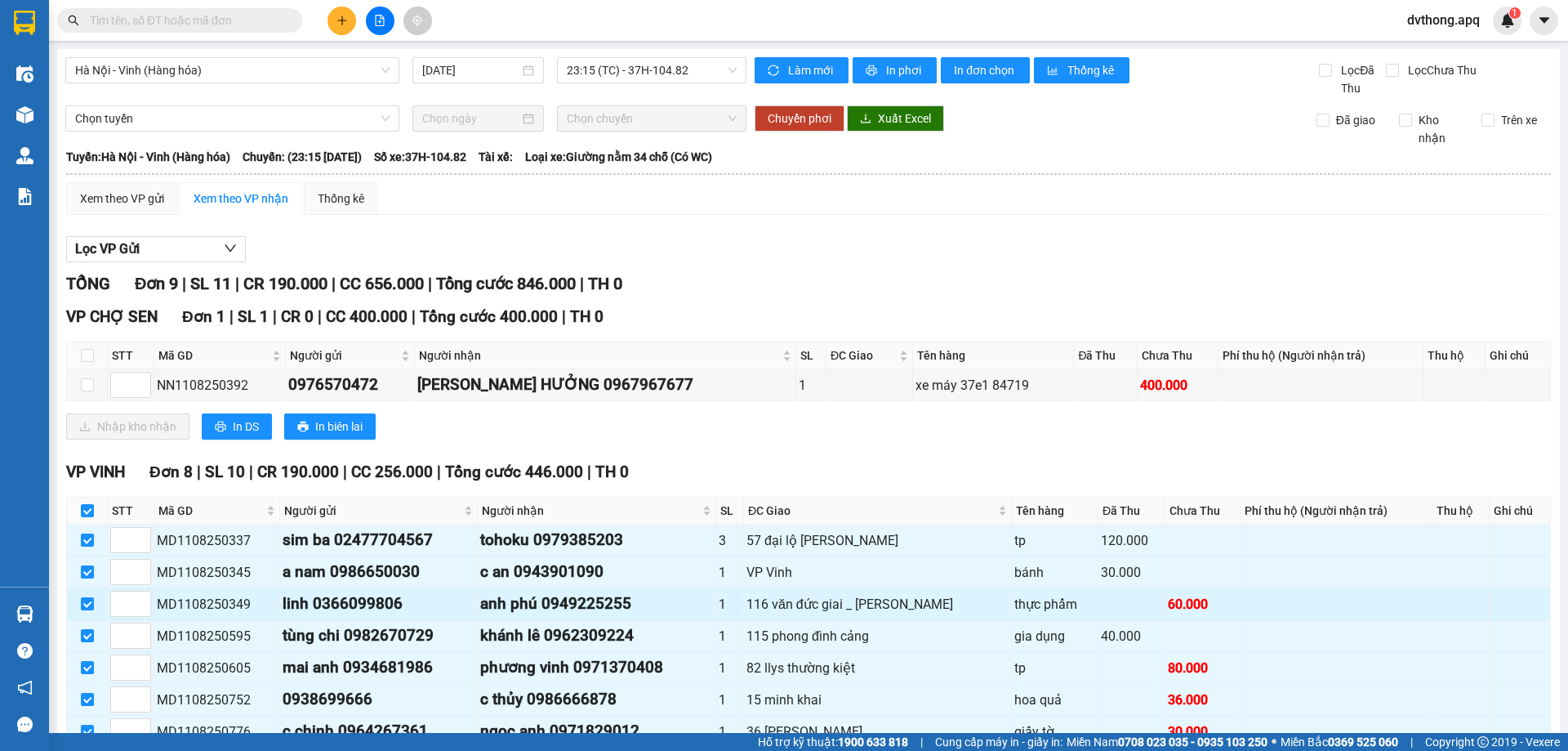
scroll to position [131, 0]
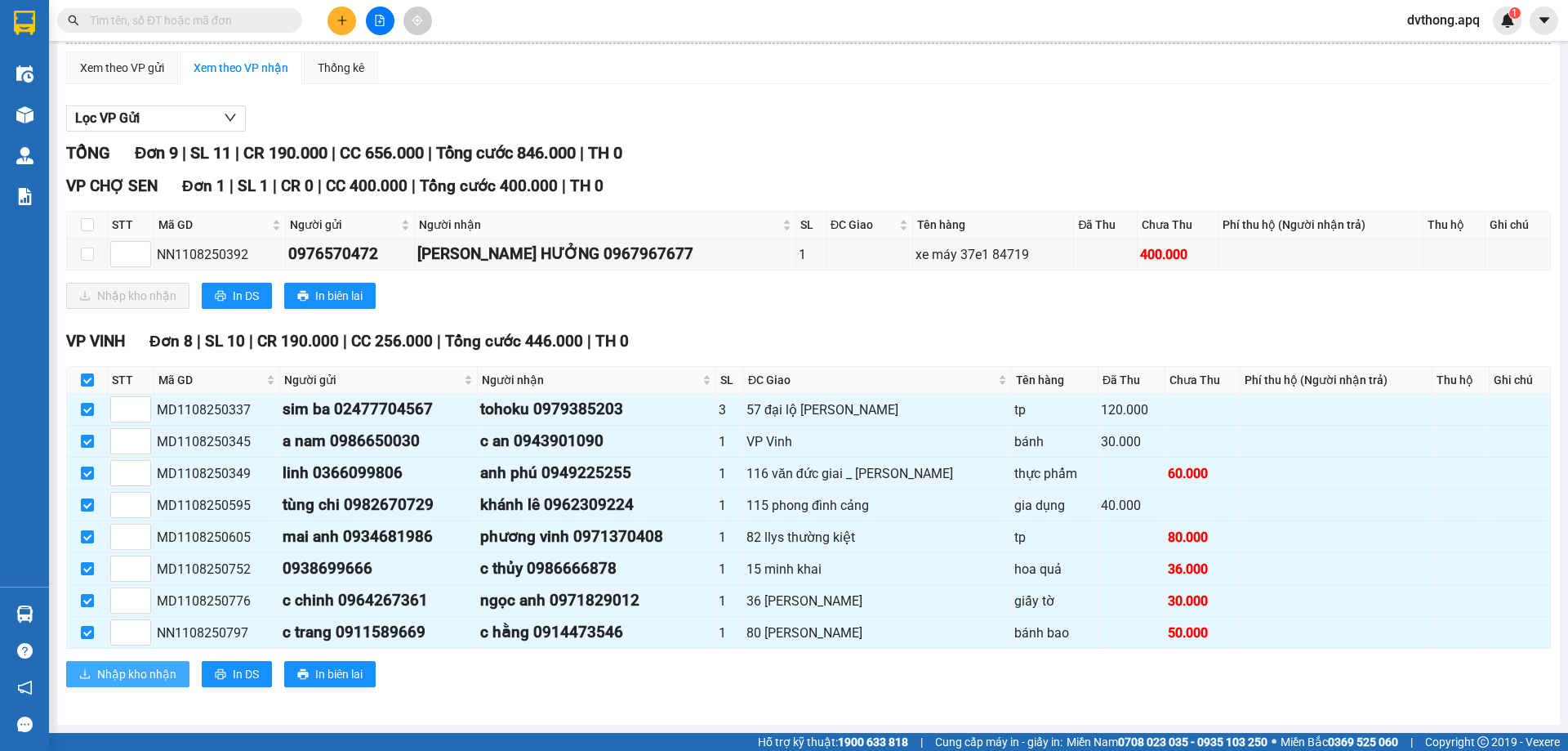
click at [134, 676] on span "Nhập kho nhận" at bounding box center [137, 674] width 79 height 18
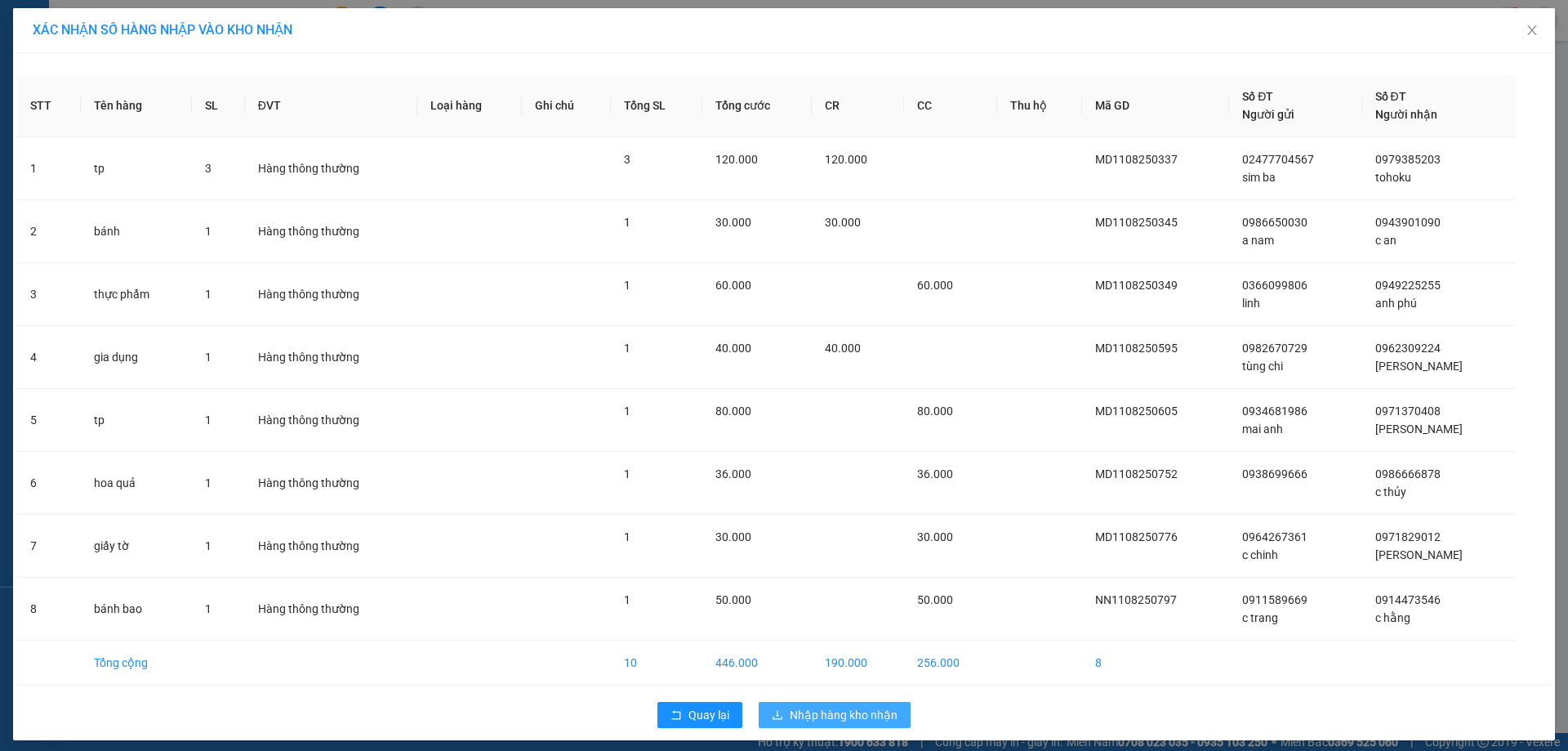
click at [835, 711] on span "Nhập hàng kho nhận" at bounding box center [843, 714] width 108 height 18
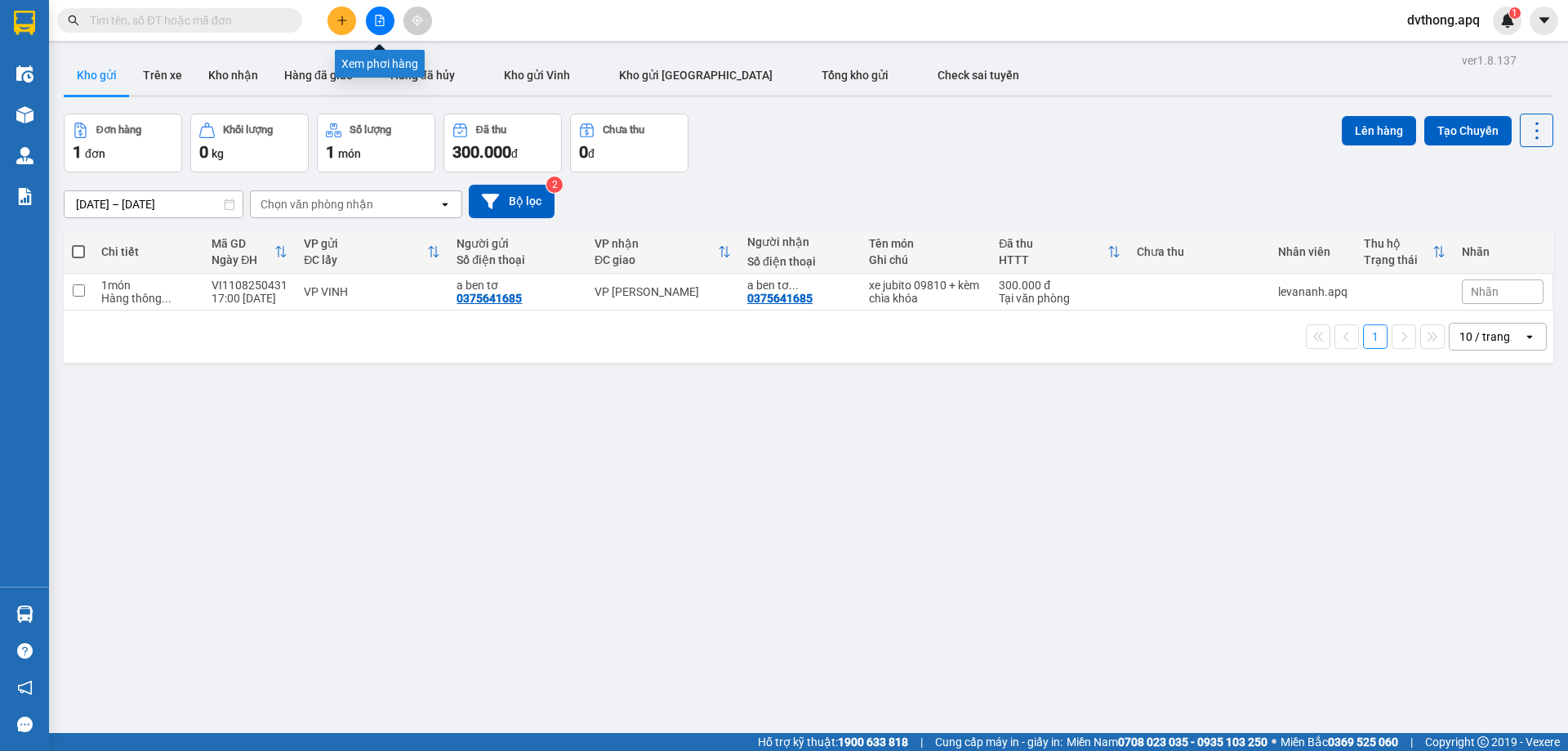
click at [380, 21] on icon "file-add" at bounding box center [380, 21] width 12 height 12
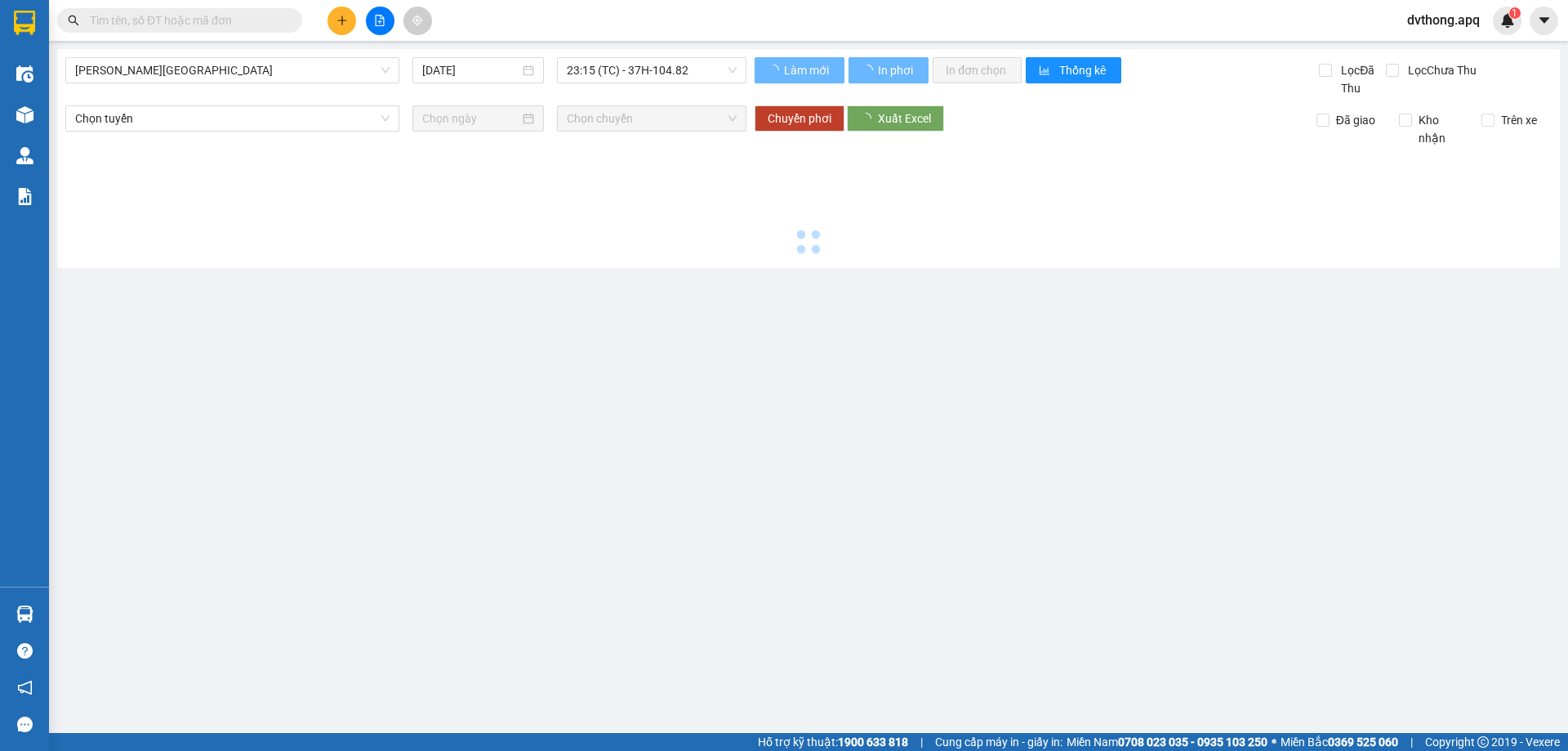
type input "[DATE]"
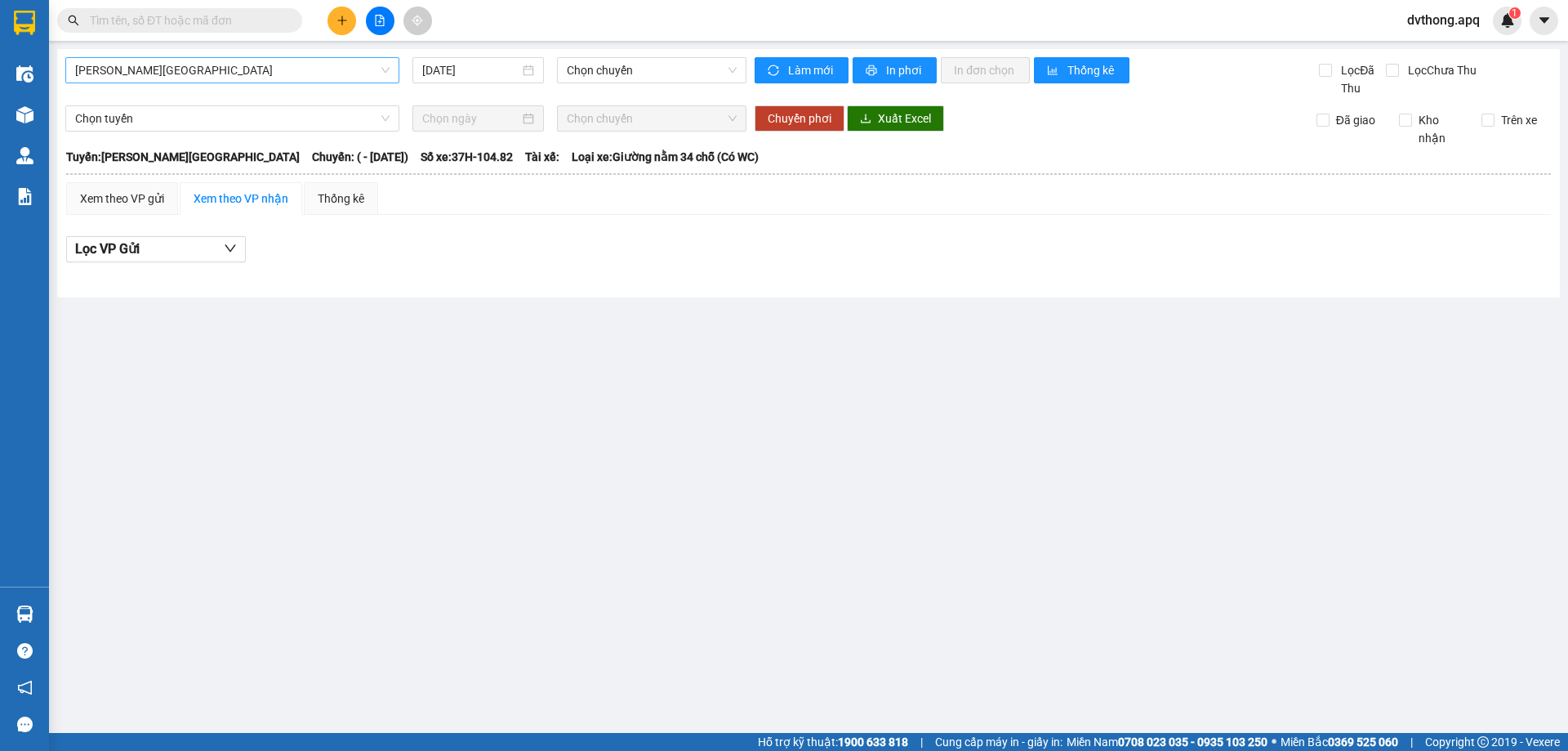
click at [201, 76] on span "[PERSON_NAME][GEOGRAPHIC_DATA]" at bounding box center [232, 70] width 314 height 24
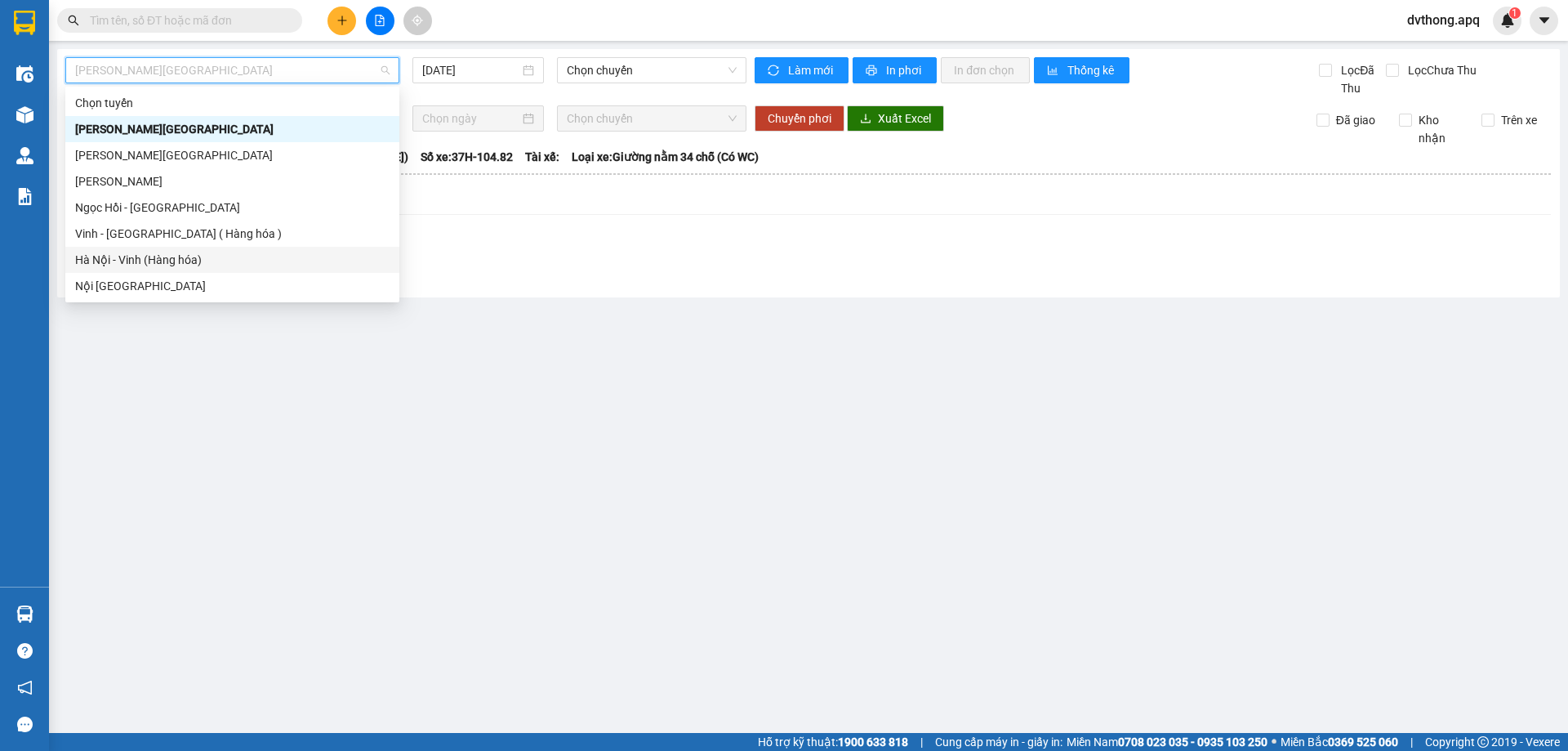
click at [143, 255] on div "Hà Nội - Vinh (Hàng hóa)" at bounding box center [232, 260] width 314 height 18
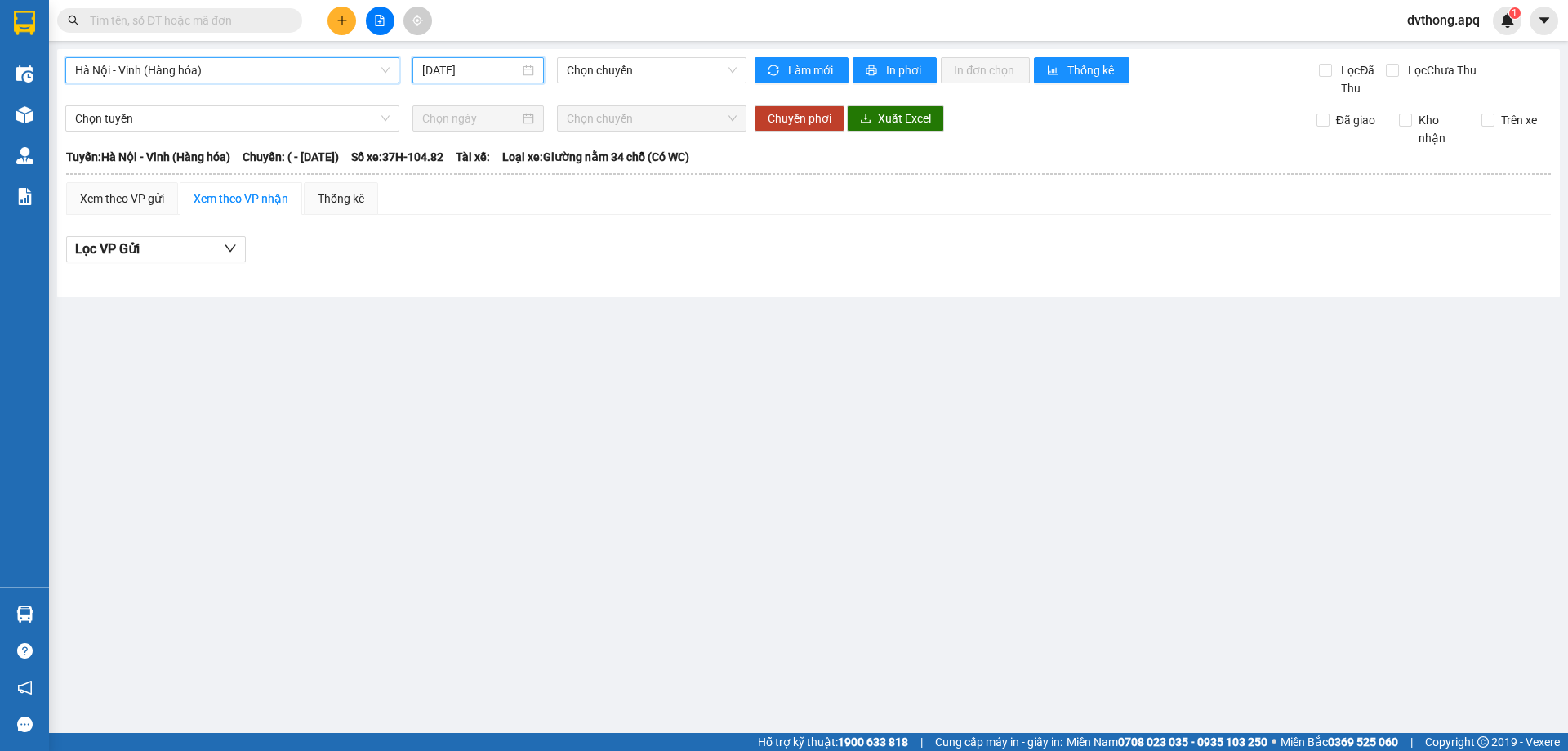
click at [450, 74] on input "[DATE]" at bounding box center [471, 70] width 97 height 18
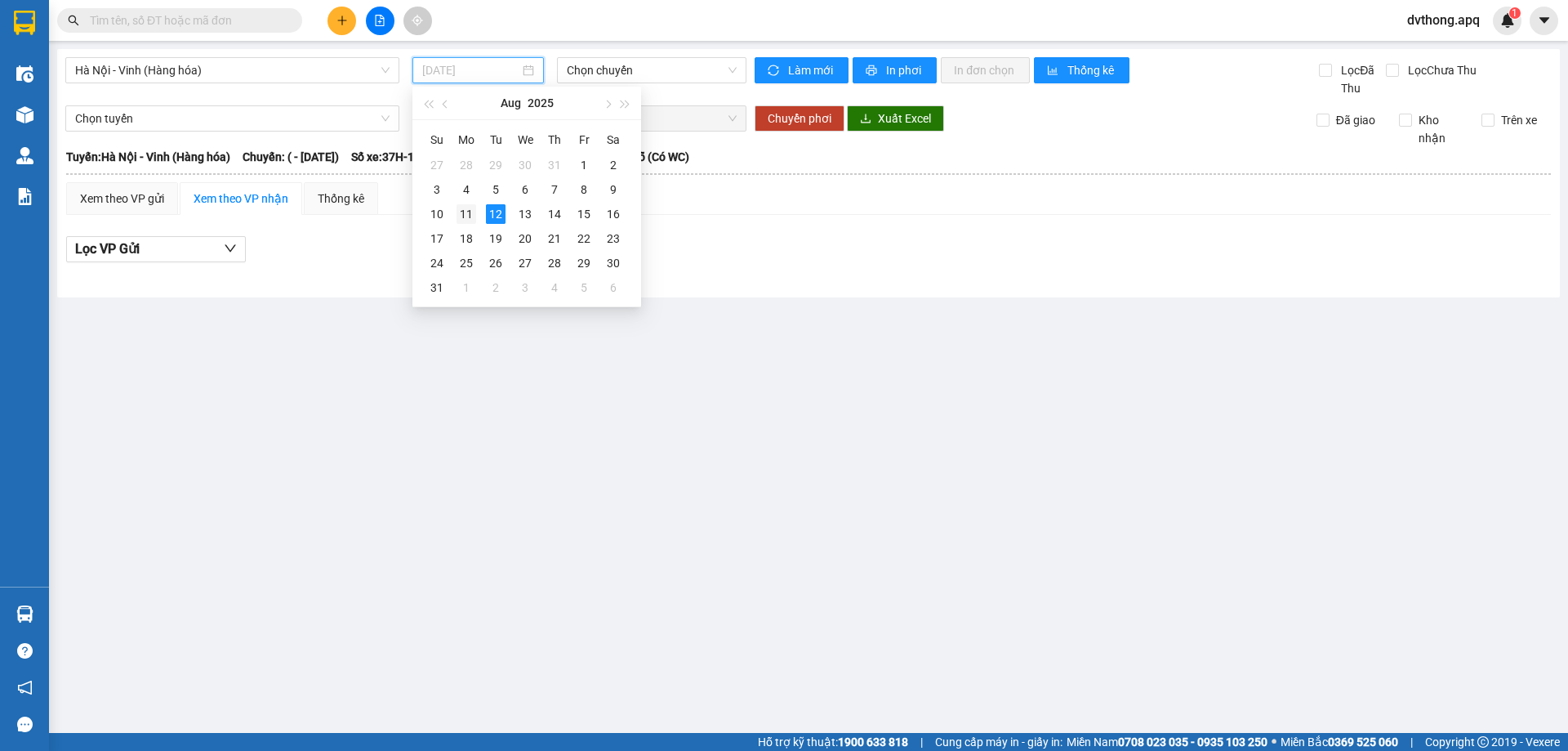
click at [472, 223] on div "11" at bounding box center [466, 213] width 19 height 19
type input "[DATE]"
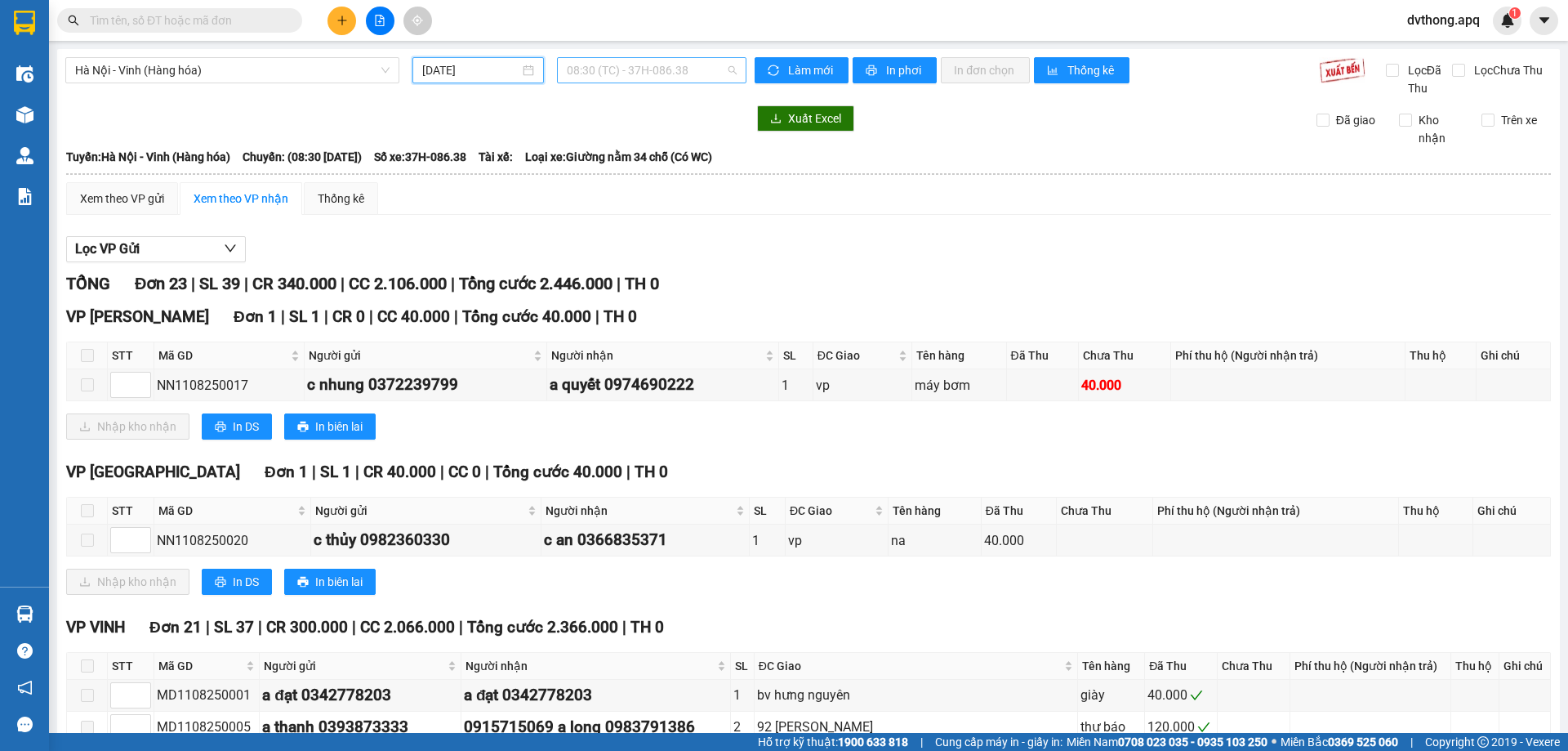
click at [615, 65] on span "08:30 (TC) - 37H-086.38" at bounding box center [652, 70] width 170 height 24
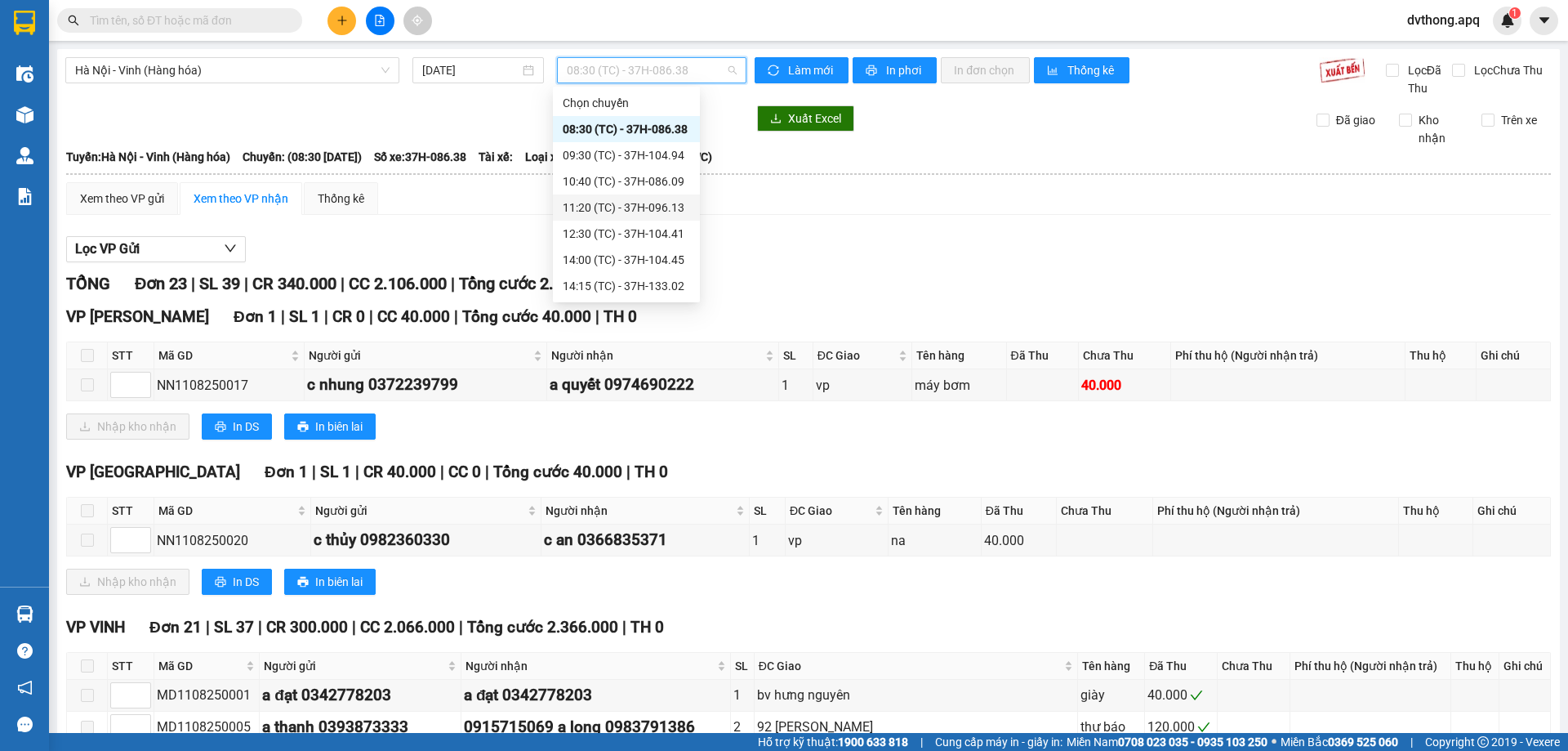
scroll to position [287, 0]
click at [632, 239] on div "23:10 (TC) - 37H-133.08" at bounding box center [627, 233] width 128 height 18
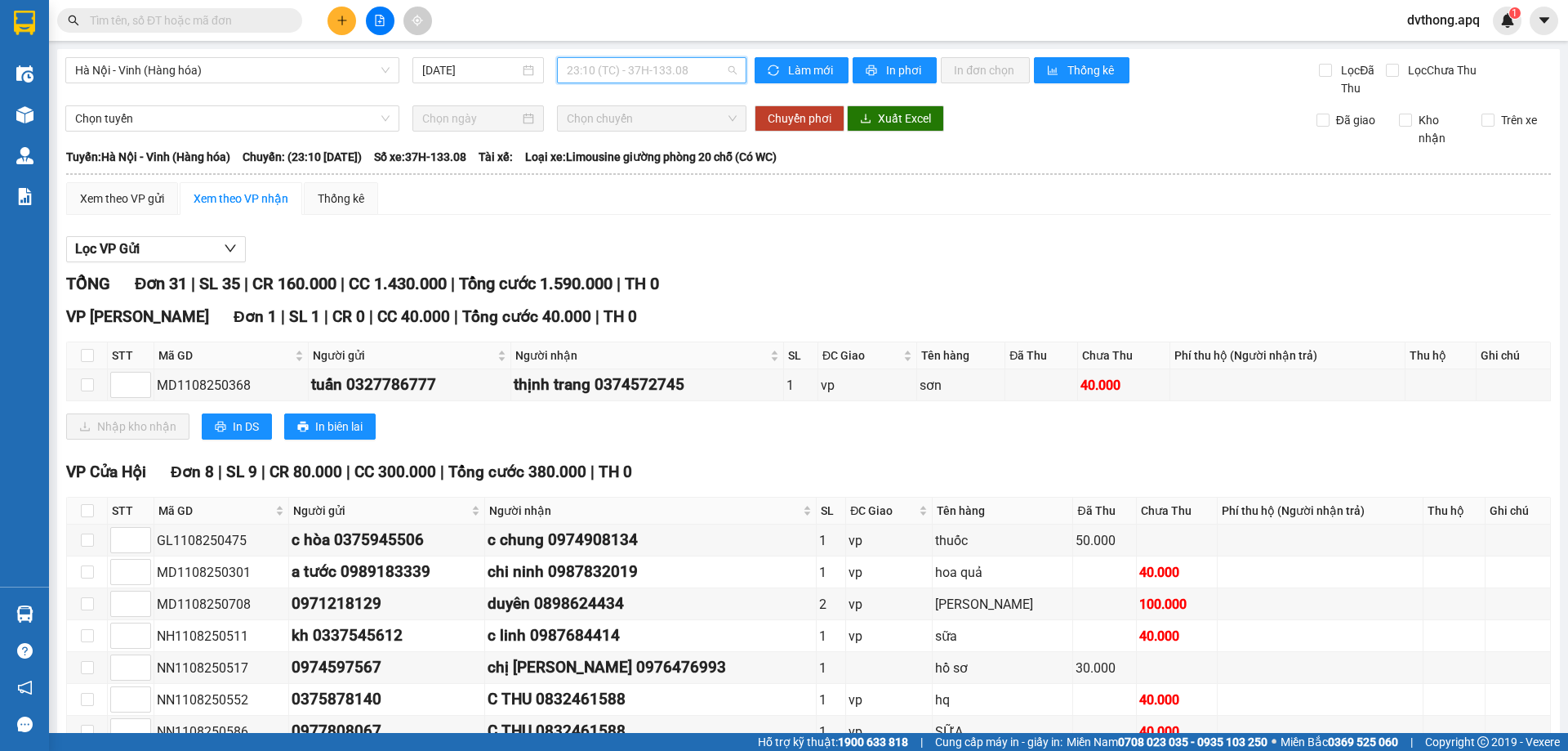
click at [606, 59] on span "23:10 (TC) - 37H-133.08" at bounding box center [652, 70] width 170 height 24
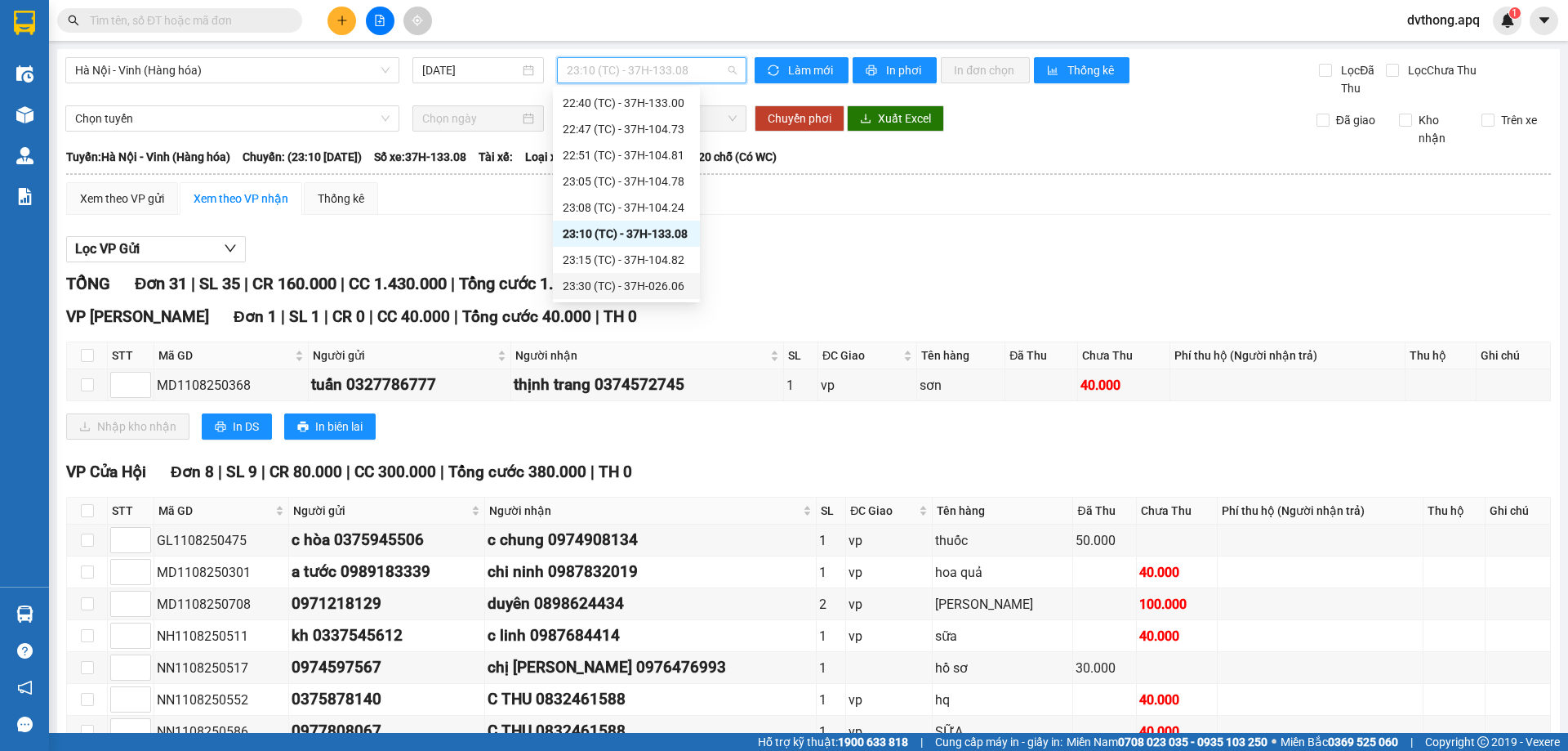
click at [642, 281] on div "23:30 (TC) - 37H-026.06" at bounding box center [627, 286] width 128 height 18
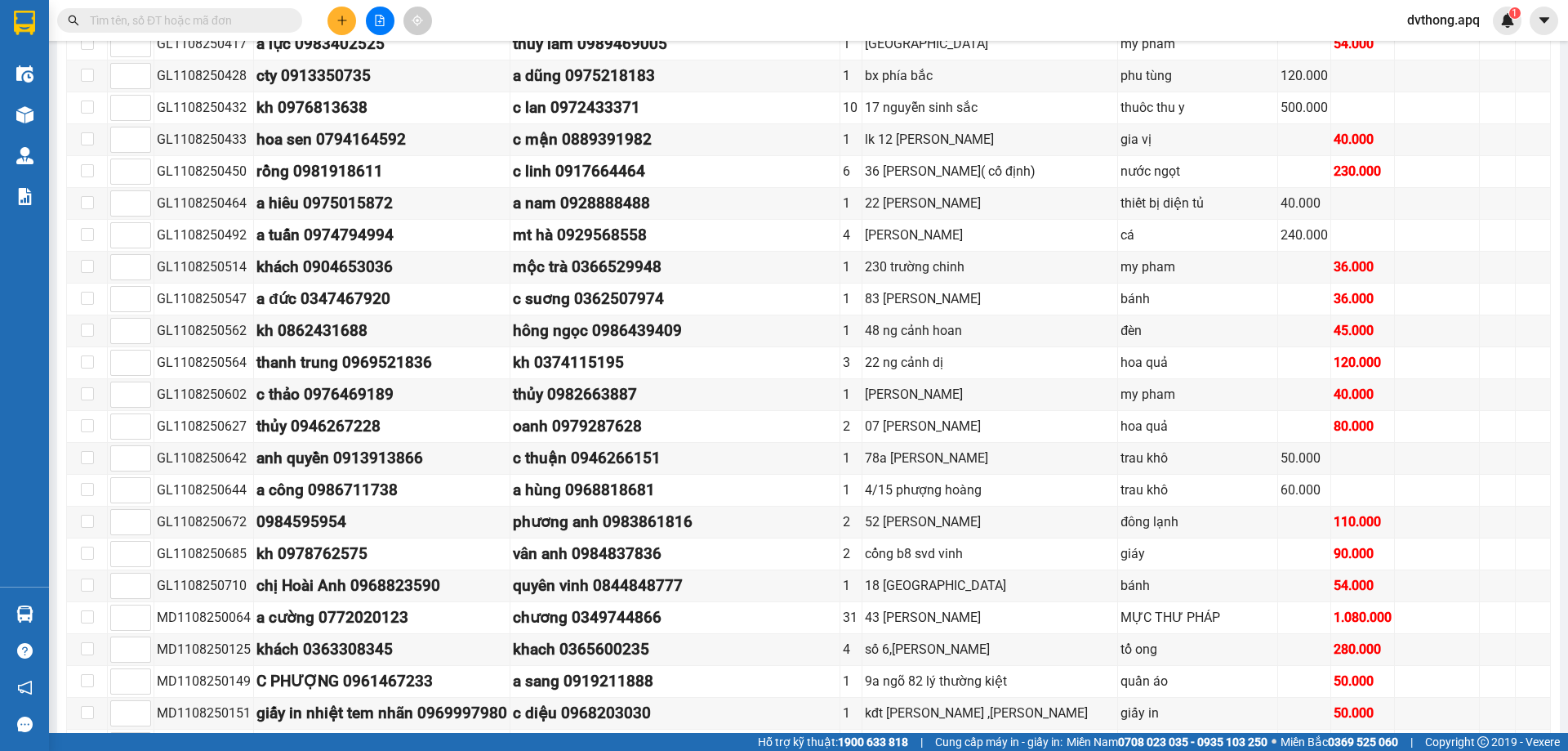
scroll to position [171, 0]
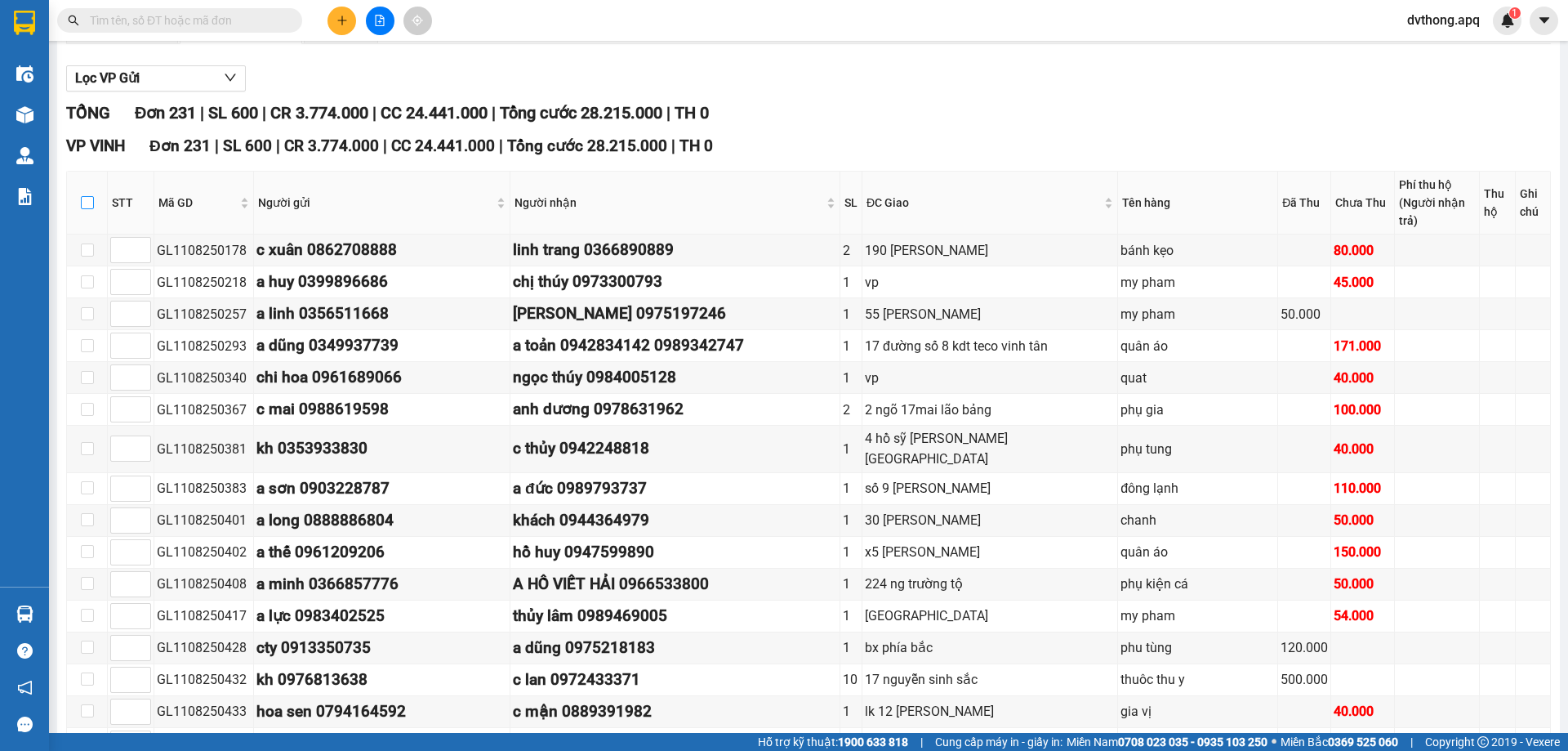
click at [86, 199] on input "checkbox" at bounding box center [87, 202] width 13 height 13
checkbox input "true"
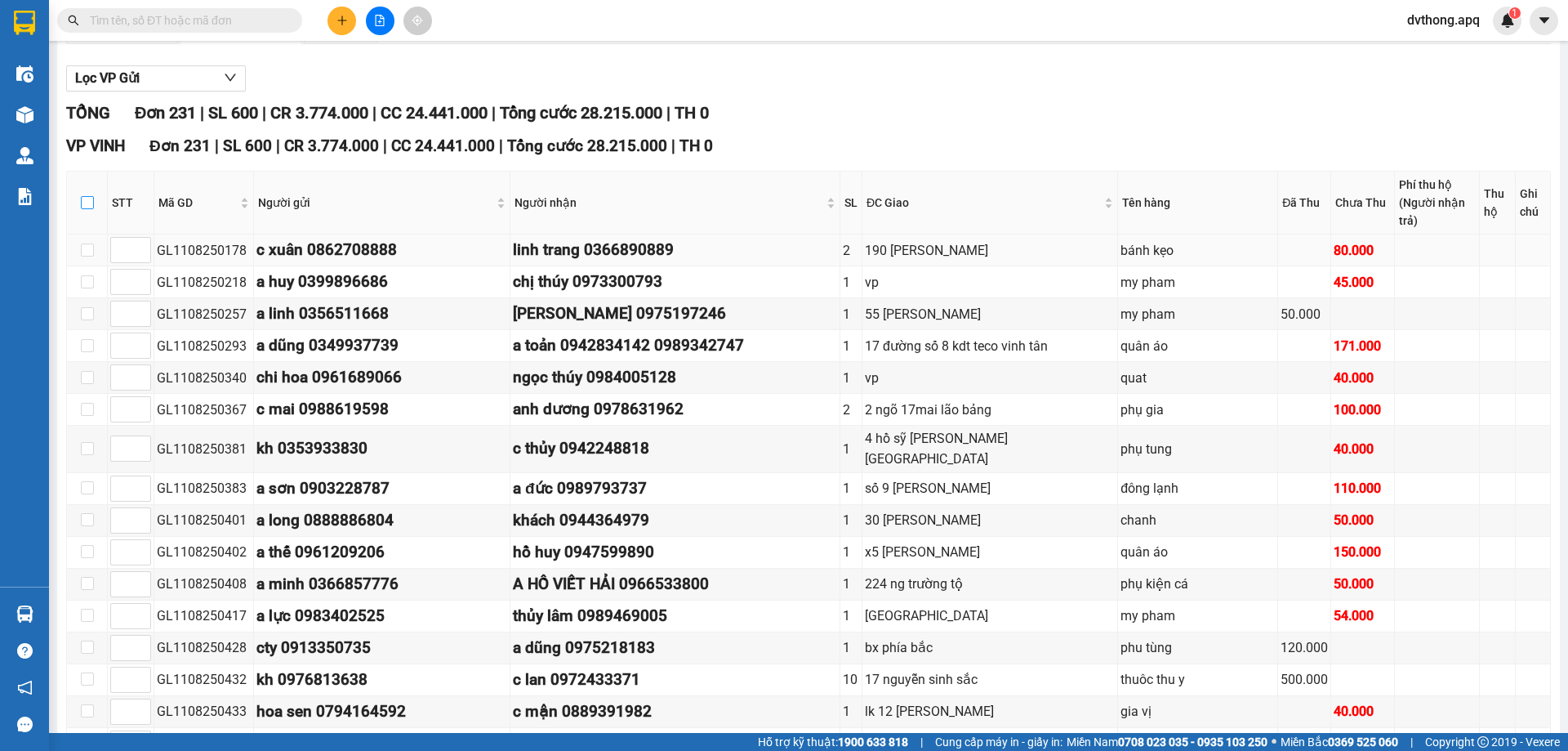
checkbox input "true"
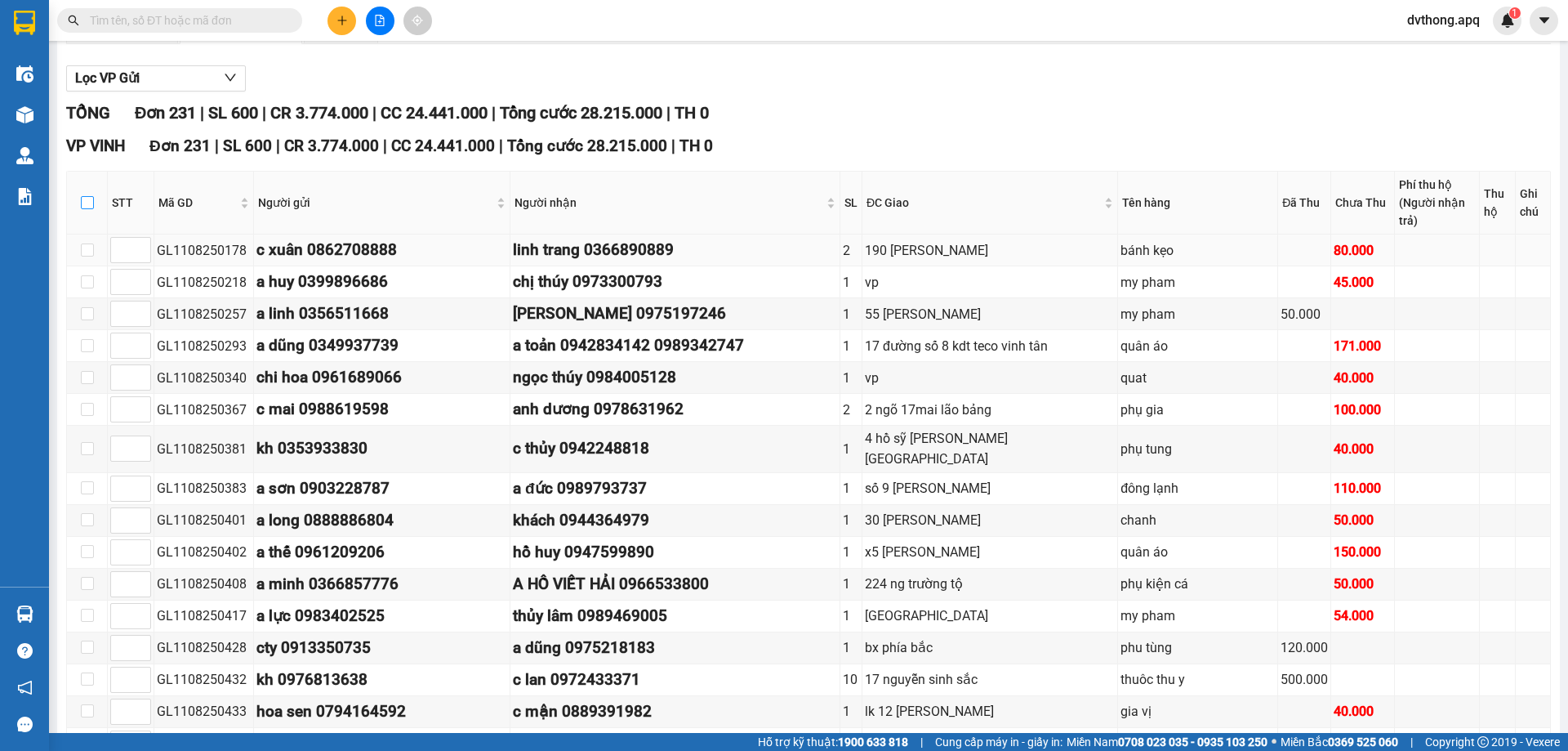
checkbox input "true"
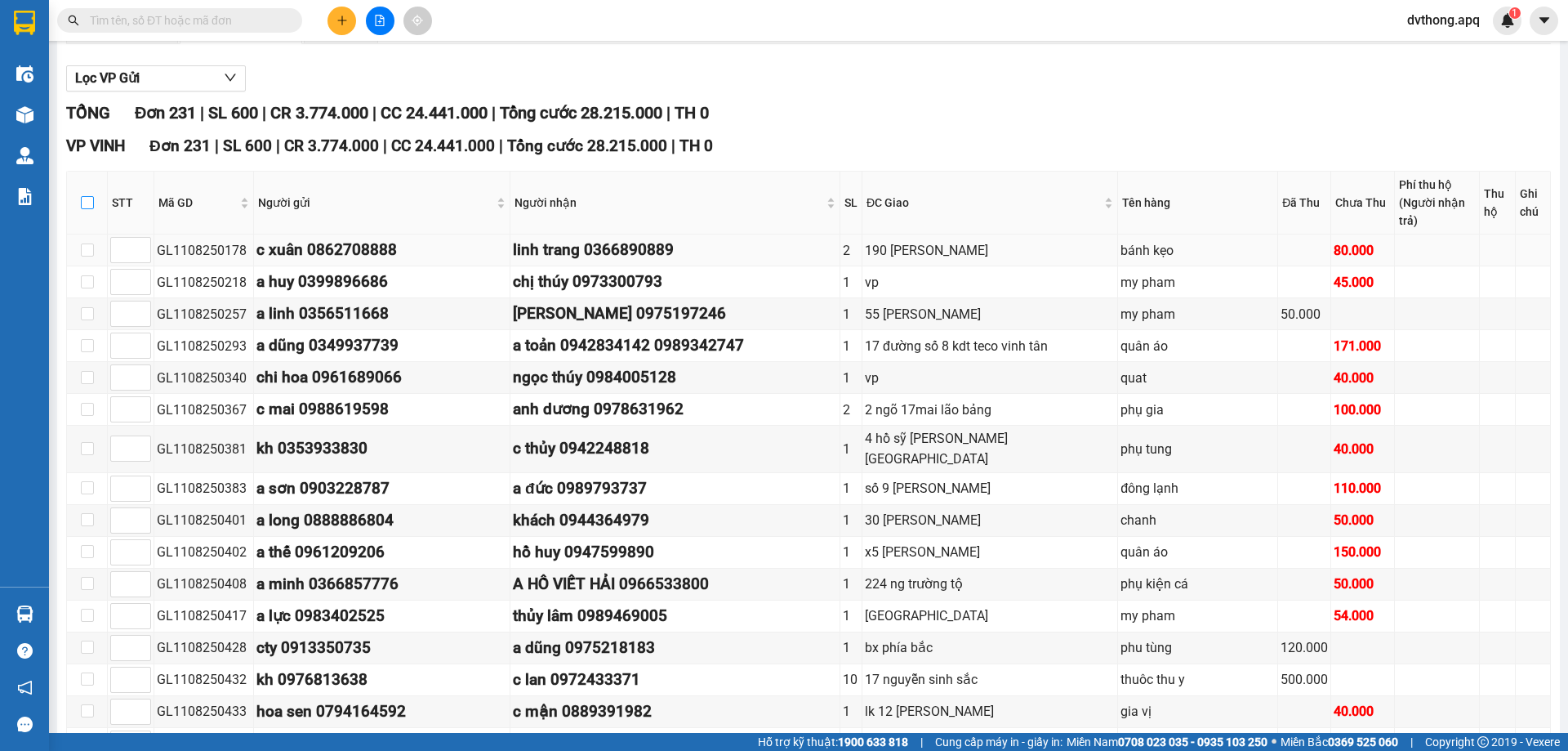
checkbox input "true"
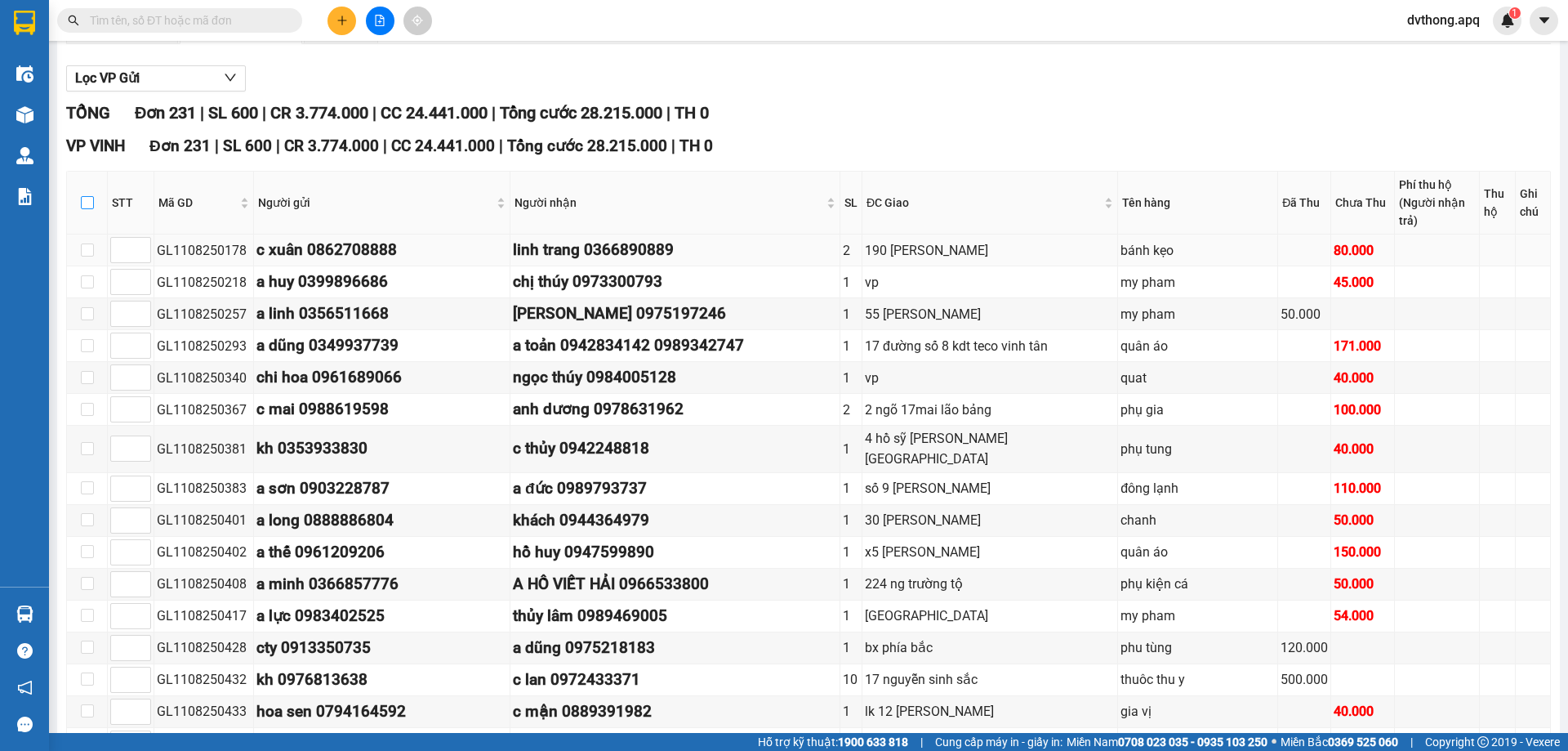
checkbox input "true"
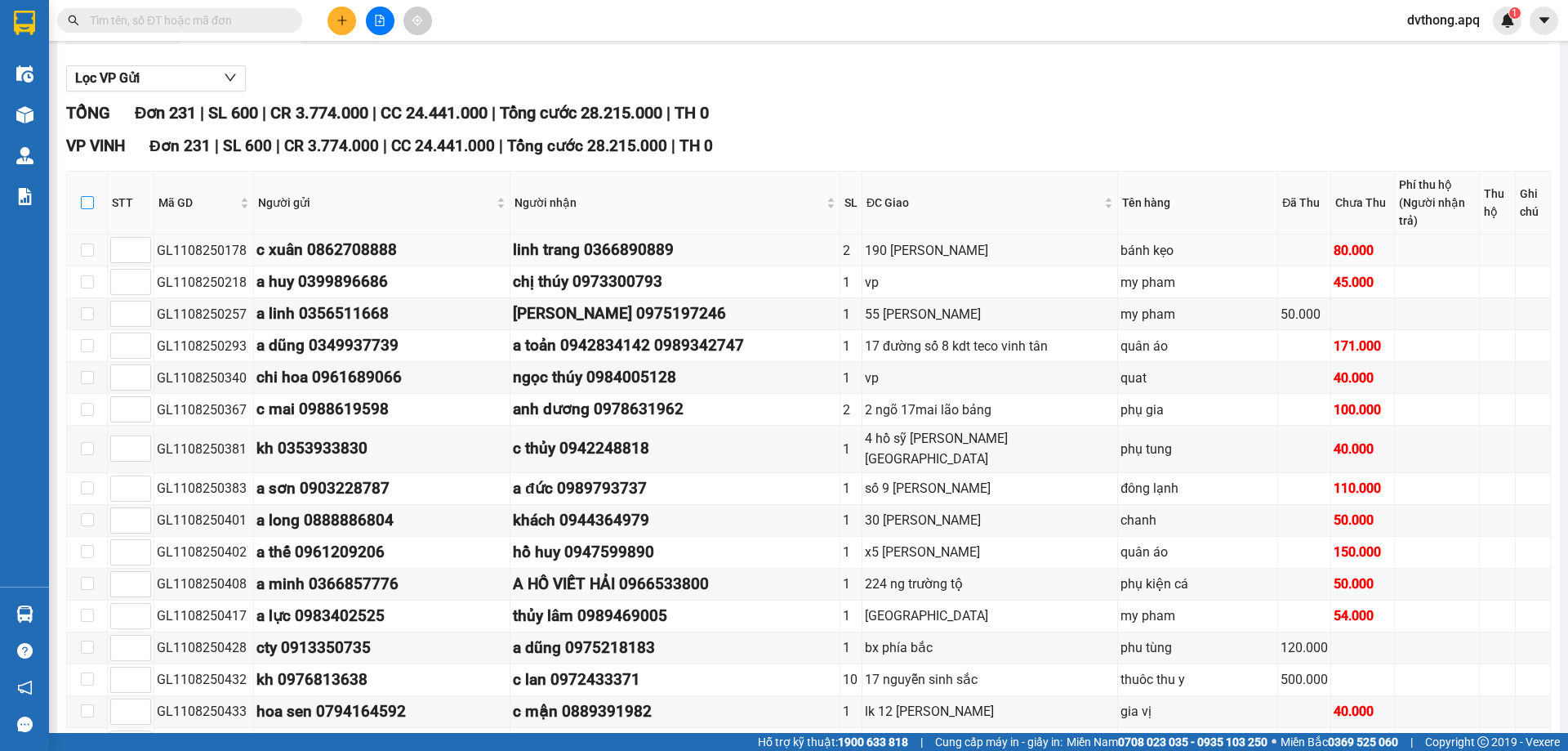
checkbox input "true"
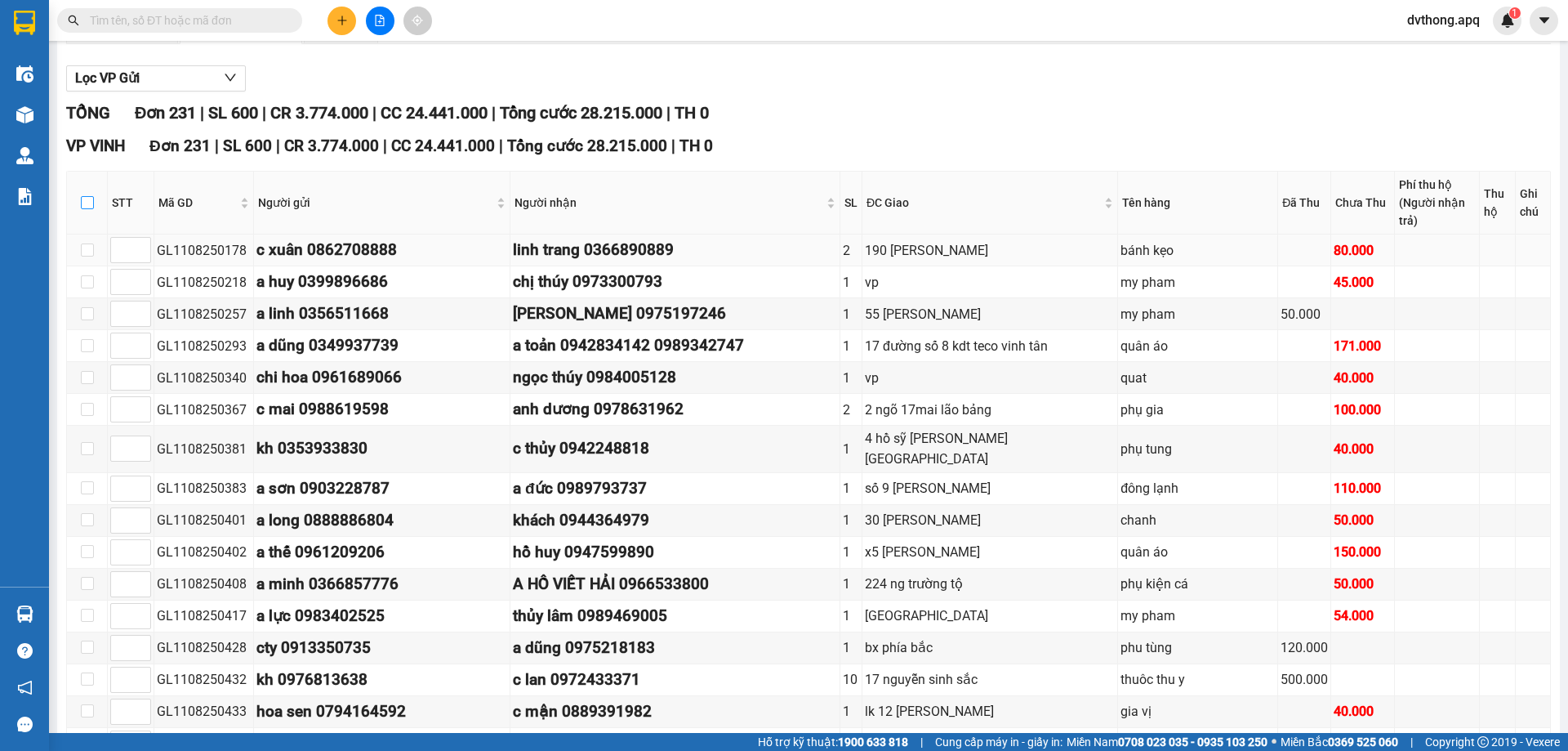
checkbox input "true"
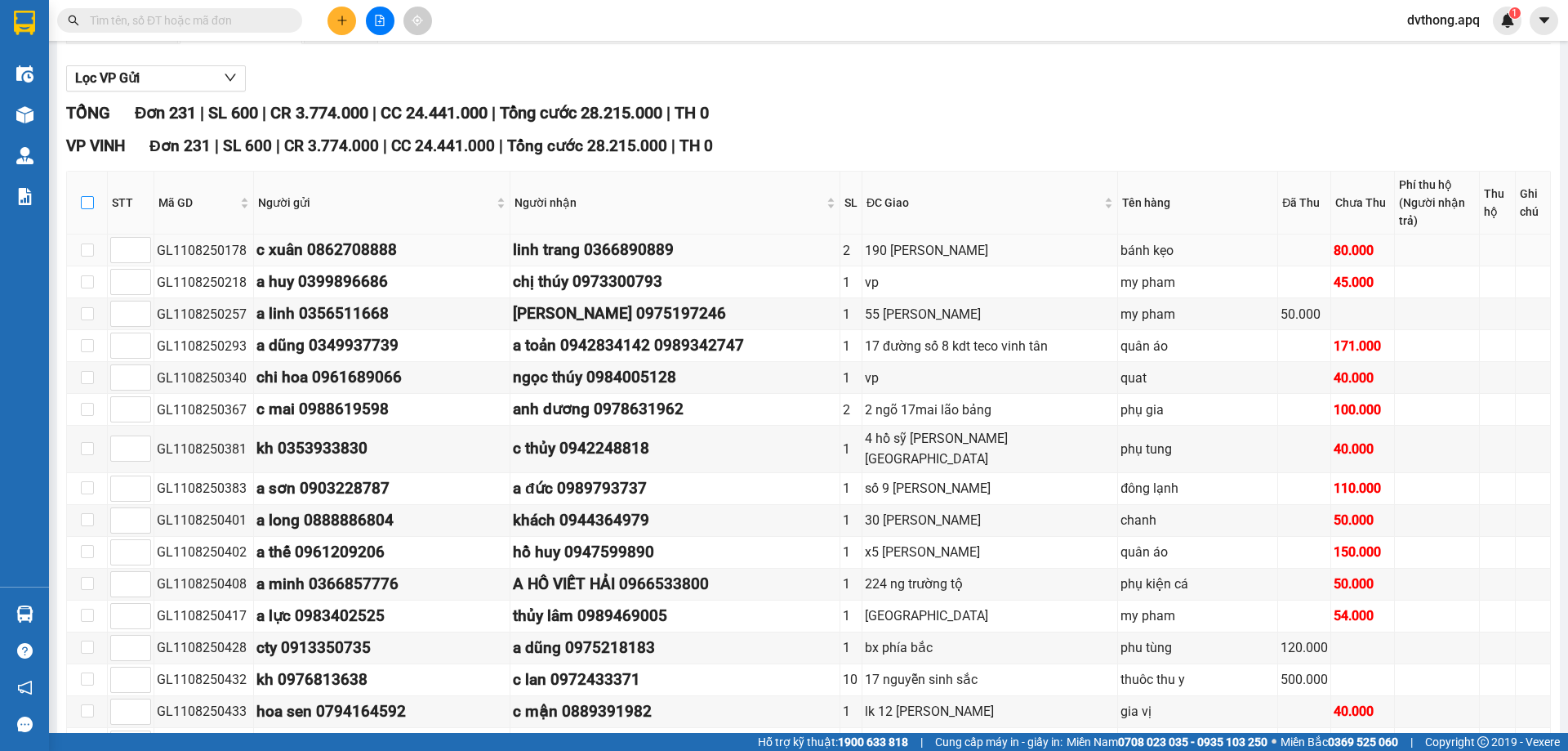
checkbox input "true"
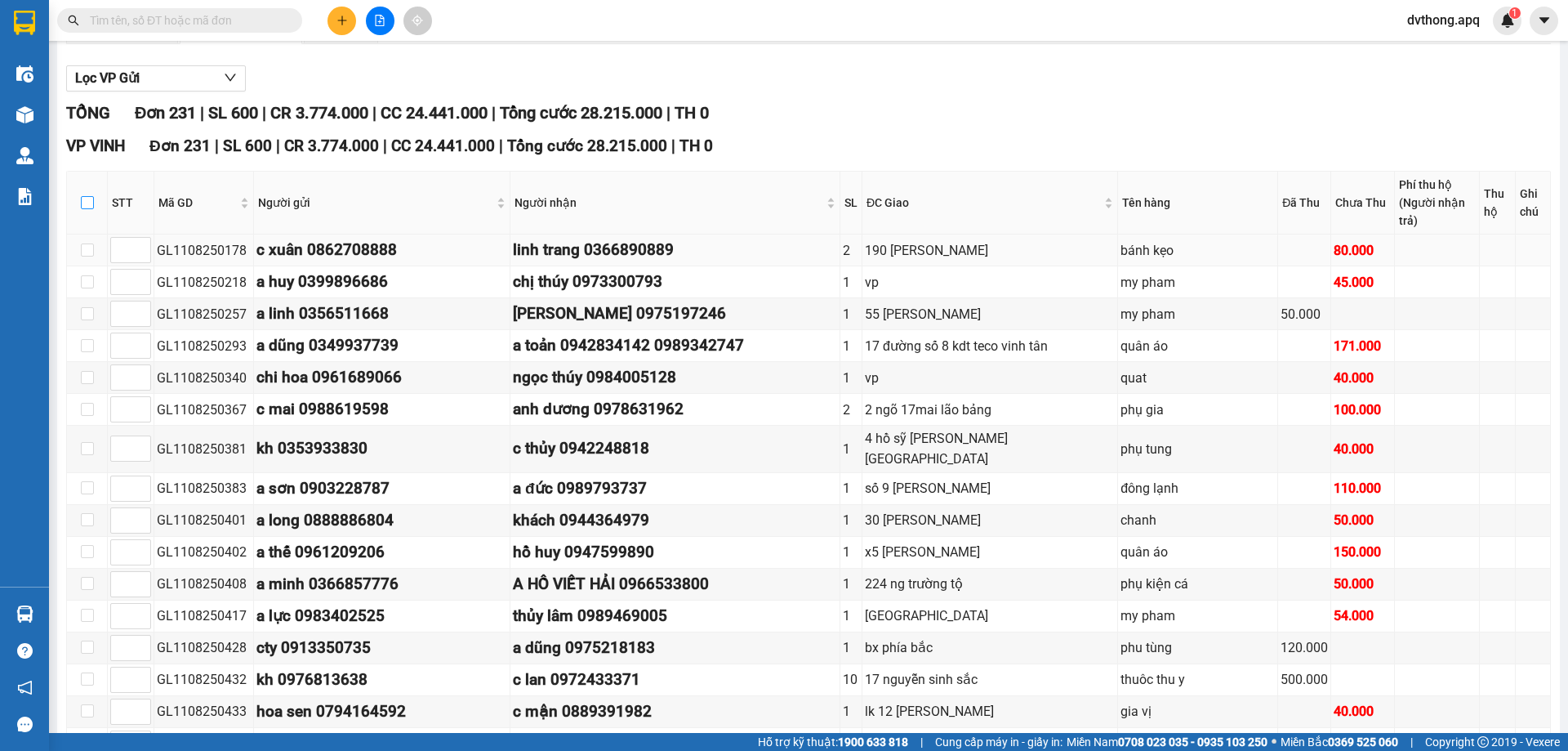
checkbox input "true"
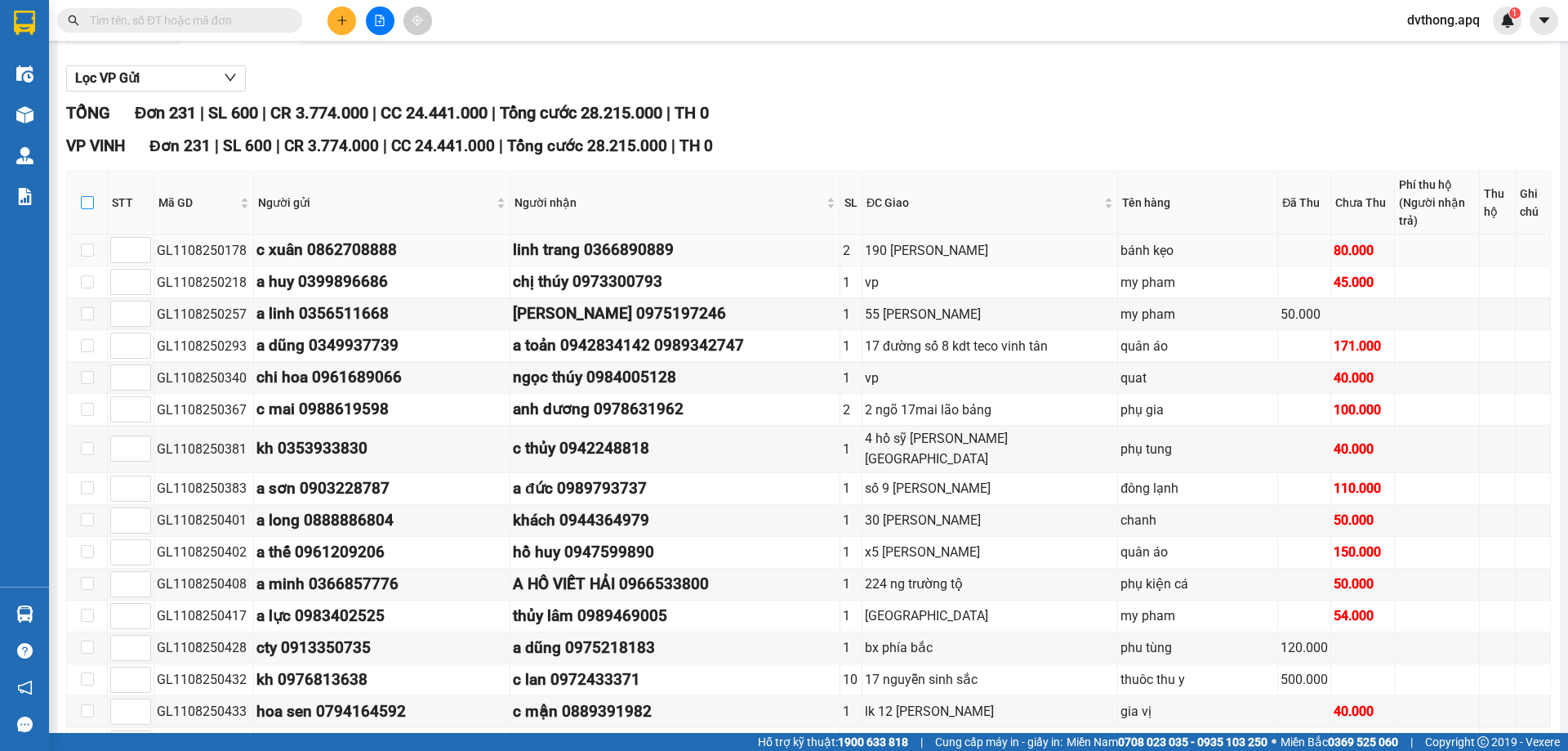
checkbox input "true"
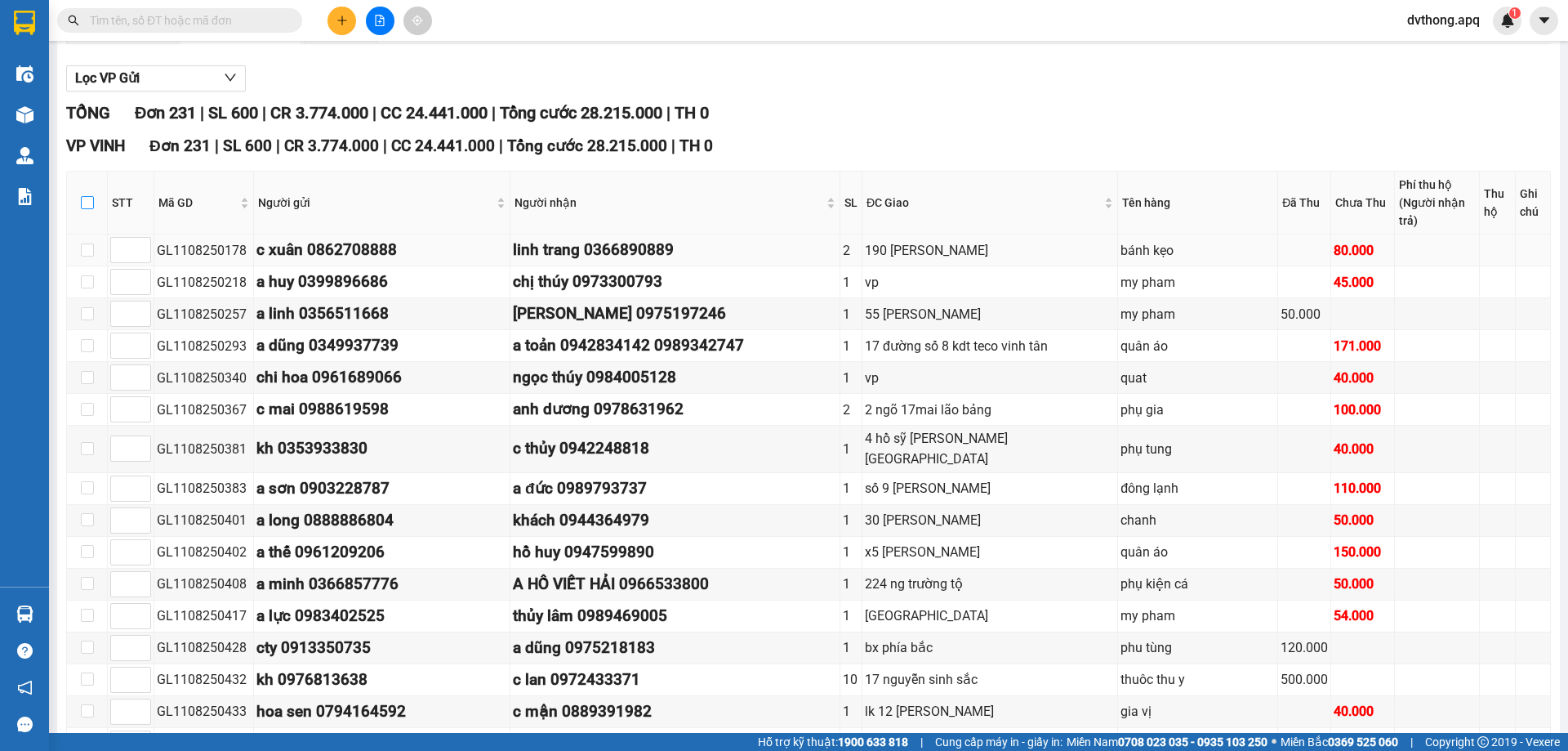
checkbox input "true"
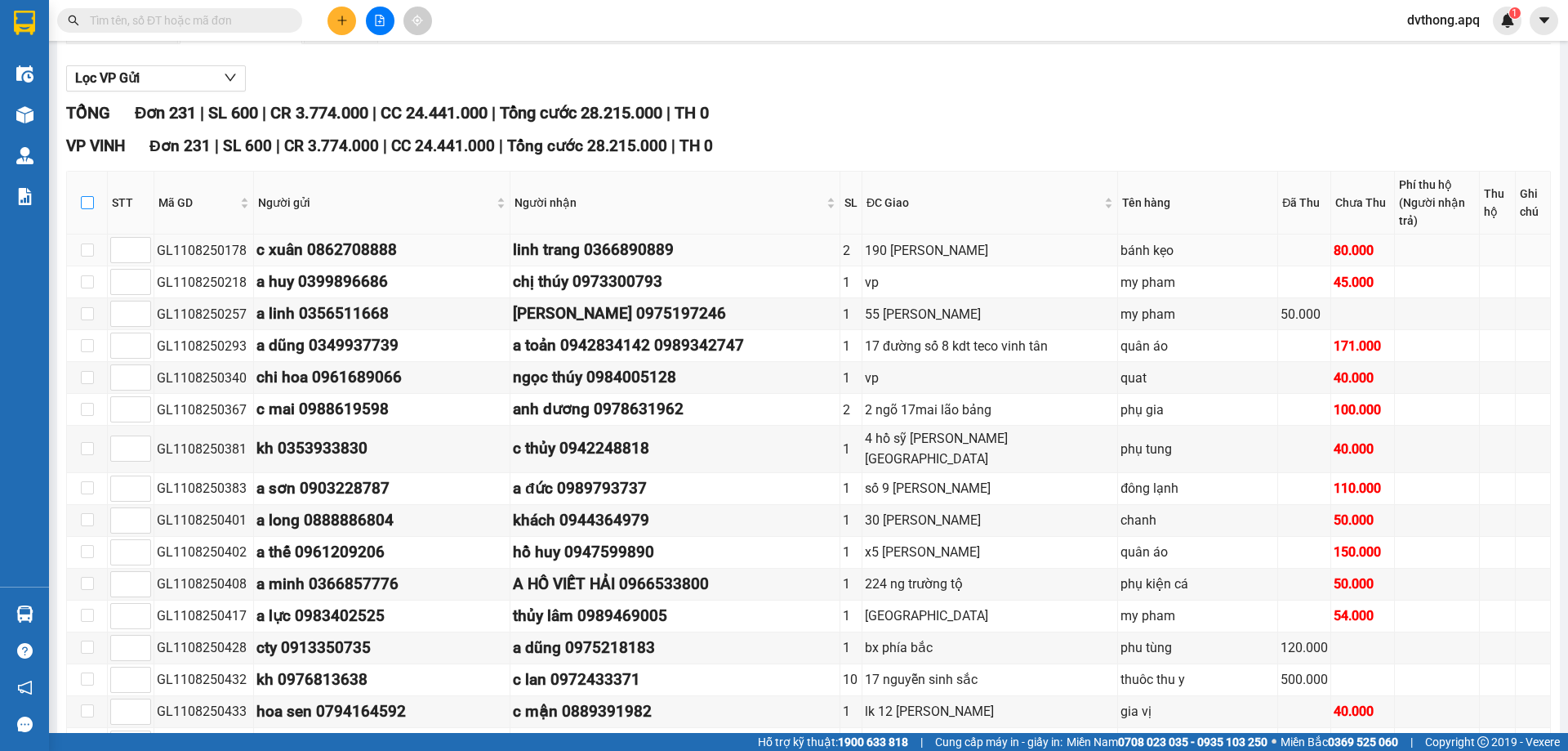
checkbox input "true"
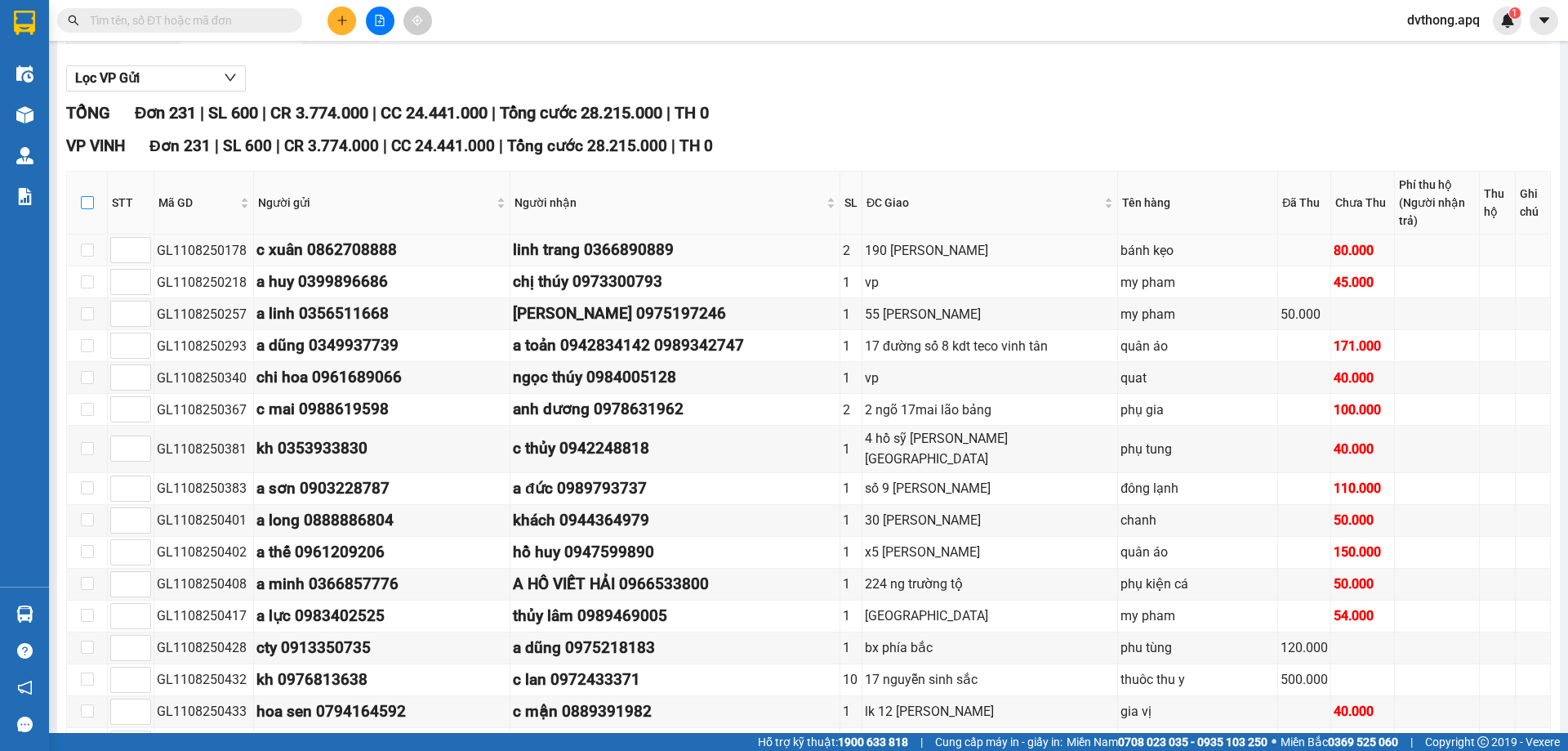
checkbox input "true"
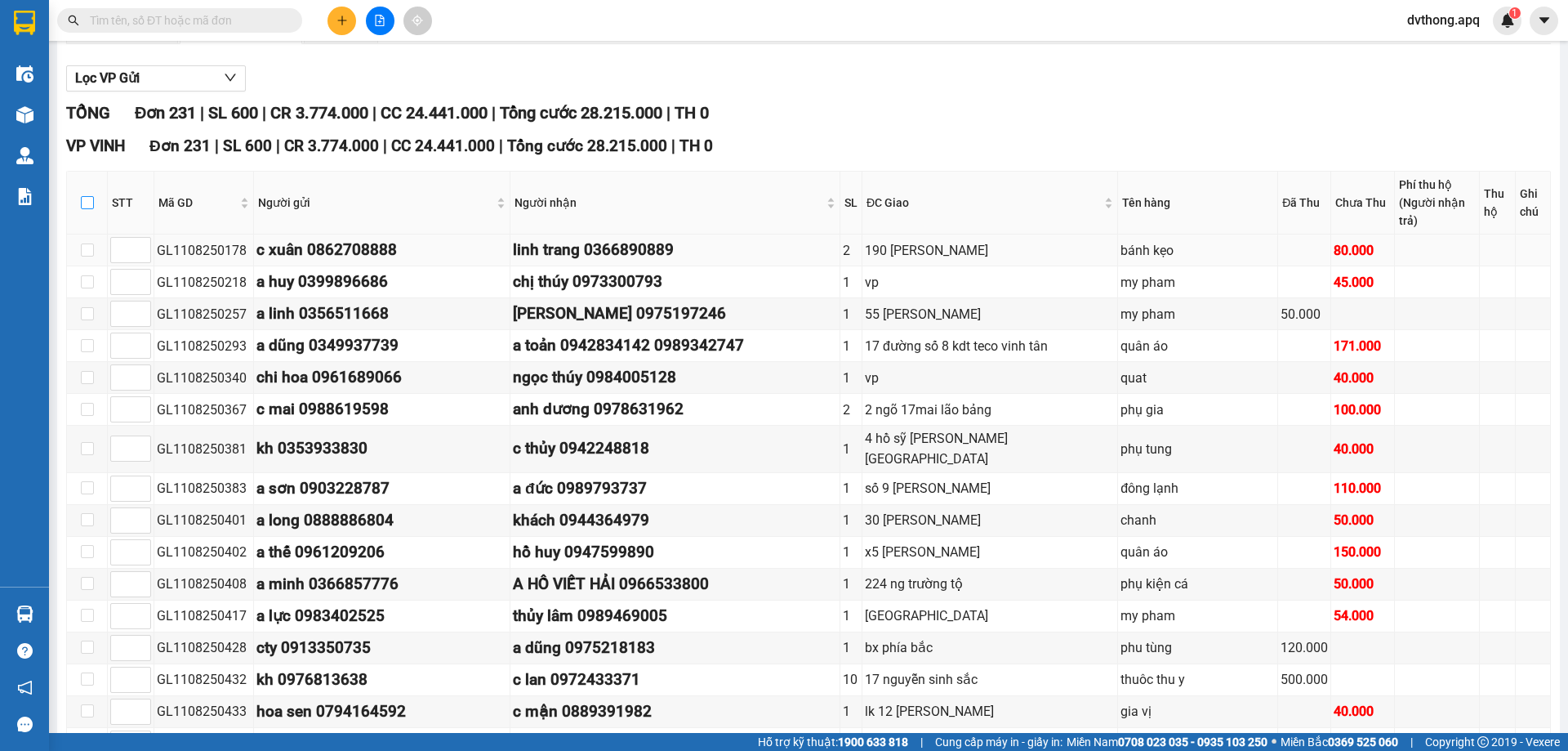
checkbox input "true"
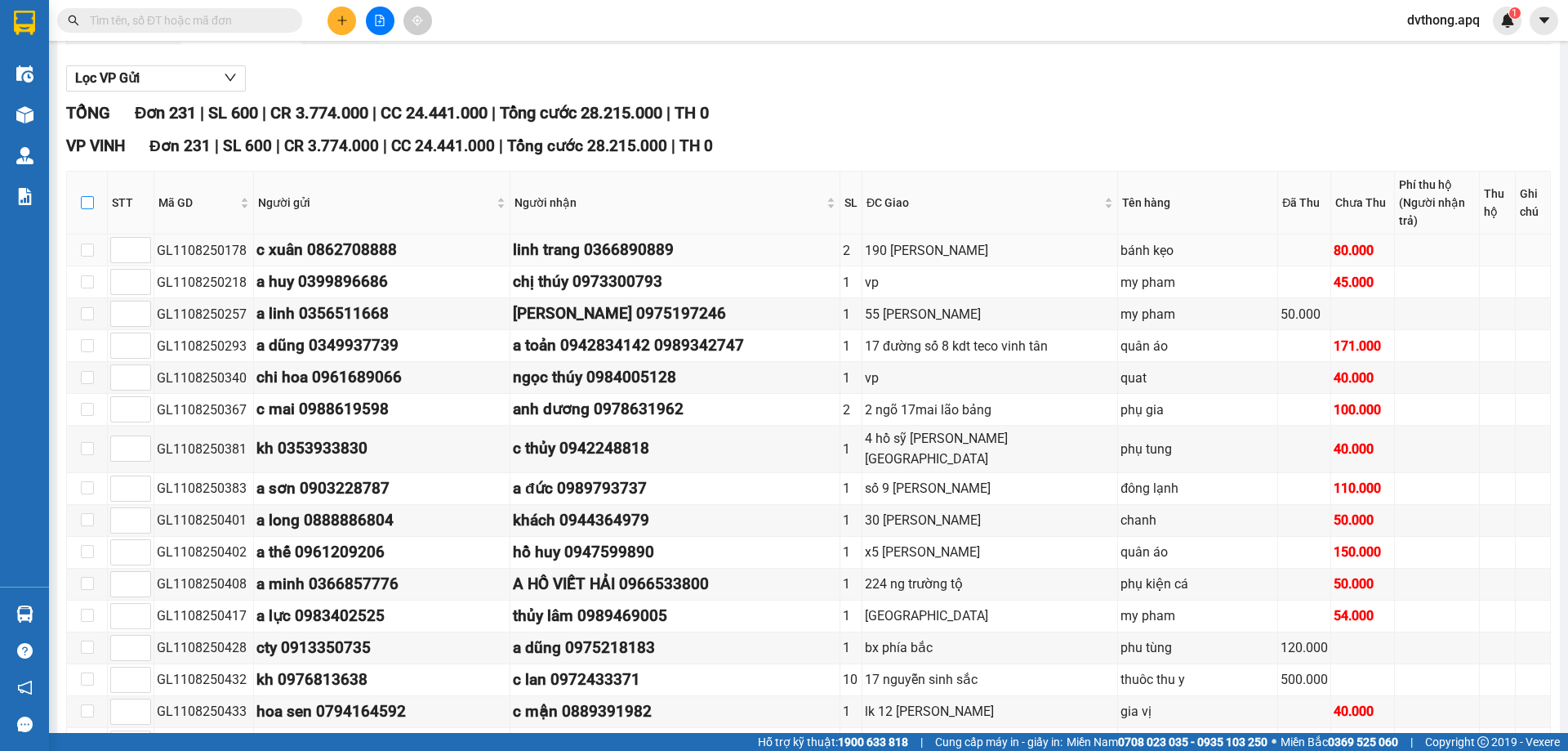
checkbox input "true"
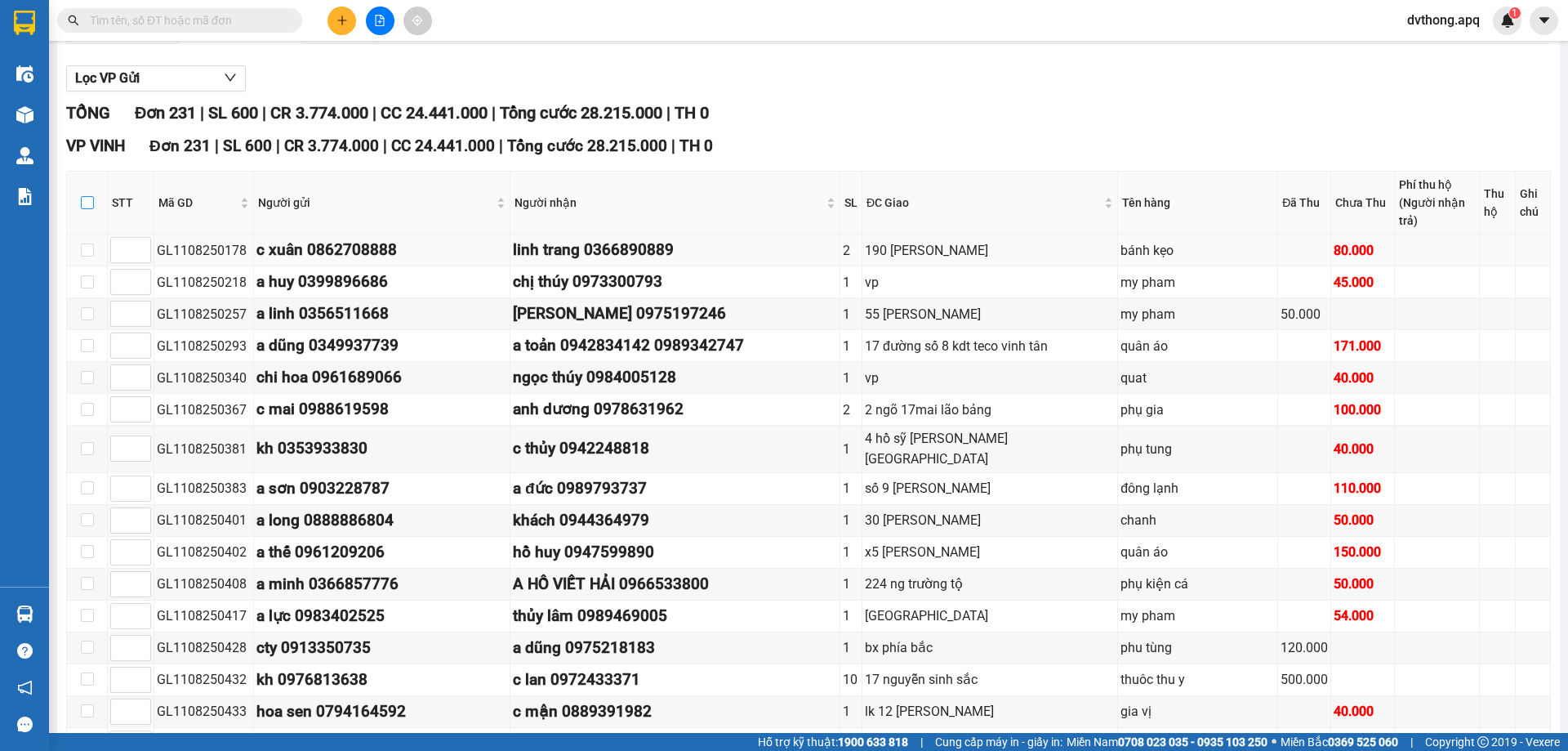
checkbox input "true"
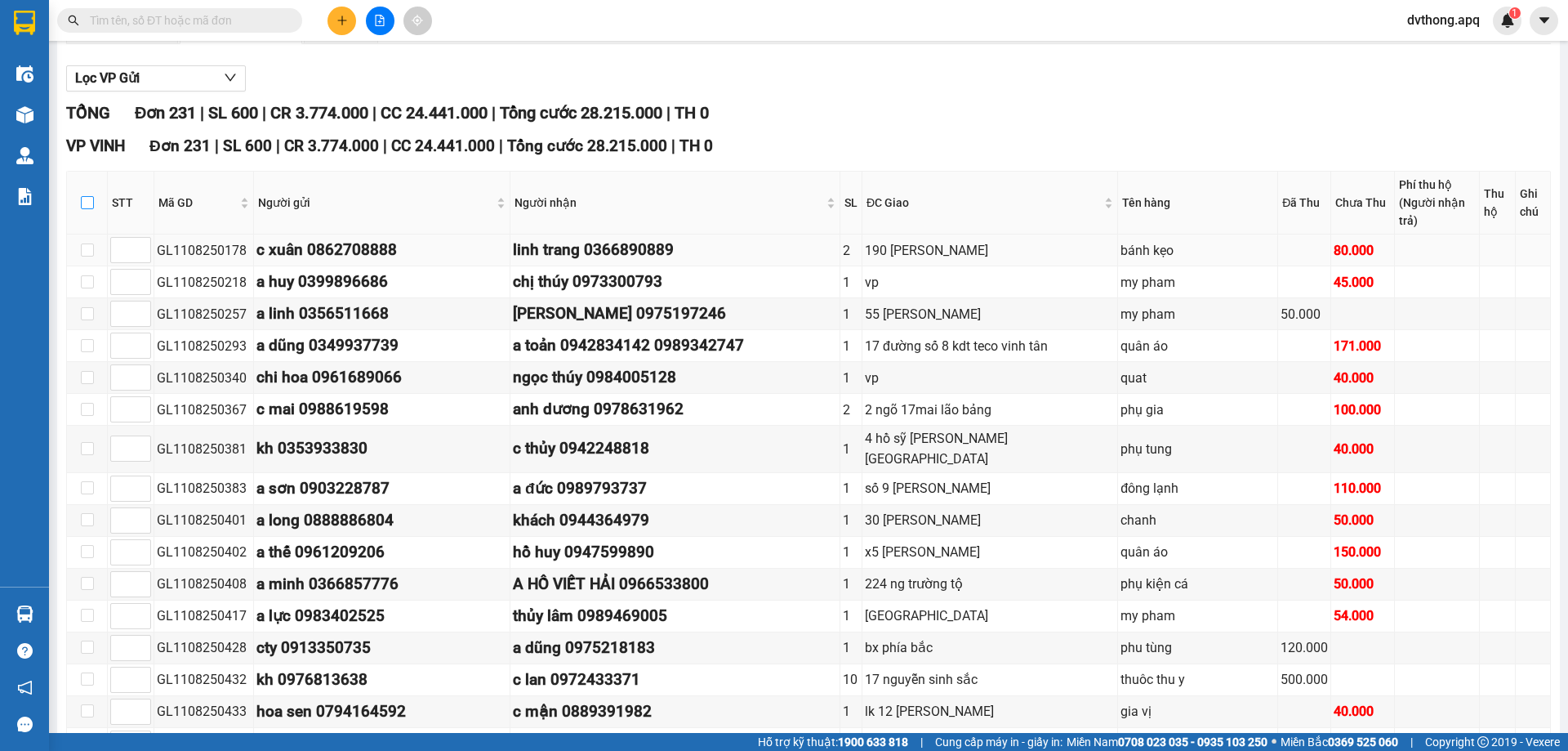
checkbox input "true"
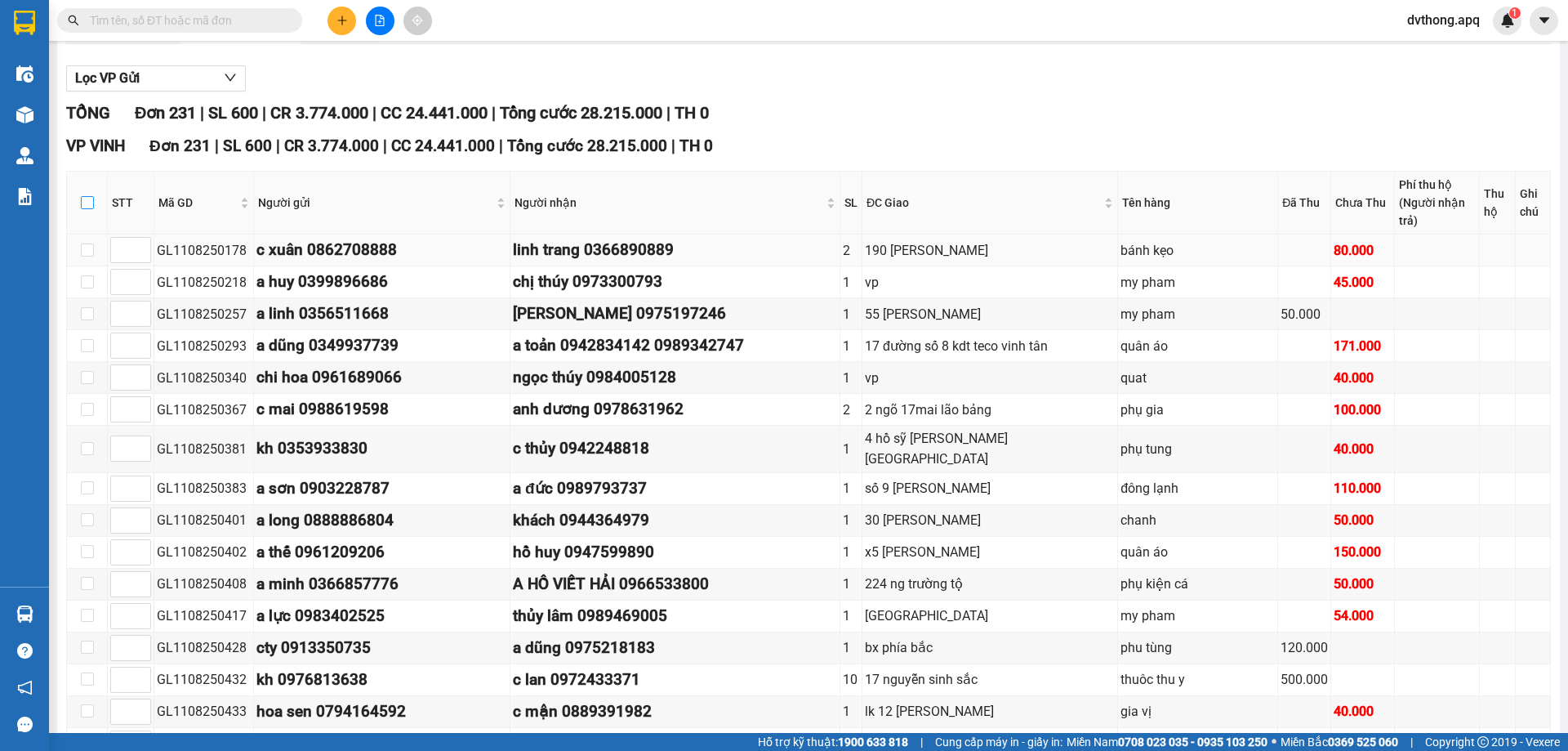
checkbox input "true"
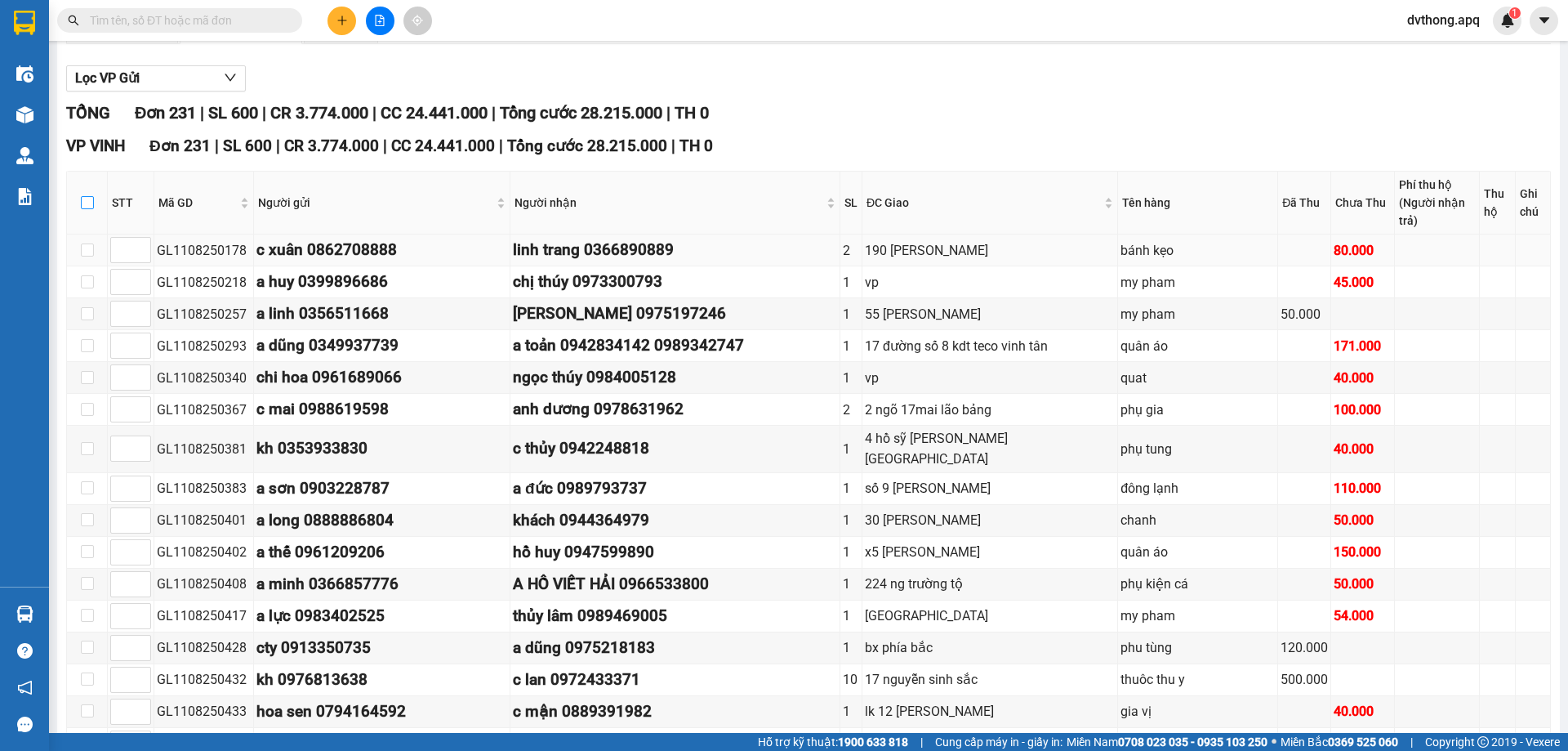
checkbox input "true"
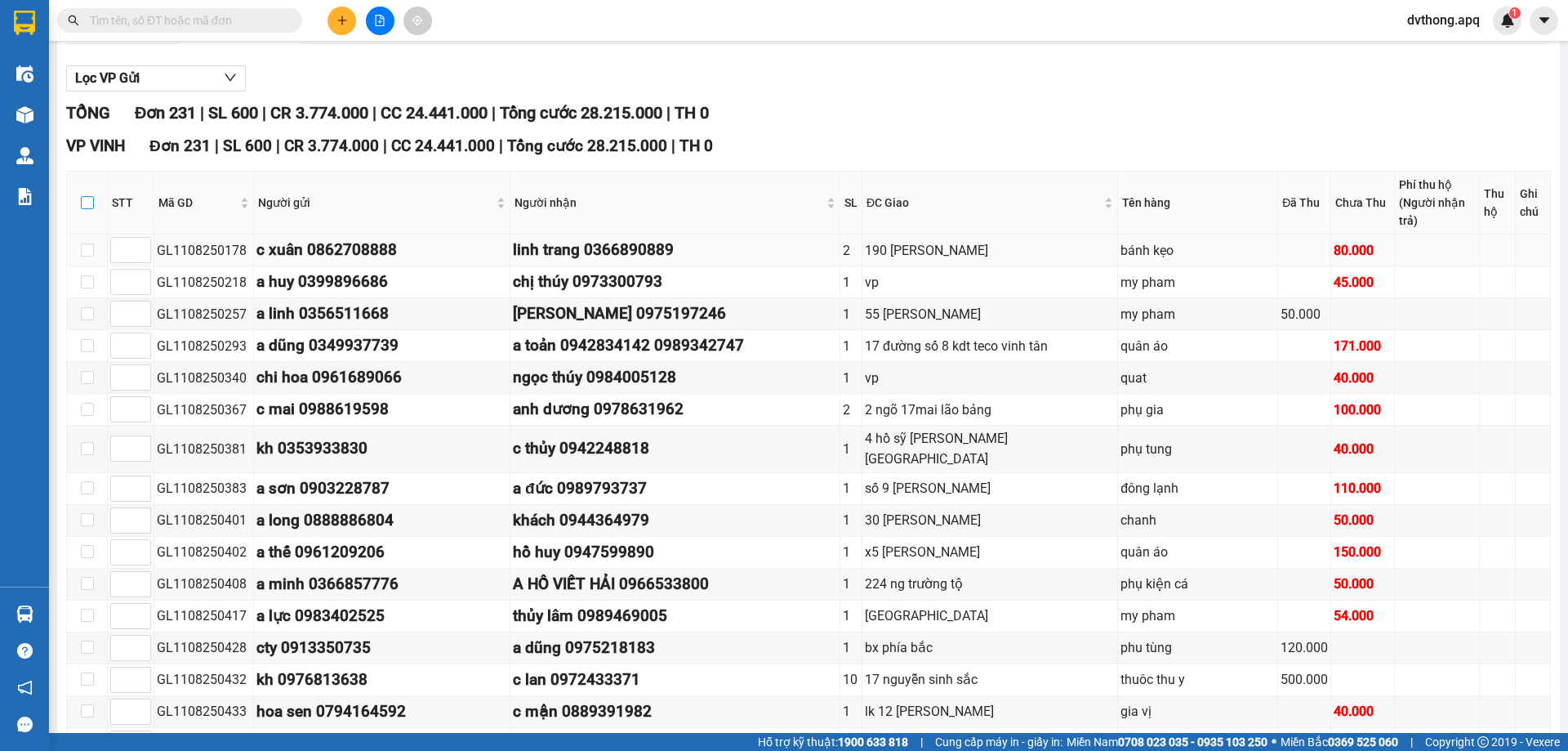
checkbox input "true"
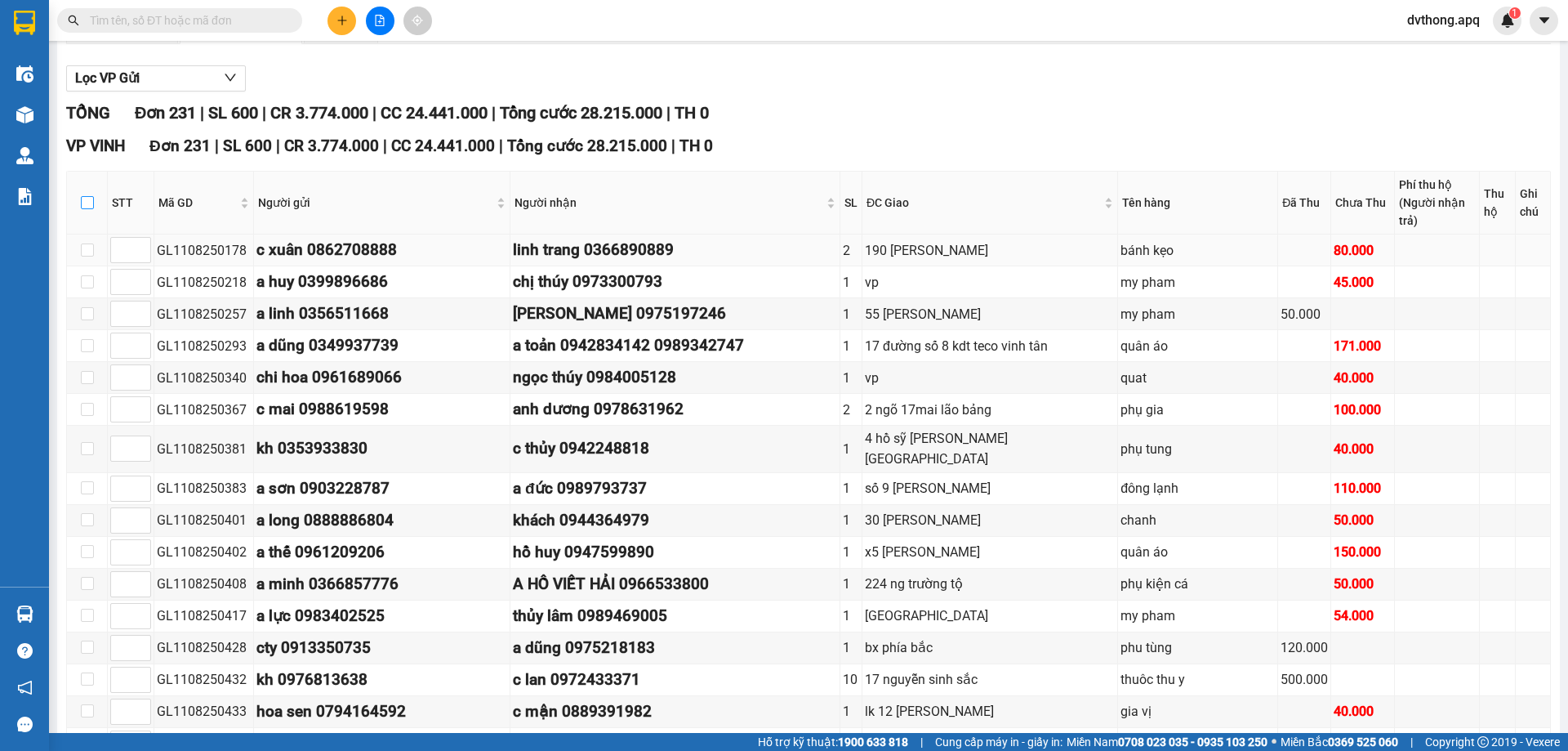
checkbox input "true"
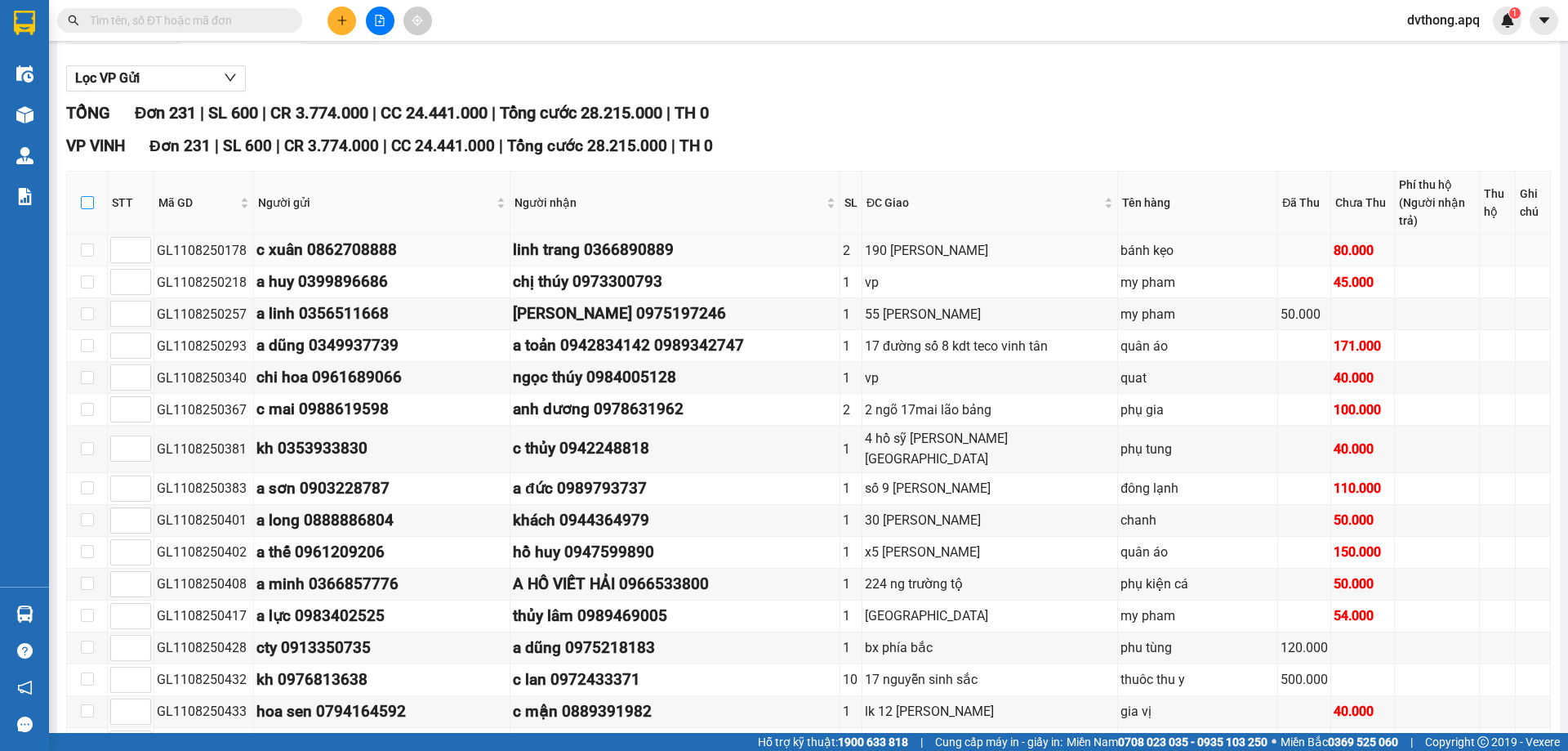
checkbox input "true"
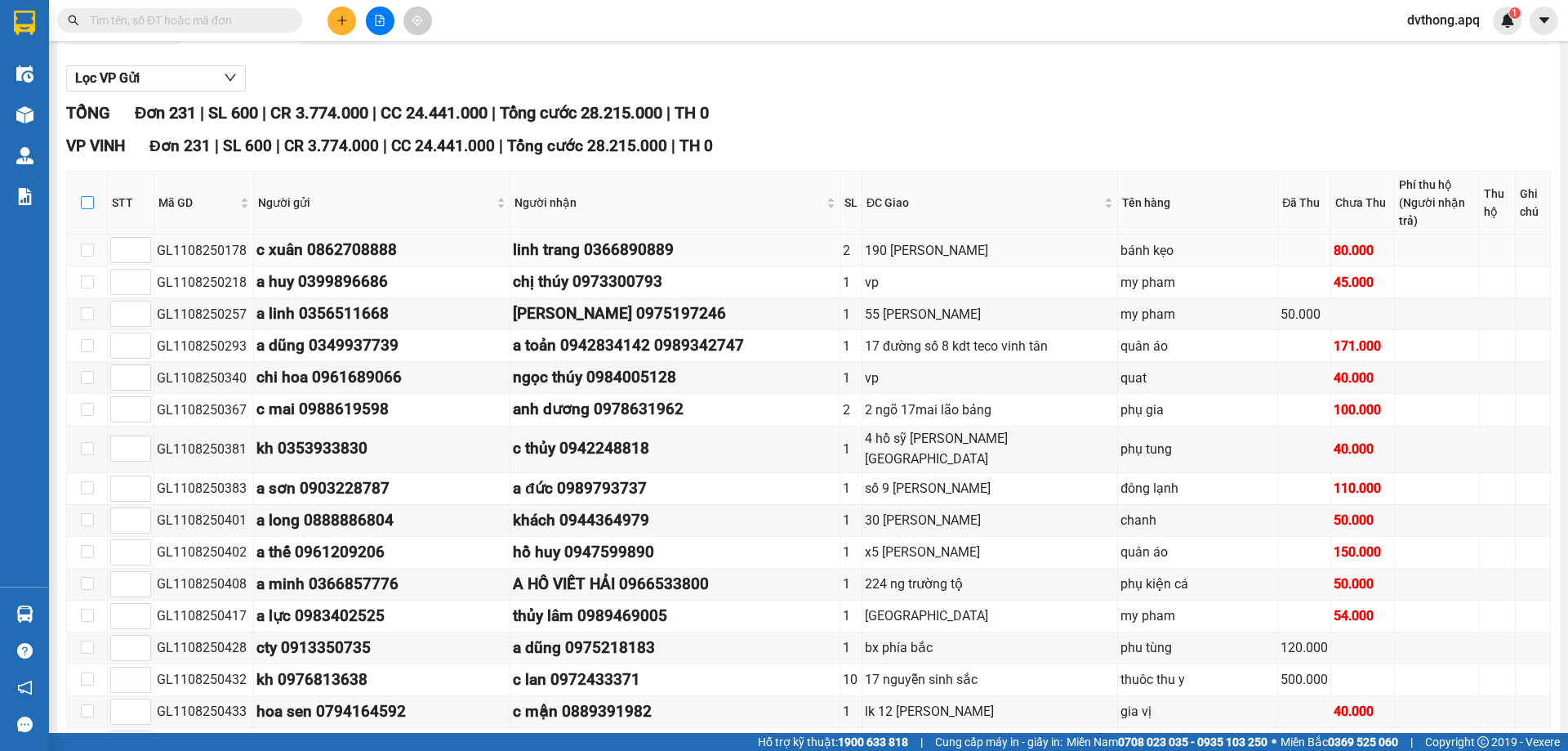
checkbox input "true"
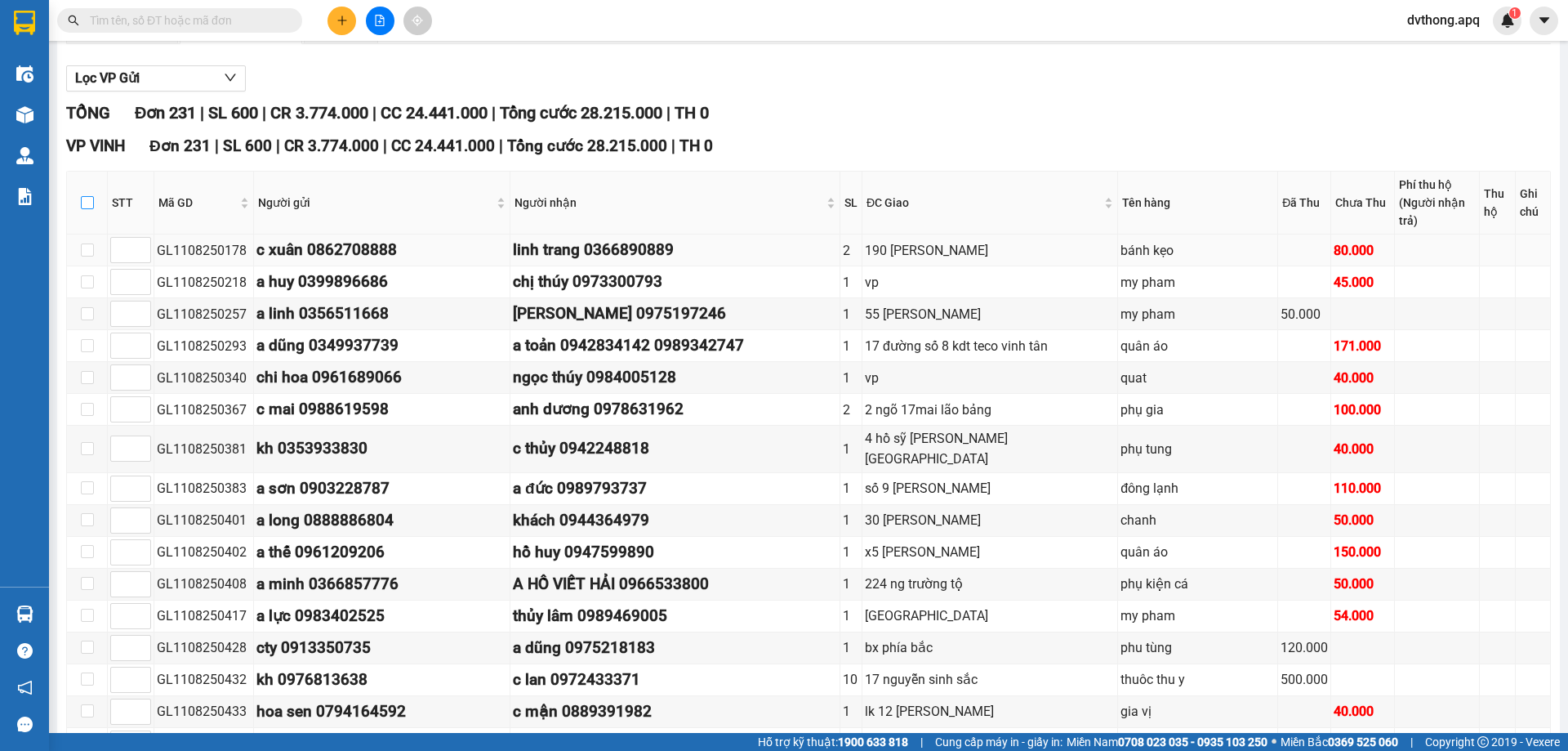
checkbox input "true"
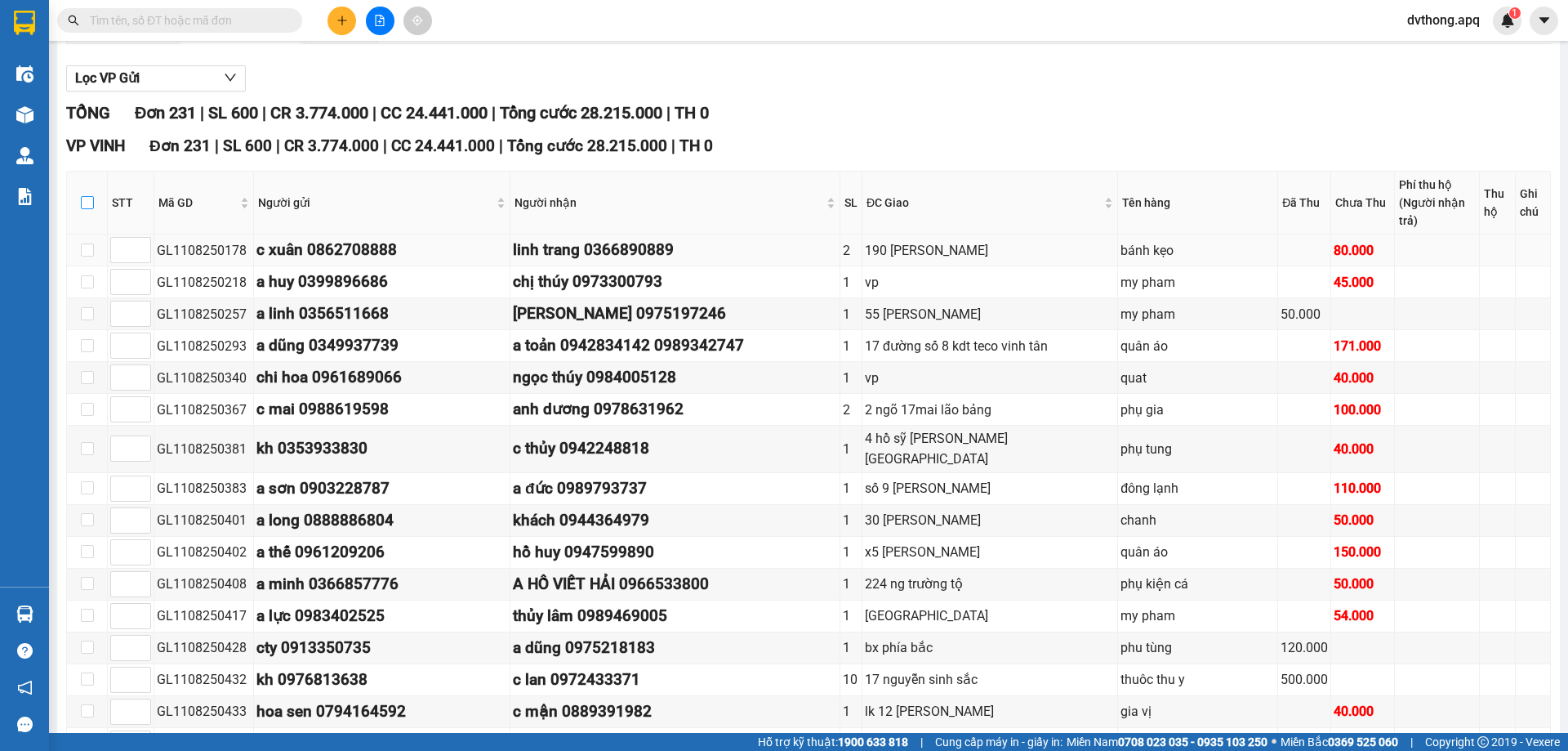
checkbox input "true"
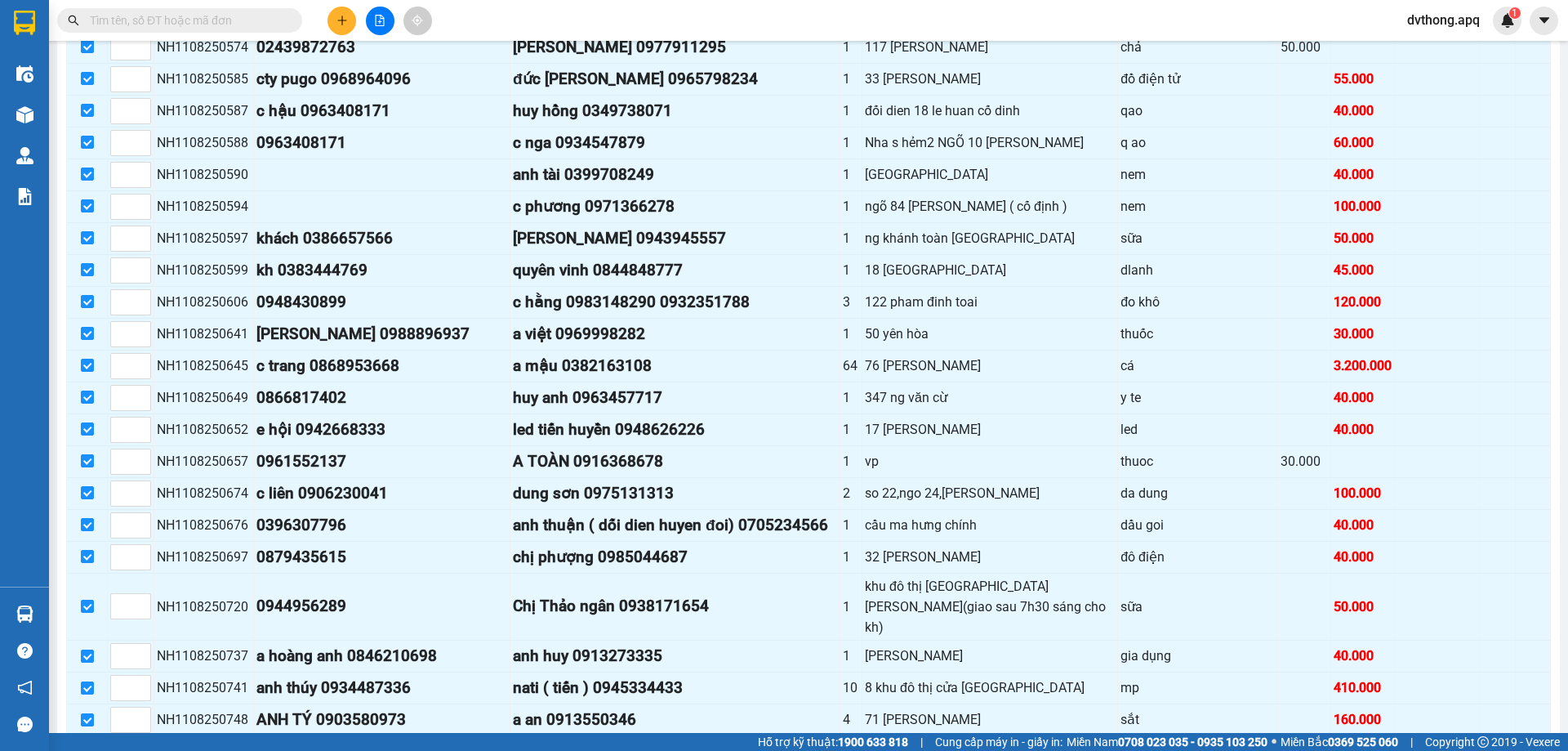
scroll to position [7278, 0]
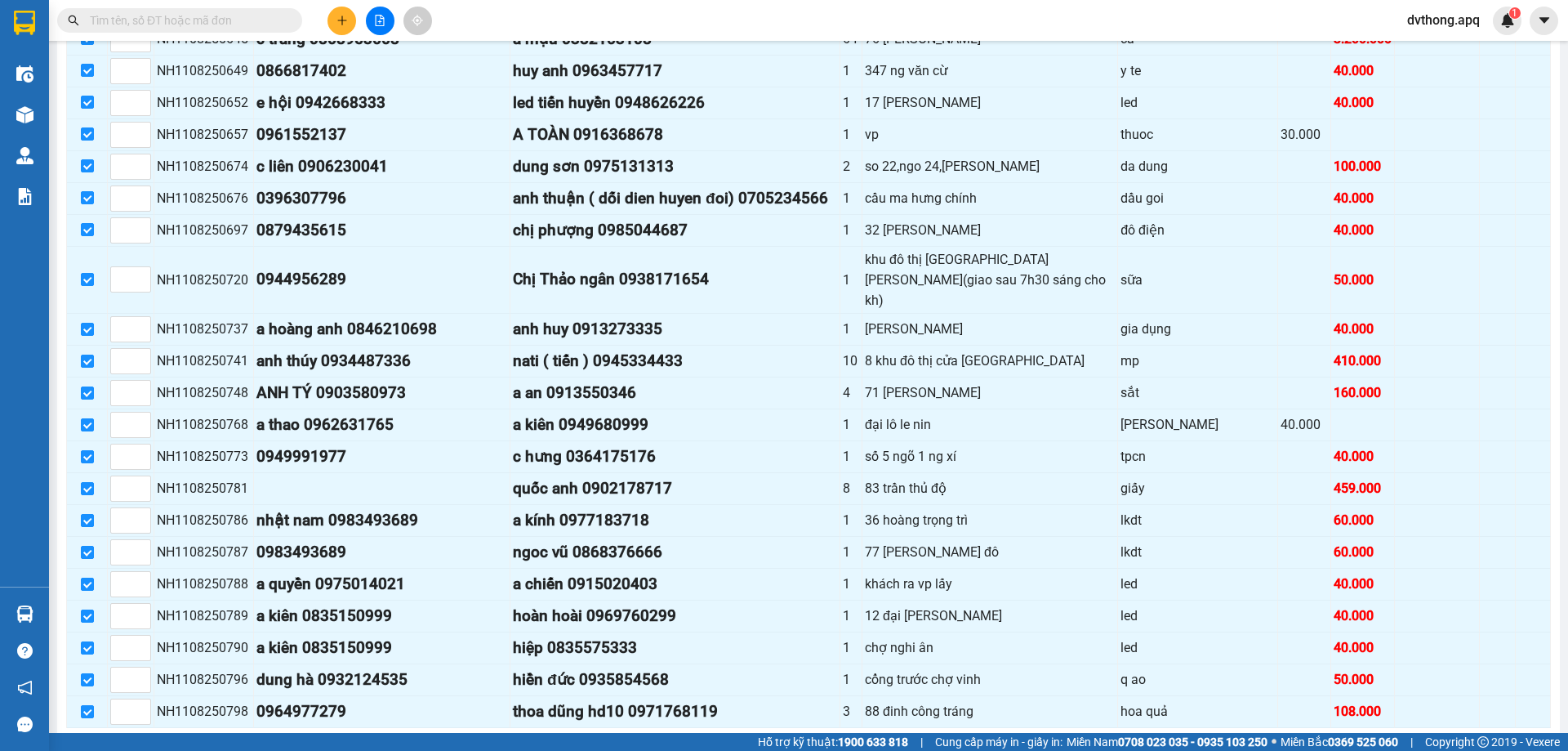
click at [108, 744] on span "Nhập kho nhận" at bounding box center [137, 753] width 79 height 18
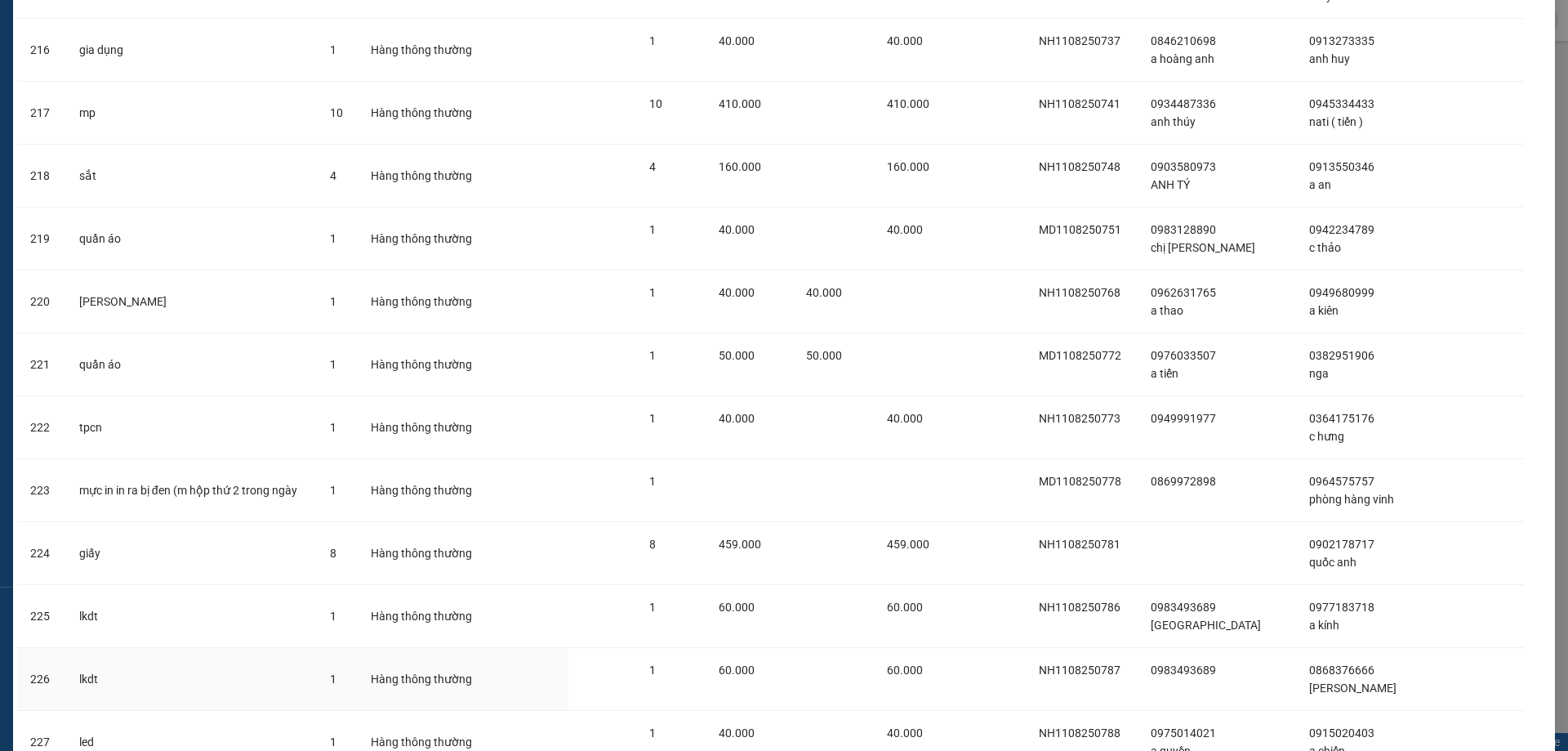
scroll to position [14036, 0]
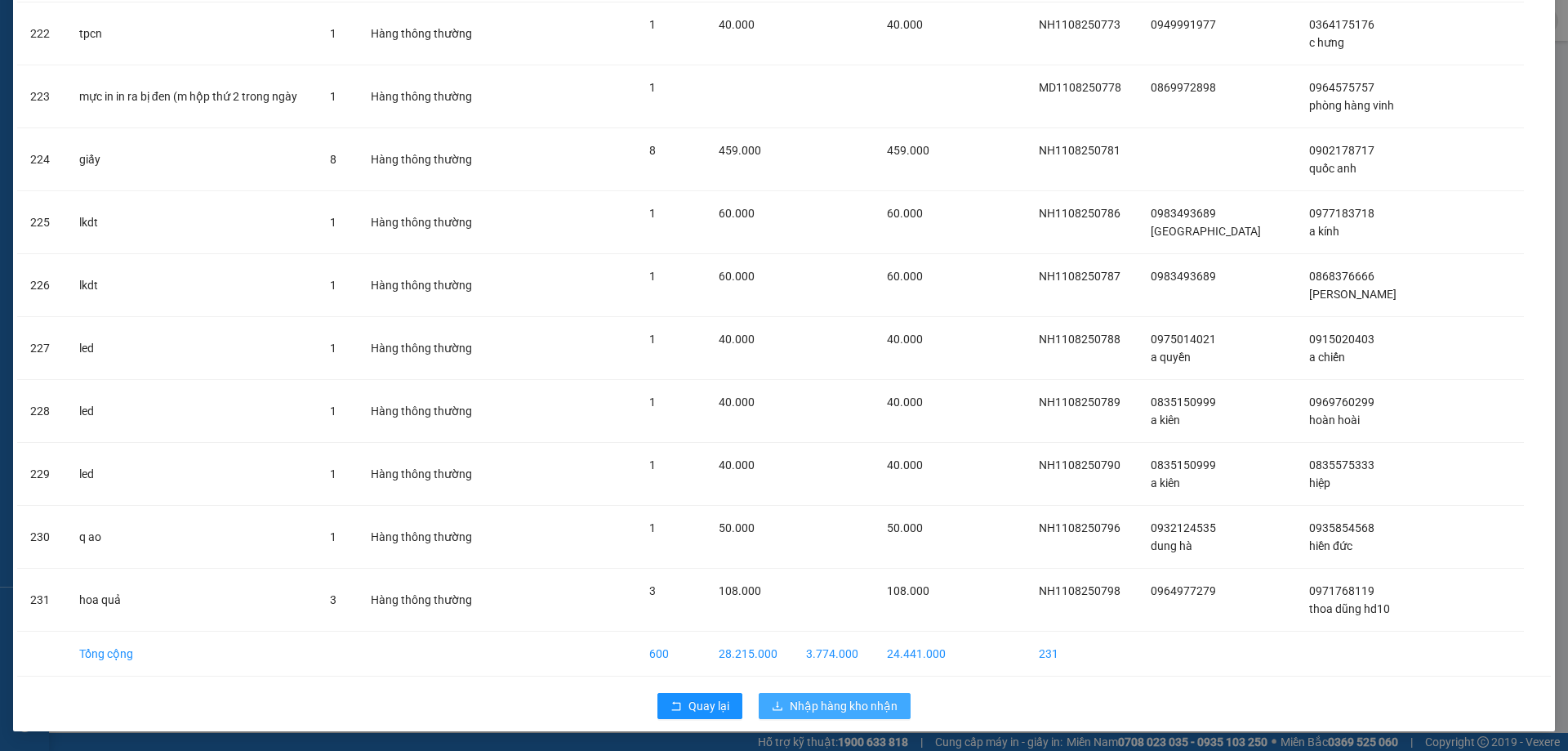
click at [822, 714] on span "Nhập hàng kho nhận" at bounding box center [843, 706] width 108 height 18
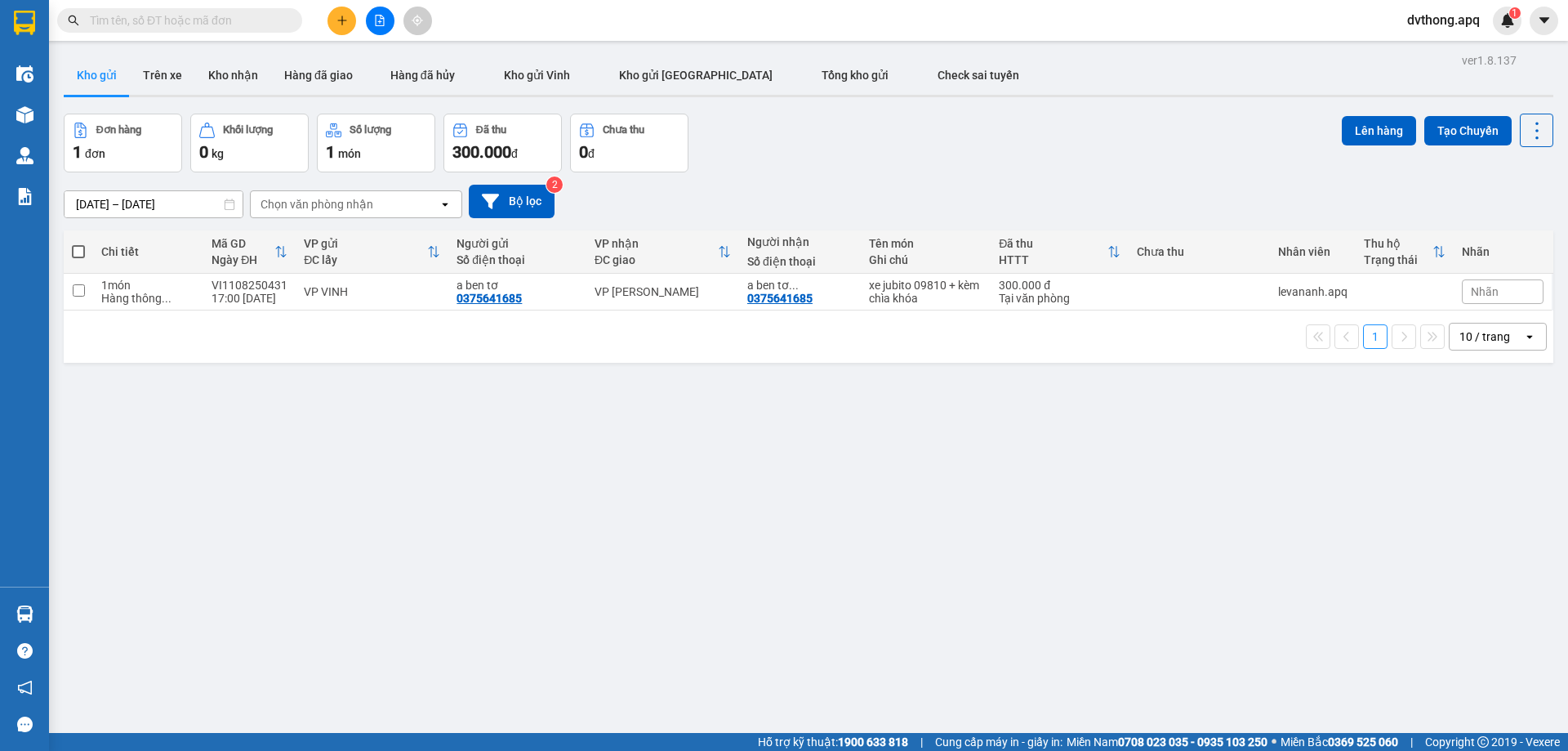
click at [232, 30] on span at bounding box center [180, 20] width 245 height 24
click at [245, 28] on input "text" at bounding box center [186, 20] width 192 height 18
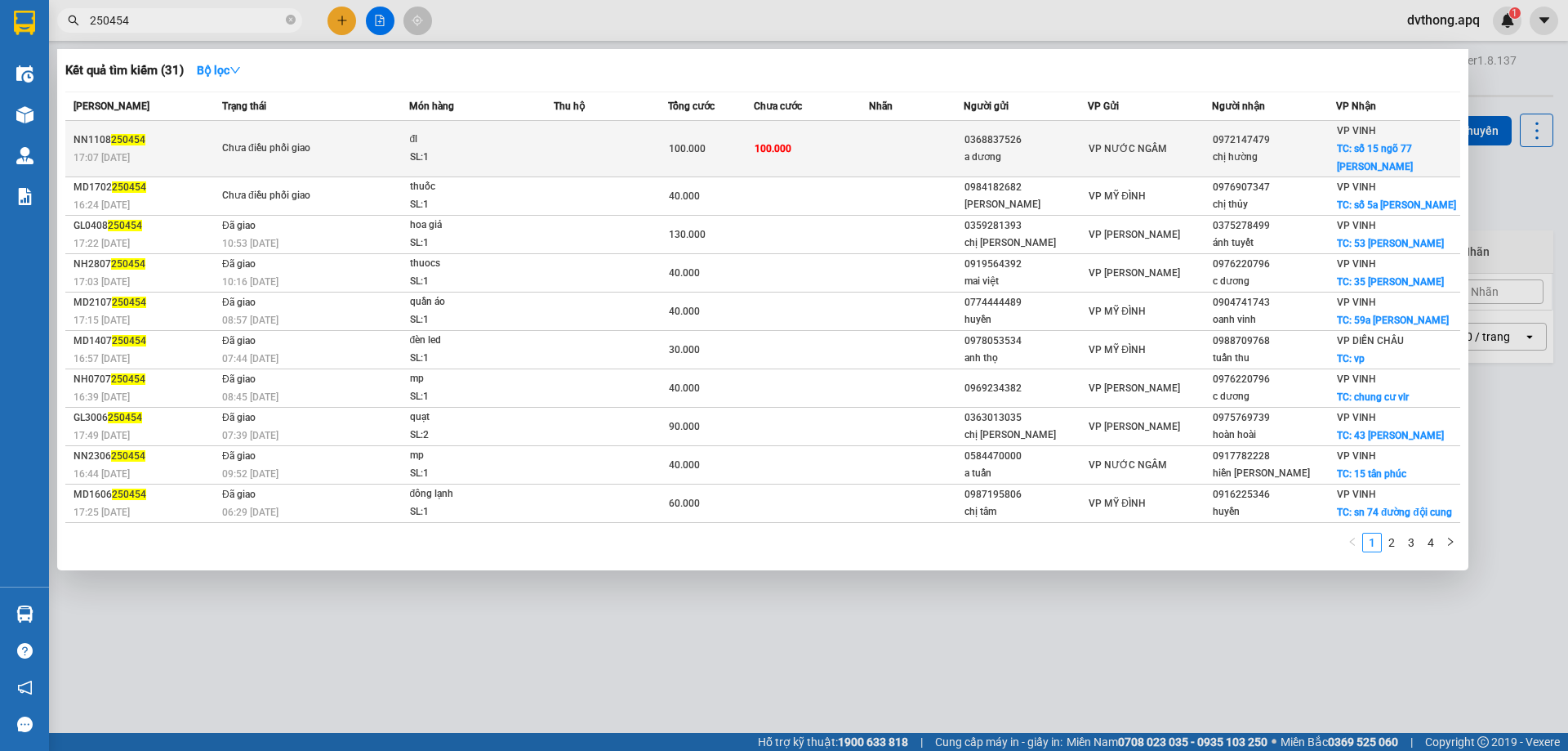
click at [528, 154] on div "SL: 1" at bounding box center [471, 157] width 123 height 18
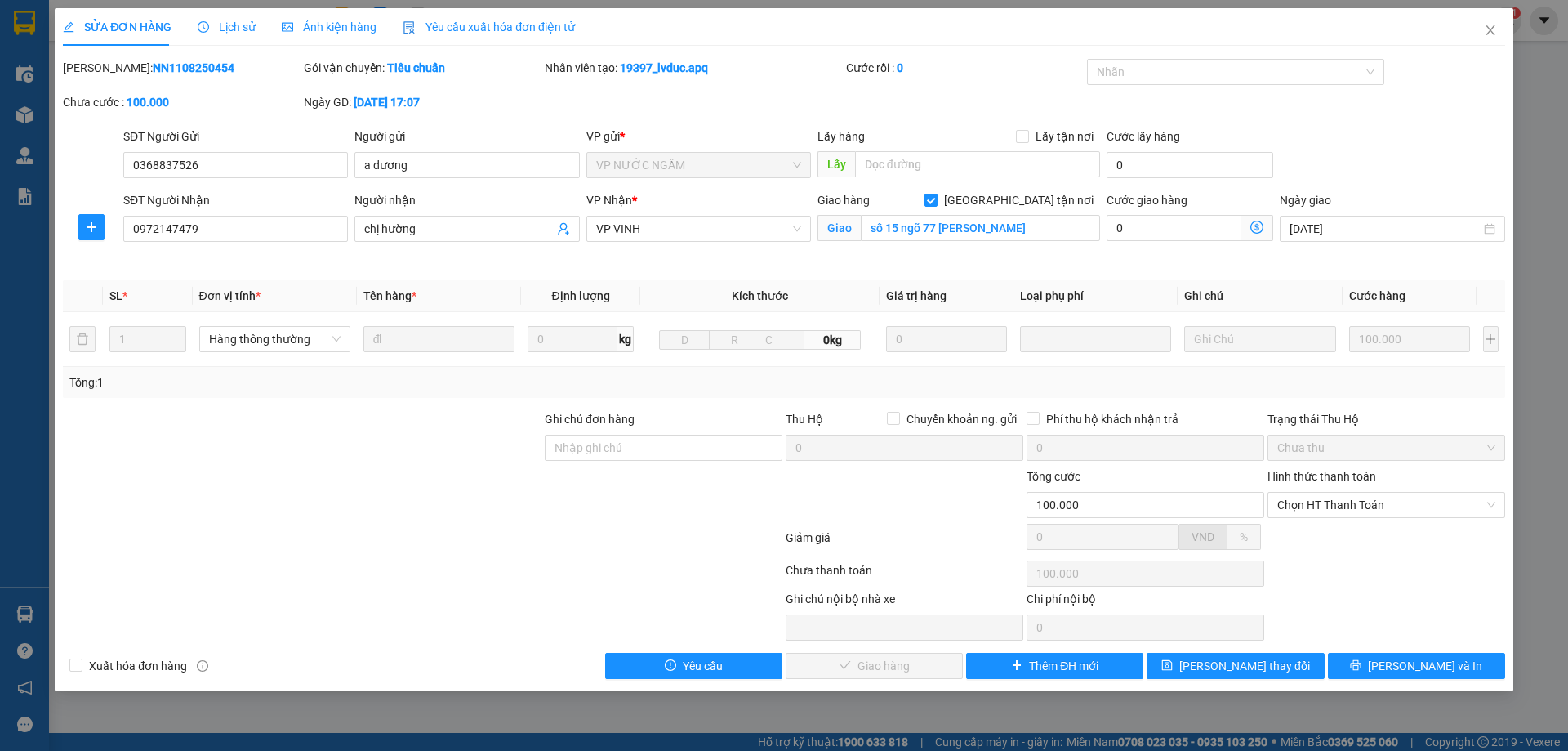
click at [223, 31] on span "Lịch sử" at bounding box center [226, 27] width 58 height 13
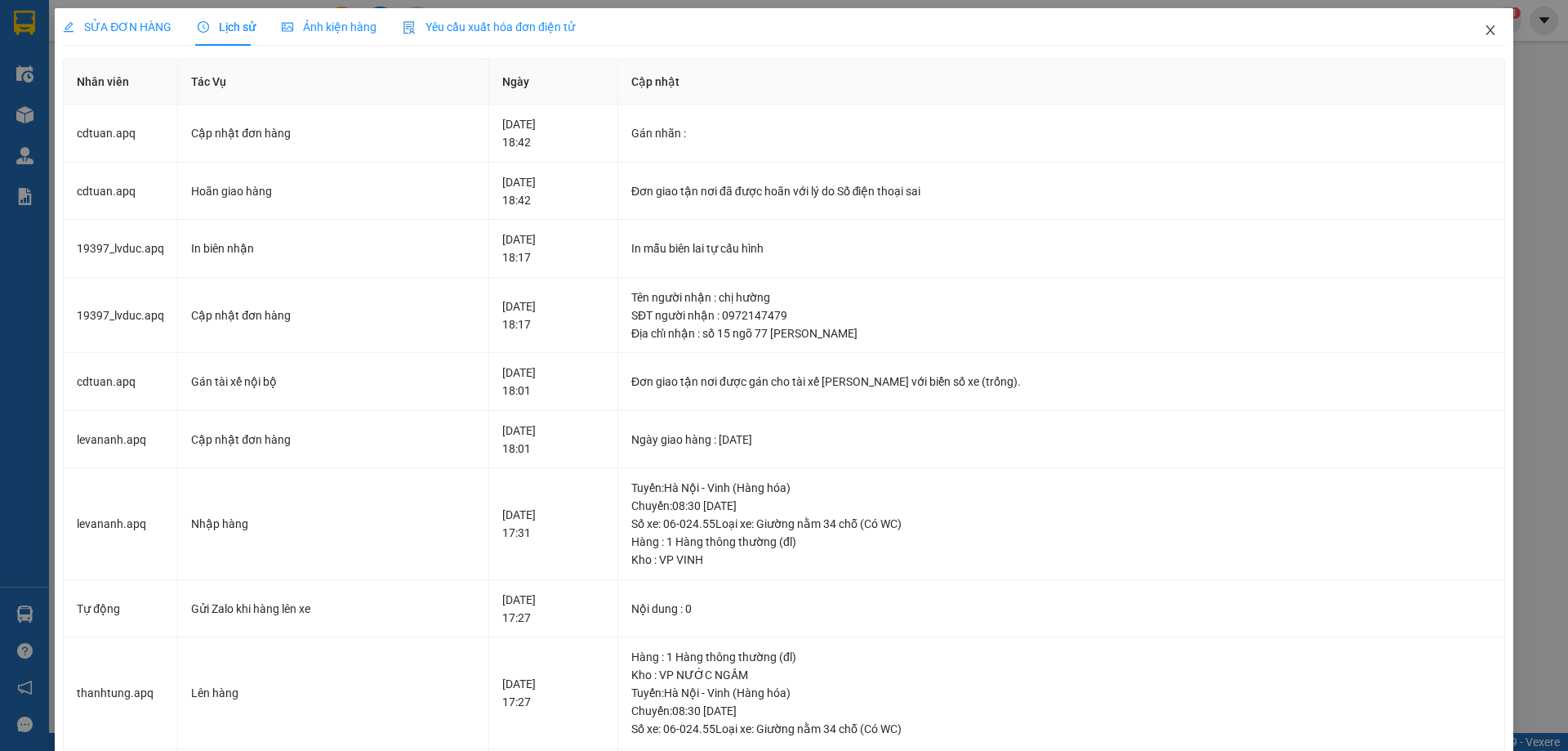
click at [1484, 28] on icon "close" at bounding box center [1491, 30] width 13 height 13
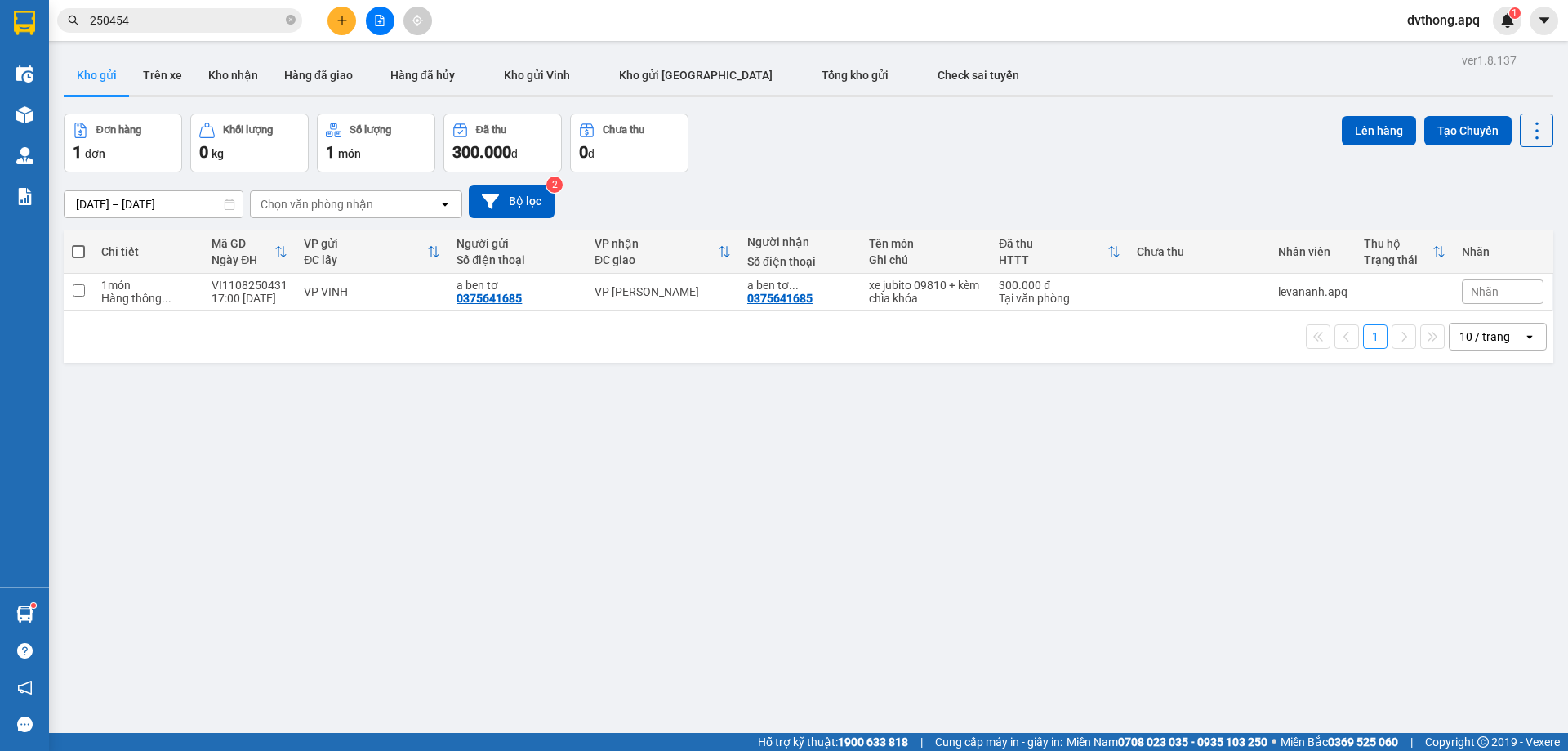
click at [171, 22] on input "250454" at bounding box center [186, 20] width 192 height 18
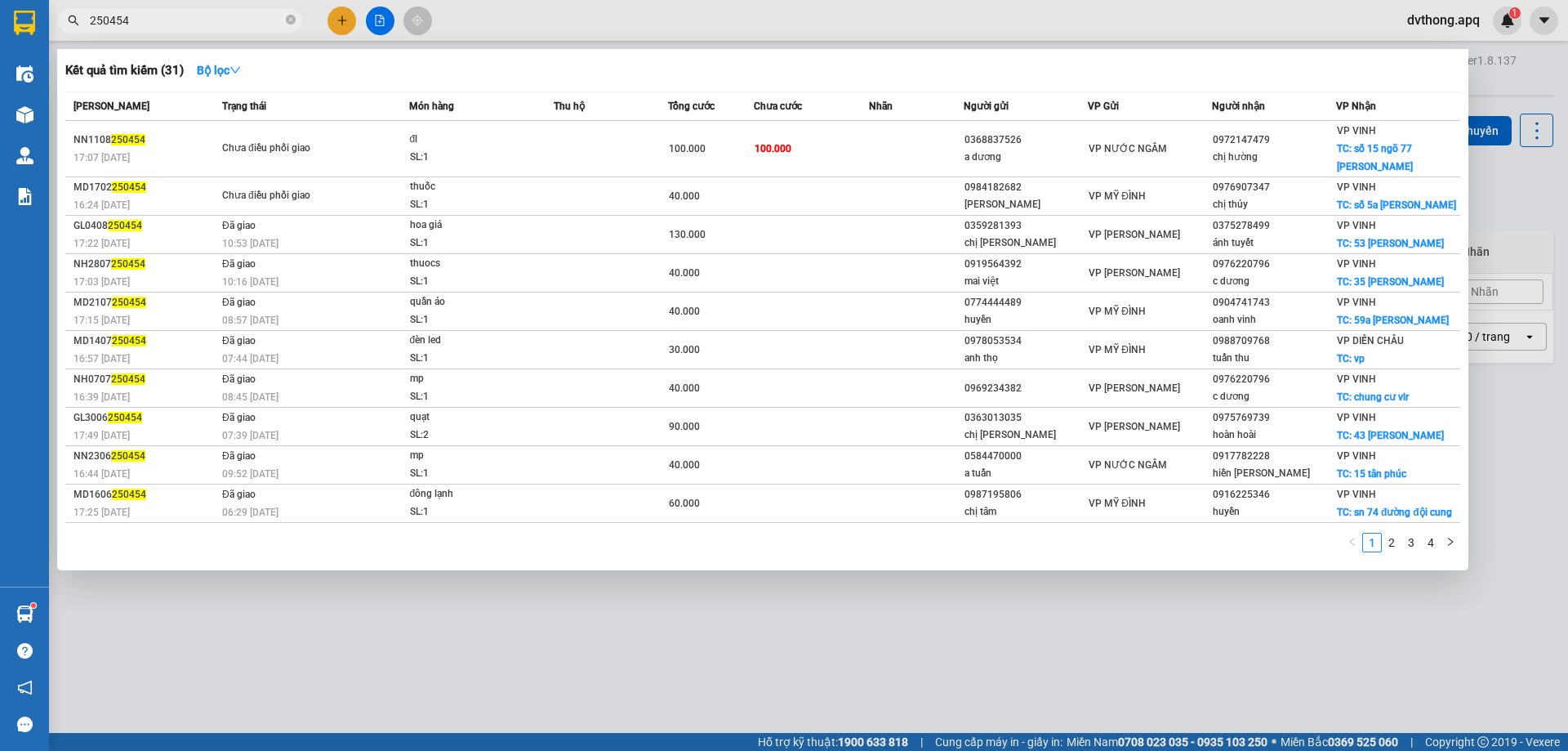
click at [1503, 78] on div at bounding box center [784, 376] width 1568 height 751
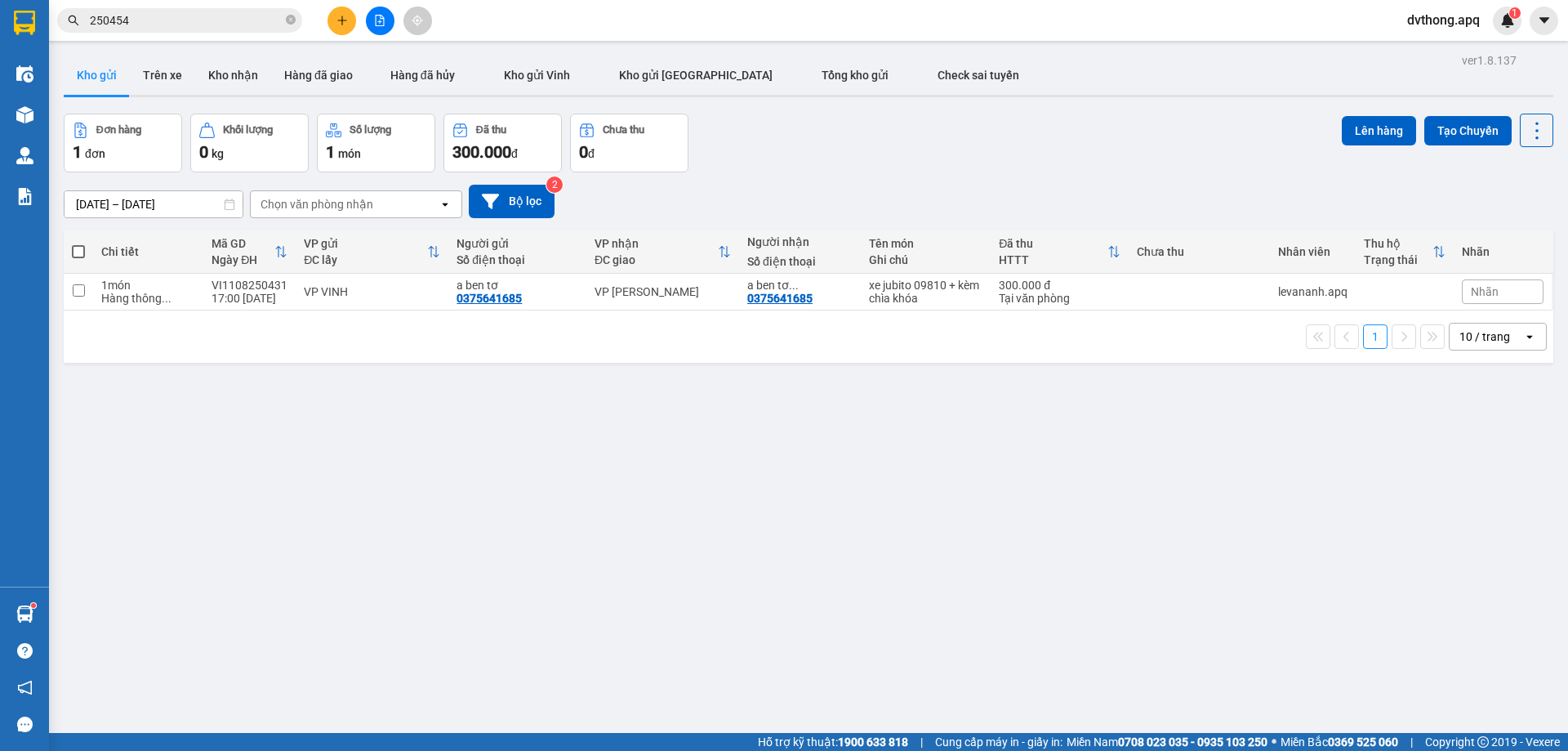
click at [239, 23] on input "250454" at bounding box center [186, 20] width 192 height 18
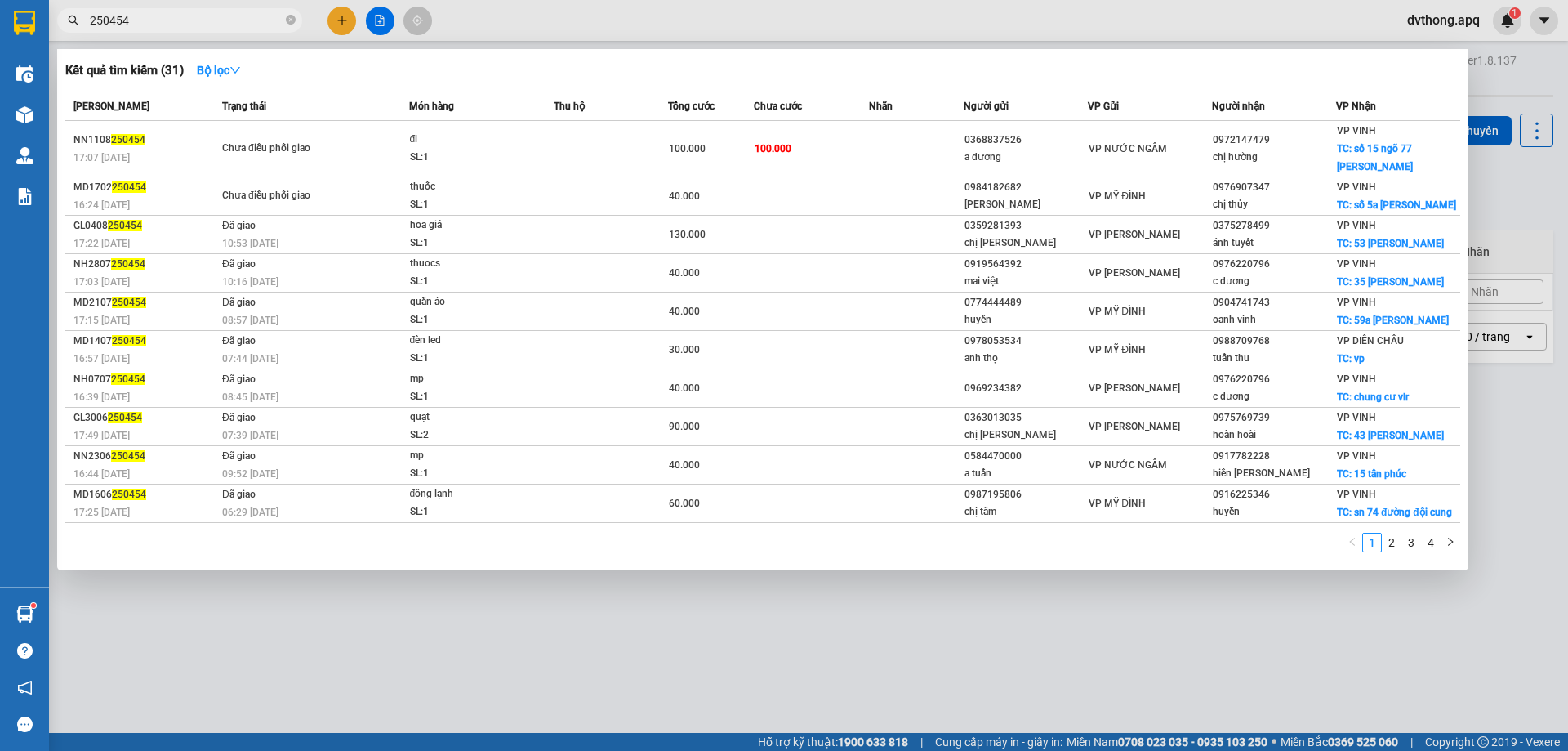
click at [239, 23] on input "250454" at bounding box center [186, 20] width 192 height 18
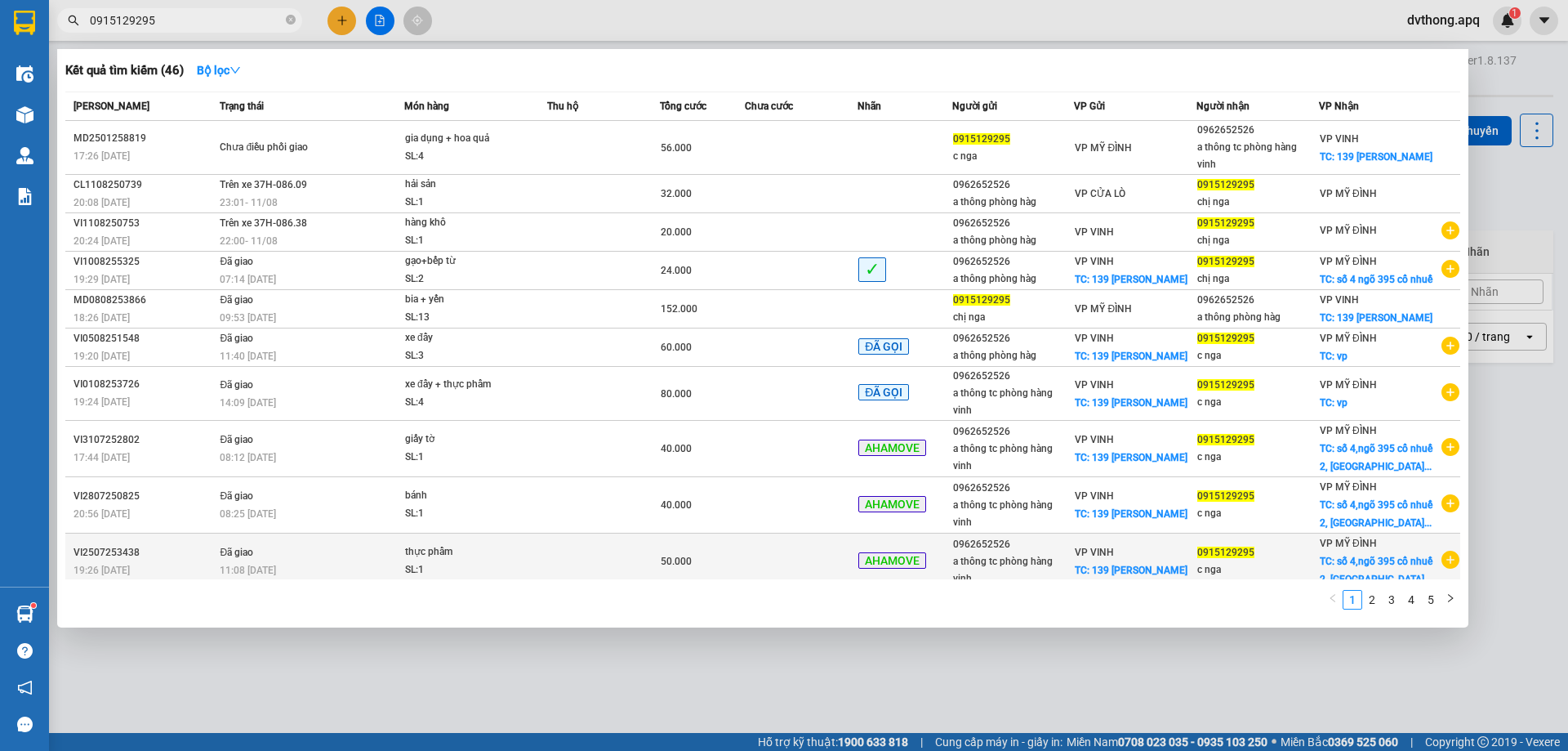
scroll to position [29, 0]
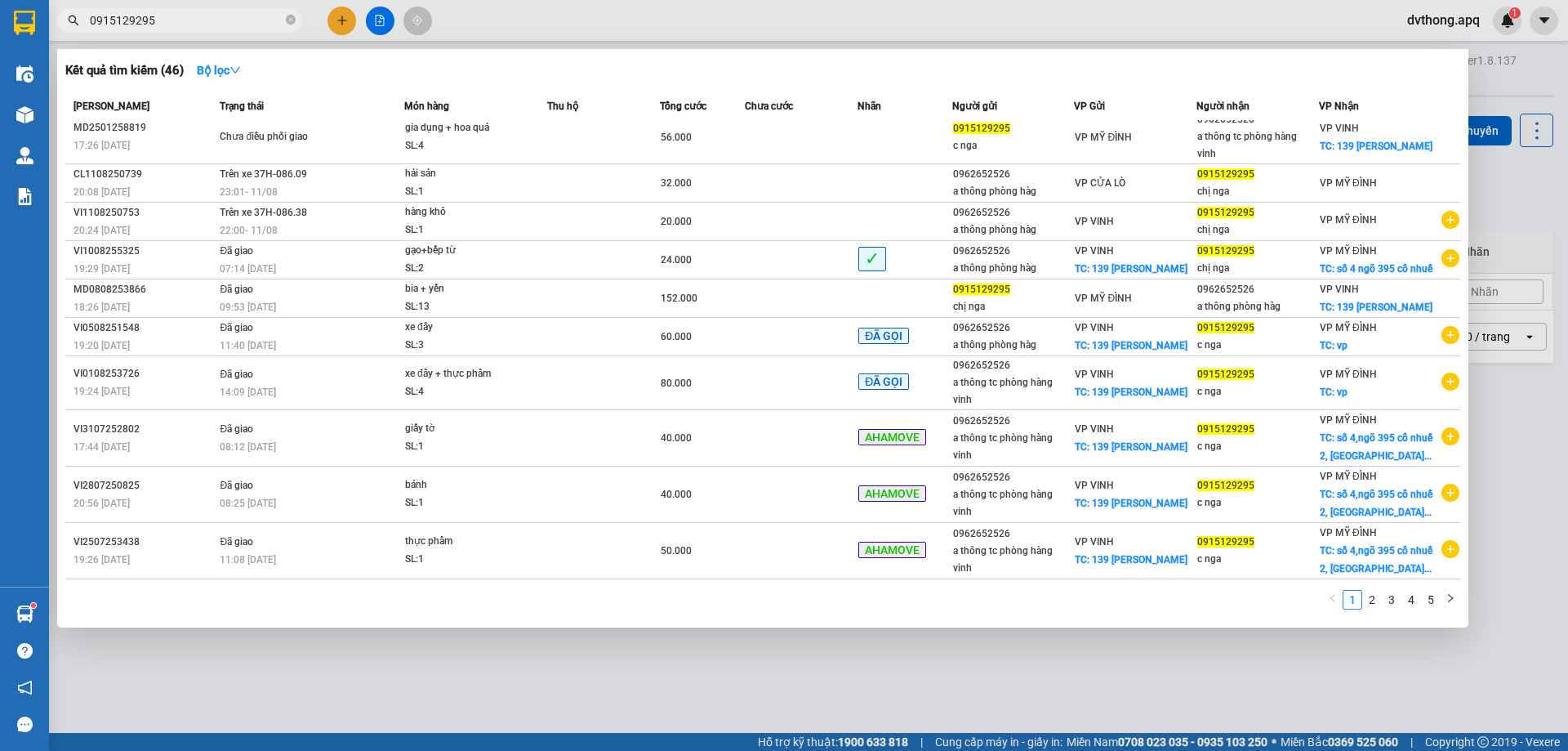
click at [628, 658] on div at bounding box center [784, 376] width 1568 height 751
